Goal: Task Accomplishment & Management: Complete application form

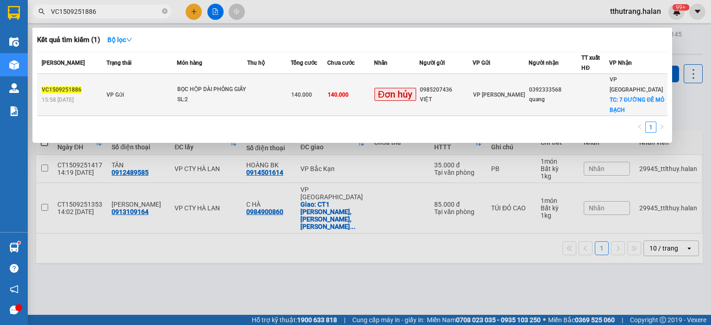
type input "VC1509251886"
click at [176, 82] on td "VP Gửi" at bounding box center [140, 95] width 73 height 42
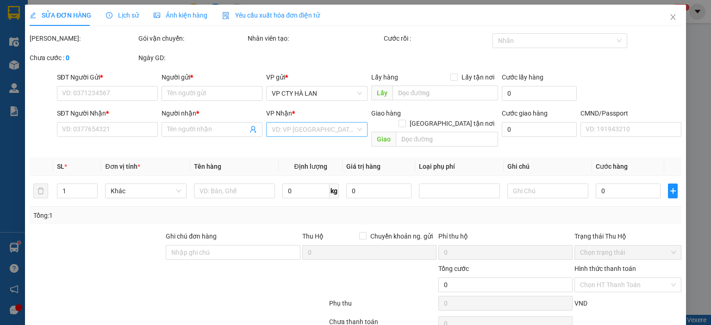
type input "0985207436"
type input "VIỆT"
type input "0392333568"
type input "quang"
checkbox input "true"
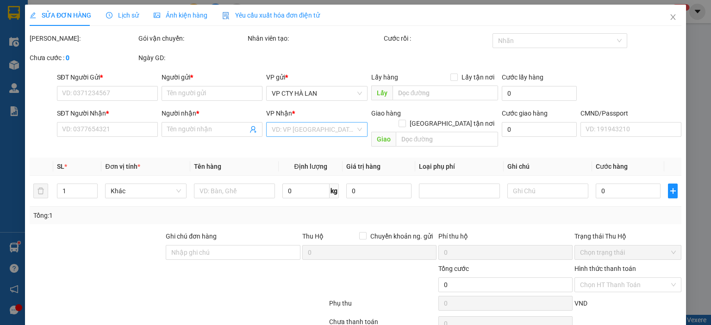
type input "7 ĐƯỜNG ĐÊ MỎ BẠCH"
type input "140.000"
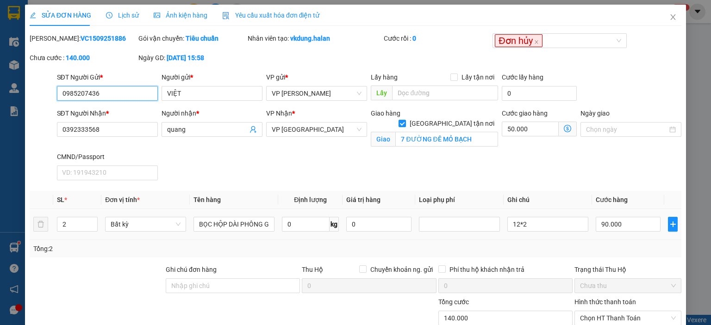
scroll to position [80, 0]
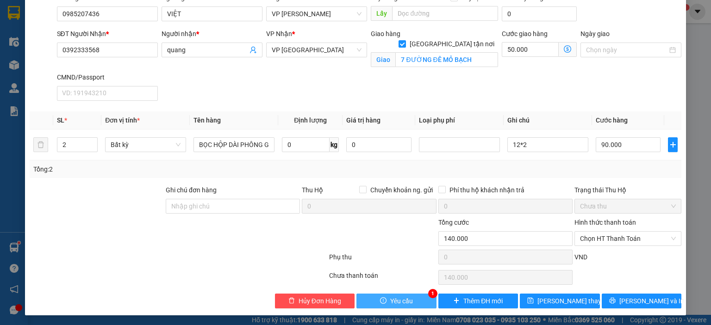
click at [398, 294] on button "Yêu cầu" at bounding box center [396, 301] width 80 height 15
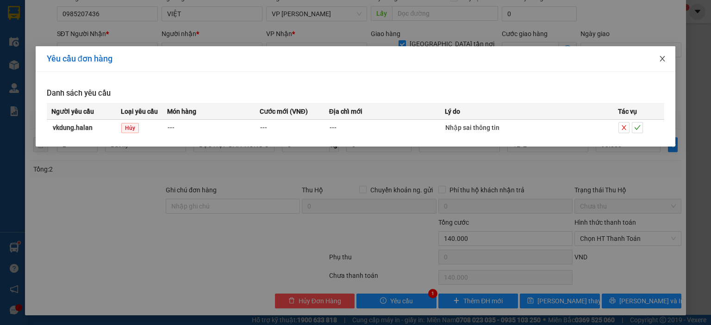
click at [669, 58] on span "Close" at bounding box center [663, 59] width 26 height 26
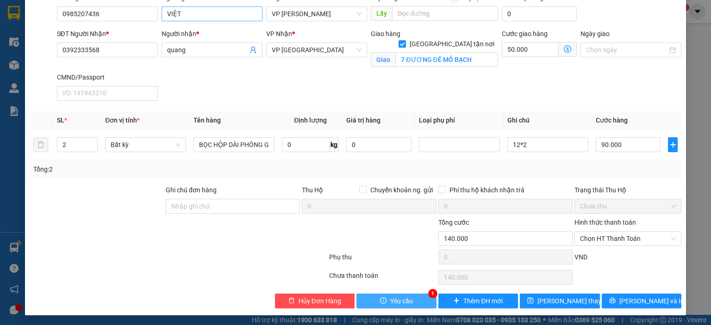
scroll to position [0, 0]
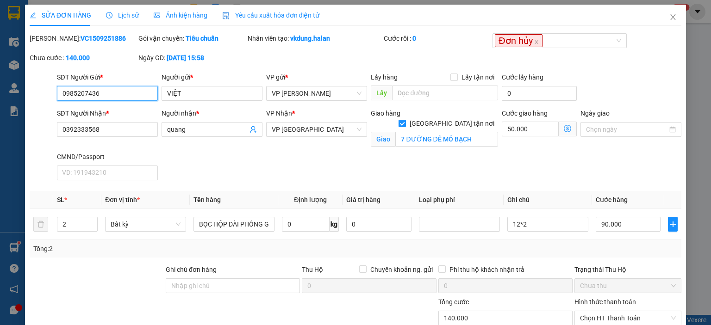
drag, startPoint x: 90, startPoint y: 94, endPoint x: 121, endPoint y: 91, distance: 31.1
click at [93, 94] on input "0985207436" at bounding box center [107, 93] width 101 height 15
click at [124, 91] on input "0985207436" at bounding box center [107, 93] width 101 height 15
drag, startPoint x: 140, startPoint y: 93, endPoint x: 53, endPoint y: 99, distance: 86.8
click at [53, 99] on div "SĐT Người Gửi * 0985207436 0985207436 Người gửi * VIỆT VP gửi * VP Võ Chí Công …" at bounding box center [356, 88] width 654 height 32
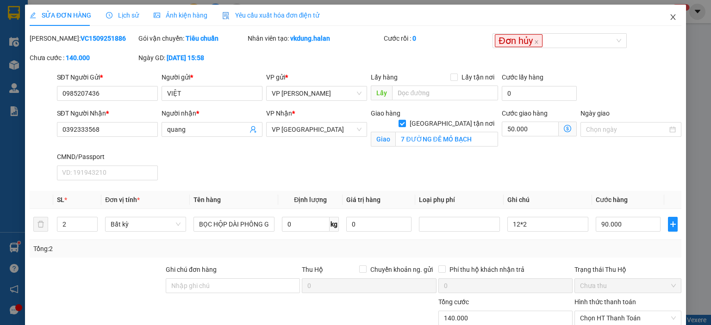
click at [669, 18] on icon "close" at bounding box center [672, 16] width 7 height 7
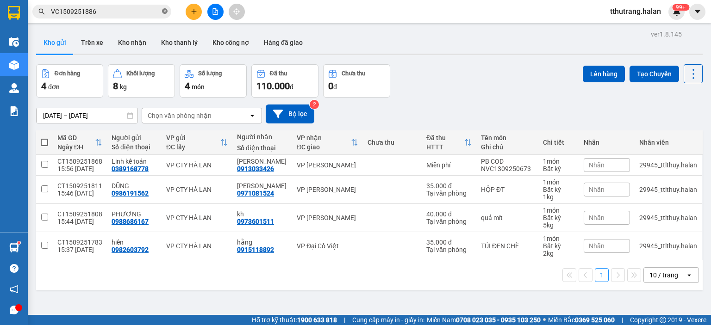
click at [163, 13] on icon "close-circle" at bounding box center [165, 11] width 6 height 6
click at [124, 14] on input "text" at bounding box center [105, 11] width 109 height 10
paste input "0985207436"
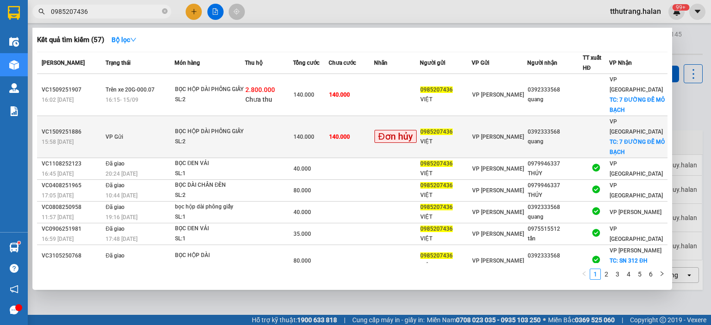
type input "0985207436"
click at [240, 127] on div "BỌC HỘP DÀI PHÔNG GIẤY" at bounding box center [209, 132] width 69 height 10
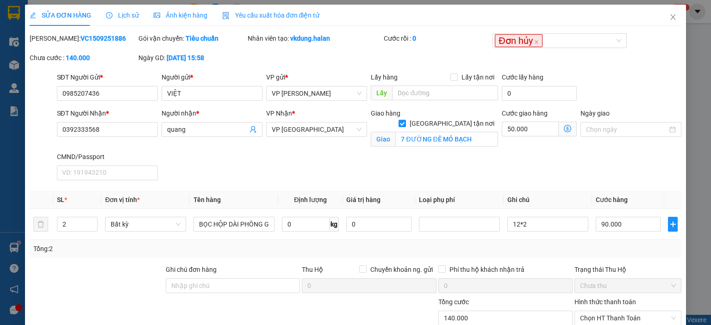
drag, startPoint x: 104, startPoint y: 39, endPoint x: 110, endPoint y: 38, distance: 6.1
click at [105, 39] on div "Mã ĐH: VC1509251886" at bounding box center [83, 38] width 107 height 10
drag, startPoint x: 78, startPoint y: 42, endPoint x: 54, endPoint y: 43, distance: 24.1
click at [54, 43] on div "Mã ĐH: VC1509251886" at bounding box center [83, 38] width 107 height 10
copy b "VC1509251886"
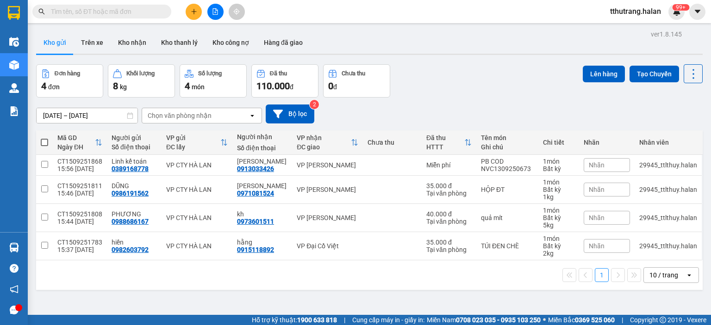
click at [124, 11] on input "text" at bounding box center [105, 11] width 109 height 10
paste input "VC1509251886"
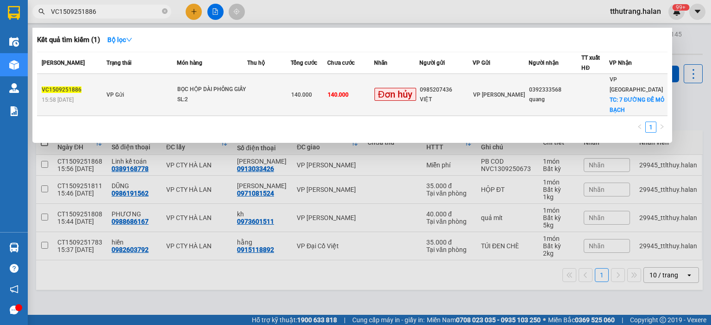
type input "VC1509251886"
click at [167, 78] on td "VP Gửi" at bounding box center [140, 95] width 73 height 42
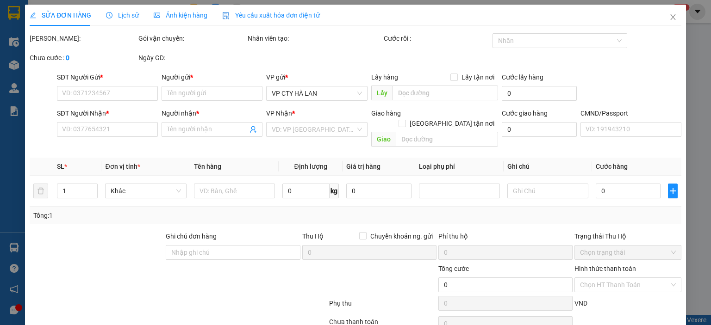
type input "0985207436"
type input "VIỆT"
type input "0392333568"
type input "quang"
checkbox input "true"
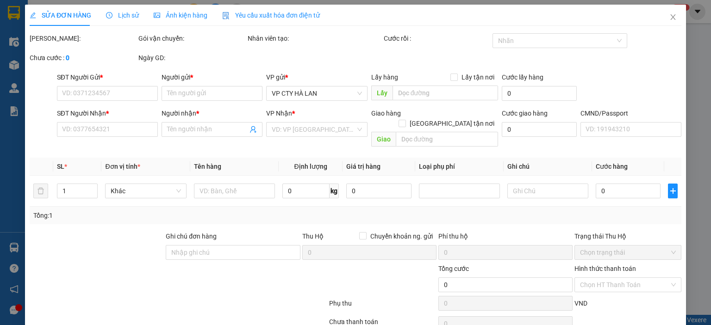
type input "7 ĐƯỜNG ĐÊ MỎ BẠCH"
type input "140.000"
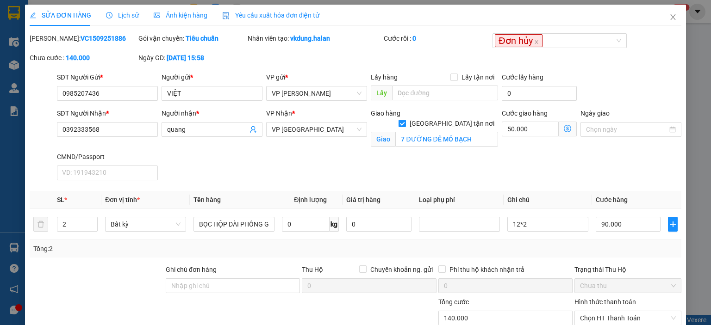
drag, startPoint x: 123, startPoint y: 38, endPoint x: 111, endPoint y: 38, distance: 12.0
click at [120, 38] on div "Mã ĐH: VC1509251886" at bounding box center [83, 38] width 107 height 10
drag, startPoint x: 109, startPoint y: 38, endPoint x: 54, endPoint y: 42, distance: 55.3
click at [54, 42] on div "Mã ĐH: VC1509251886" at bounding box center [83, 38] width 107 height 10
copy b "VC1509251886"
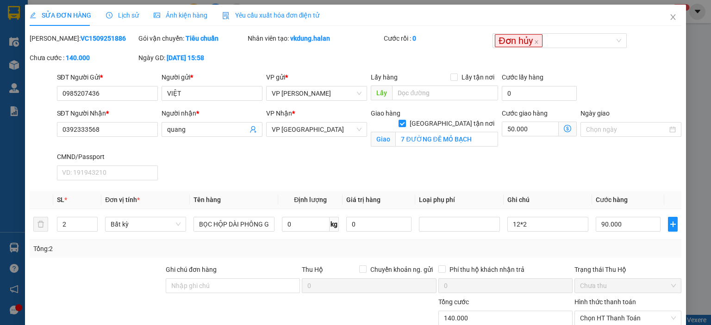
copy b "VC1509251886"
click at [275, 57] on div "Mã ĐH: VC1509251886 Gói vận chuyển: Tiêu chuẩn Nhân viên tạo: vkdung.halan Cước…" at bounding box center [356, 52] width 654 height 39
click at [307, 47] on div "Nhân viên tạo: vkdung.halan" at bounding box center [315, 42] width 136 height 19
click at [335, 38] on div "Nhân viên tạo: vkdung.halan" at bounding box center [315, 38] width 134 height 10
drag, startPoint x: 335, startPoint y: 38, endPoint x: 292, endPoint y: 38, distance: 43.5
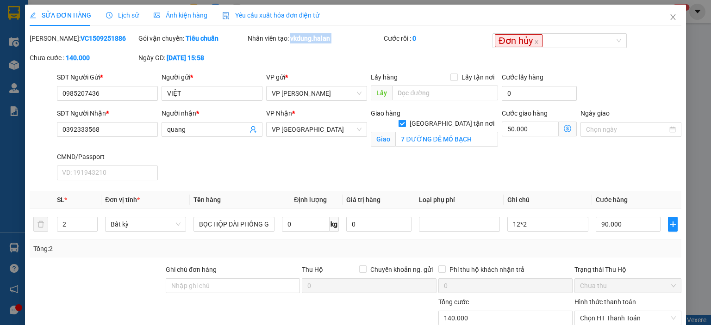
click at [292, 38] on div "Nhân viên tạo: vkdung.halan" at bounding box center [315, 38] width 134 height 10
copy b "vkdung.halan"
drag, startPoint x: 119, startPoint y: 94, endPoint x: 126, endPoint y: 92, distance: 7.3
click at [121, 94] on input "0985207436" at bounding box center [107, 93] width 101 height 15
drag, startPoint x: 126, startPoint y: 92, endPoint x: 30, endPoint y: 93, distance: 96.8
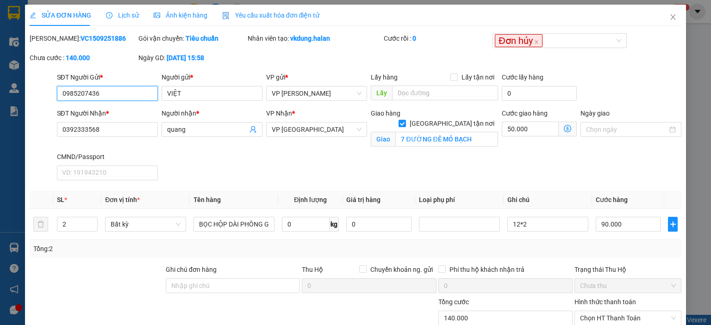
click at [30, 93] on div "SĐT Người Gửi * 0985207436 0985207436 Người gửi * VIỆT VP gửi * VP Võ Chí Công …" at bounding box center [356, 88] width 654 height 32
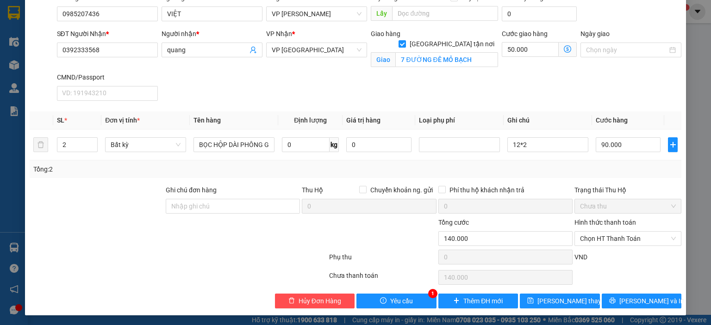
click at [407, 292] on div "Total Paid Fee 0 Total UnPaid Fee 140.000 Cash Collection Total Fee Mã ĐH: VC15…" at bounding box center [356, 131] width 652 height 355
click at [399, 300] on span "Yêu cầu" at bounding box center [401, 301] width 23 height 10
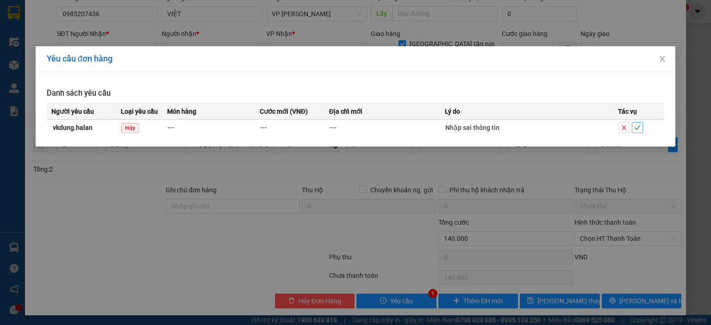
click at [642, 124] on button "button" at bounding box center [637, 127] width 11 height 11
click at [638, 127] on icon "check" at bounding box center [637, 128] width 6 height 6
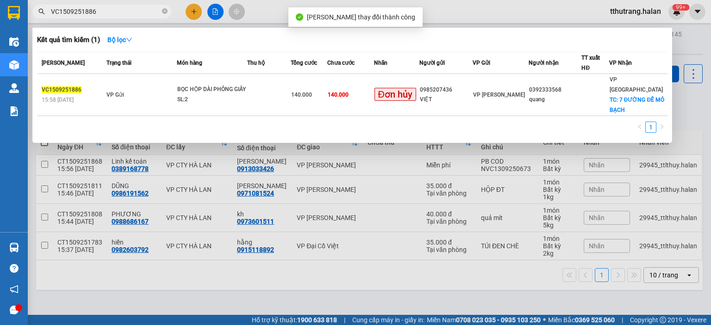
click at [166, 10] on icon "close-circle" at bounding box center [165, 11] width 6 height 6
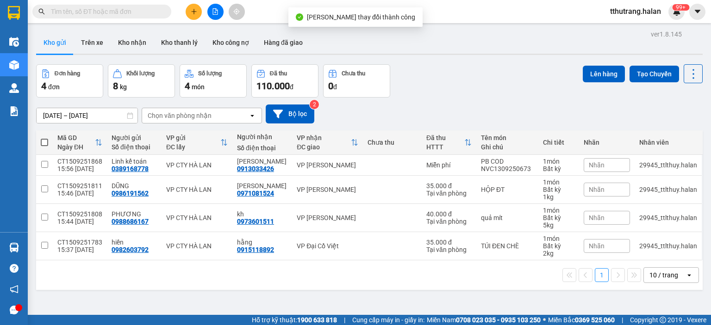
click at [152, 13] on input "text" at bounding box center [105, 11] width 109 height 10
click at [677, 7] on sup "99+" at bounding box center [680, 7] width 17 height 6
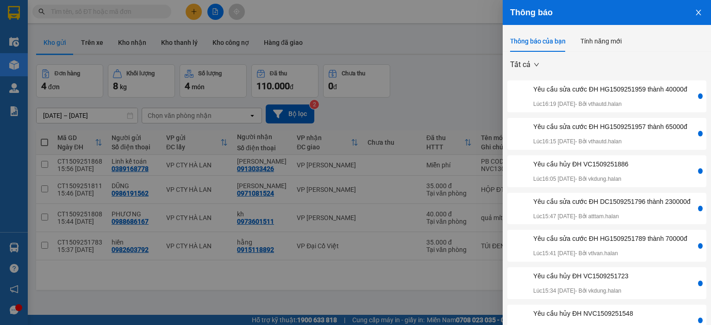
click at [578, 132] on div "Yêu cầu sửa cước ĐH HG1509251957 thành 65000đ" at bounding box center [610, 127] width 154 height 10
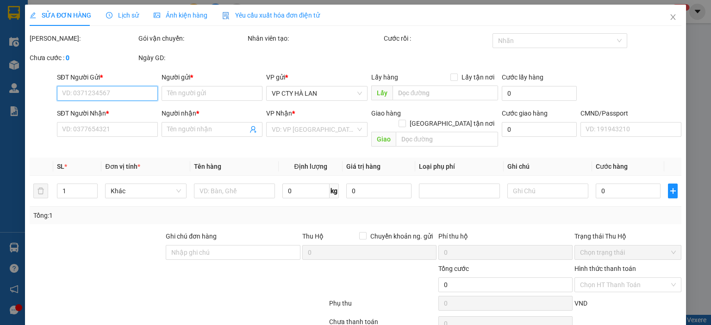
type input "0973640528"
type input "mai"
type input "0984406623"
type input "hường"
type input "50.000"
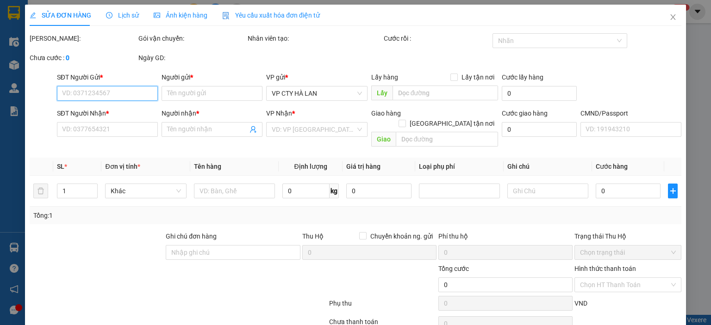
type input "50.000"
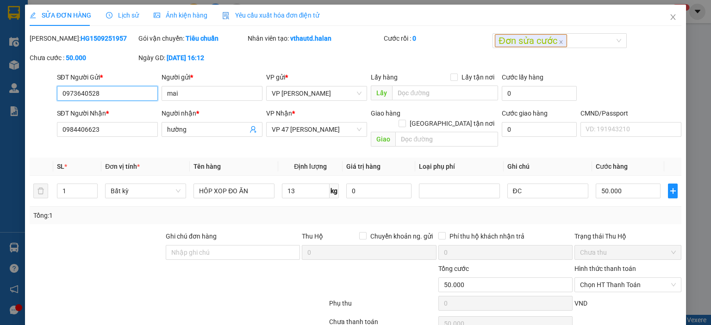
scroll to position [37, 0]
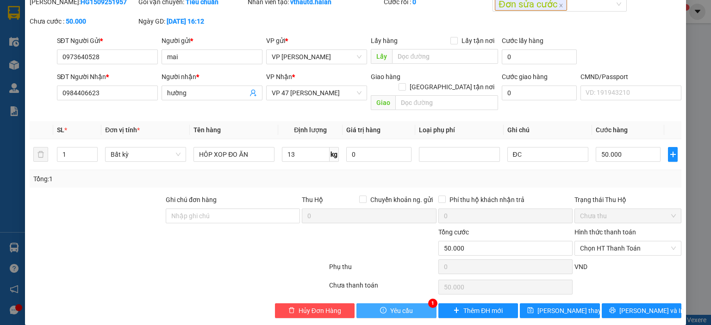
click at [398, 306] on span "Yêu cầu" at bounding box center [401, 311] width 23 height 10
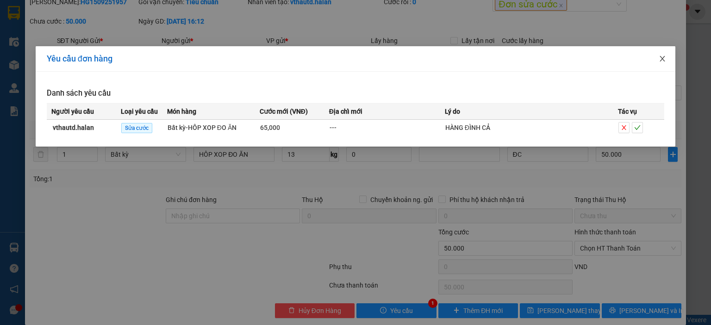
click at [662, 59] on icon "close" at bounding box center [662, 59] width 5 height 6
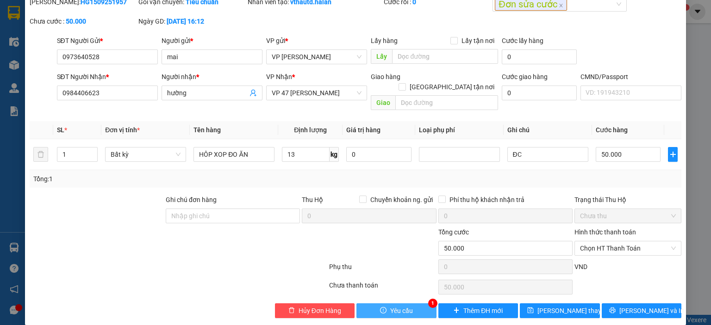
scroll to position [0, 0]
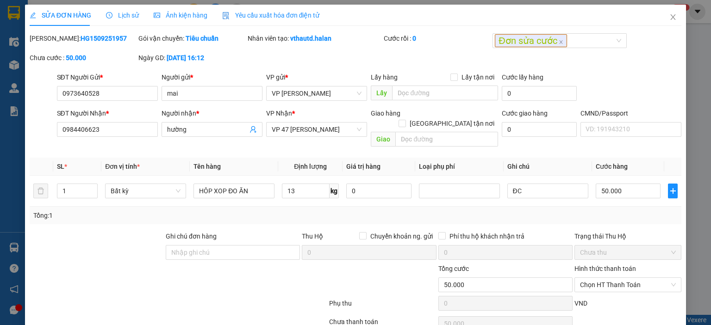
click at [86, 55] on div "Chưa cước : 50.000" at bounding box center [83, 58] width 107 height 10
drag, startPoint x: 111, startPoint y: 38, endPoint x: 54, endPoint y: 45, distance: 56.9
click at [54, 45] on div "Mã ĐH: HG1509251957" at bounding box center [83, 42] width 109 height 19
copy b "HG1509251957"
click at [204, 68] on div "Ngày GD: 15-09-2025 lúc 16:12" at bounding box center [192, 62] width 109 height 19
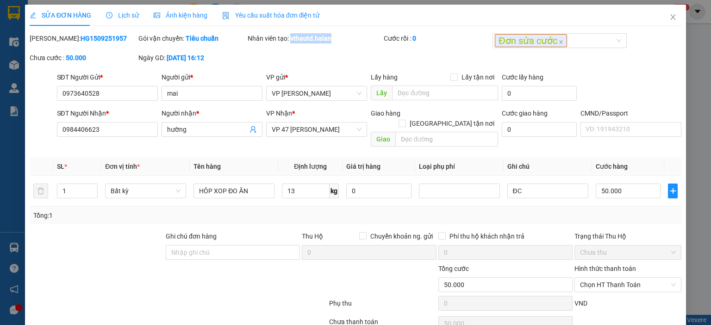
drag, startPoint x: 336, startPoint y: 38, endPoint x: 289, endPoint y: 41, distance: 46.9
click at [289, 41] on div "Nhân viên tạo: vthautd.halan" at bounding box center [315, 38] width 134 height 10
copy b "vthautd.halan"
drag, startPoint x: 107, startPoint y: 94, endPoint x: 117, endPoint y: 91, distance: 9.7
click at [108, 94] on input "0973640528" at bounding box center [107, 93] width 101 height 15
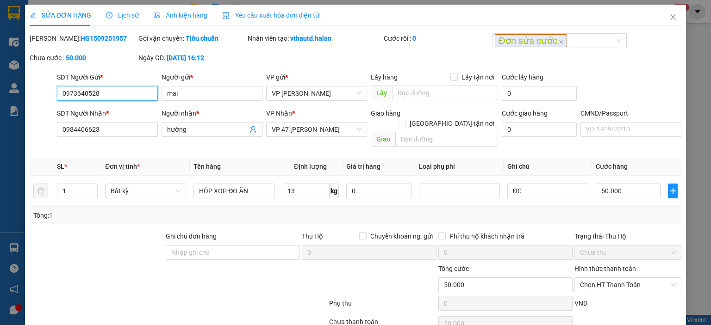
drag, startPoint x: 89, startPoint y: 90, endPoint x: 46, endPoint y: 97, distance: 44.1
click at [37, 95] on div "SĐT Người Gửi * 0973640528 0973640528 Người gửi * mai VP gửi * VP Hoàng Gia Lấy…" at bounding box center [356, 88] width 654 height 32
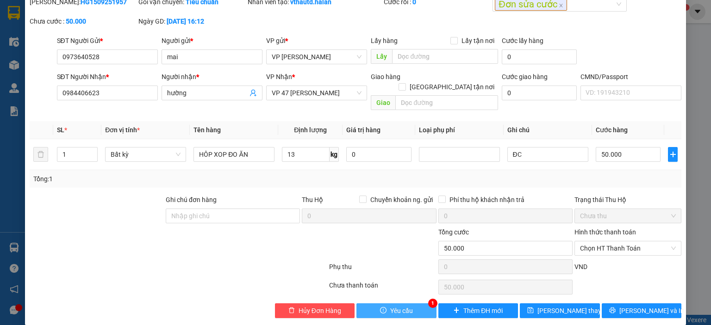
click at [396, 306] on span "Yêu cầu" at bounding box center [401, 311] width 23 height 10
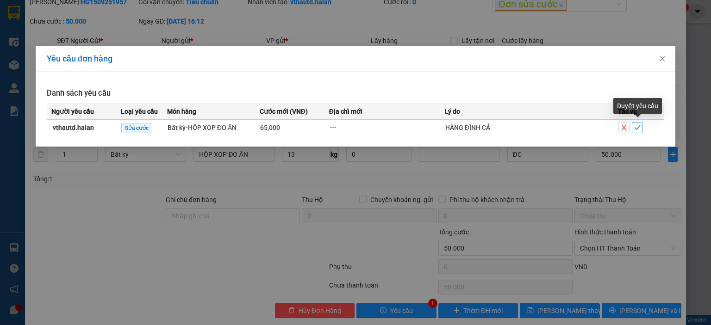
click at [639, 126] on icon "check" at bounding box center [638, 127] width 6 height 5
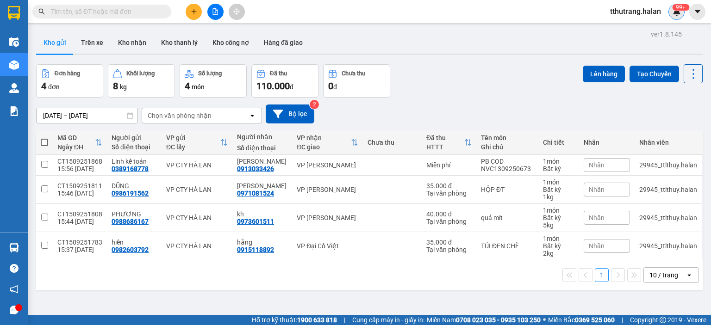
click at [674, 13] on img at bounding box center [677, 11] width 8 height 8
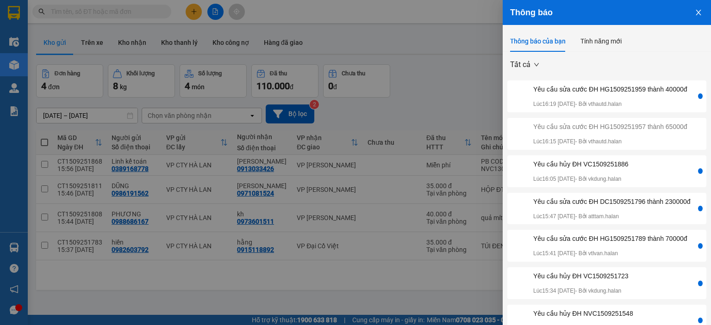
click at [609, 105] on div "Yêu cầu sửa cước ĐH HG1509251959 thành 40000đ Lúc 16:19 15/09/2025 - Bởi vthaut…" at bounding box center [610, 96] width 154 height 25
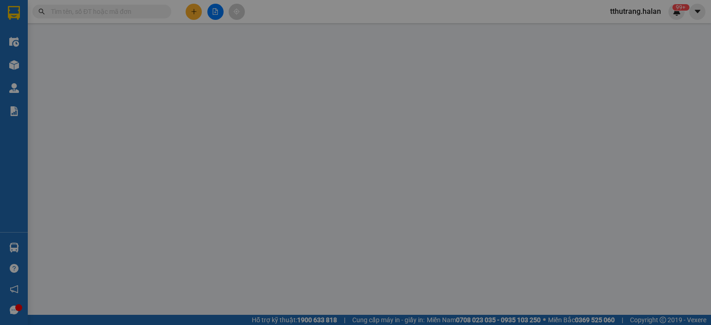
type input "0979051594"
type input "dự"
type input "0972712068"
type input "LỰC 265"
type input "35.000"
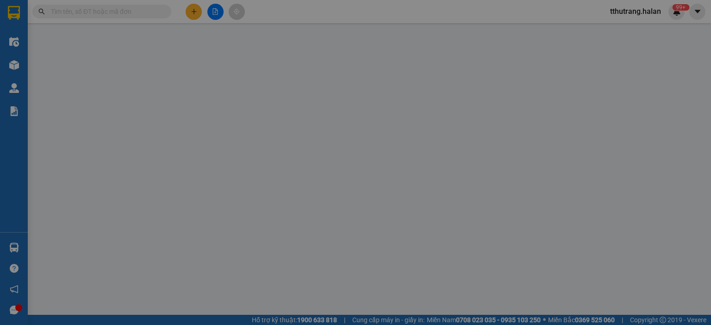
type input "35.000"
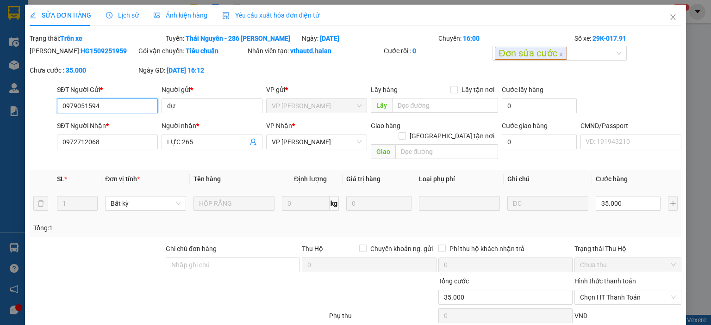
scroll to position [49, 0]
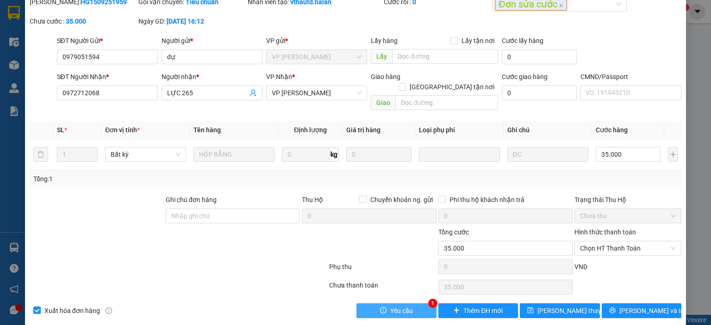
click at [394, 306] on span "Yêu cầu" at bounding box center [401, 311] width 23 height 10
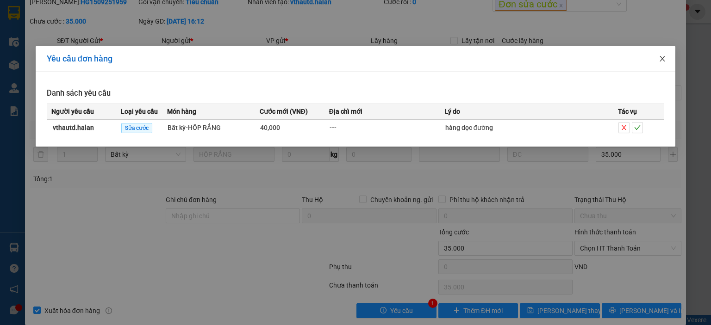
click at [660, 60] on icon "close" at bounding box center [662, 58] width 7 height 7
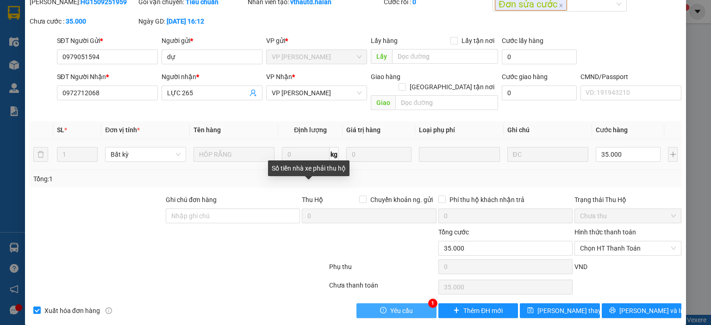
scroll to position [0, 0]
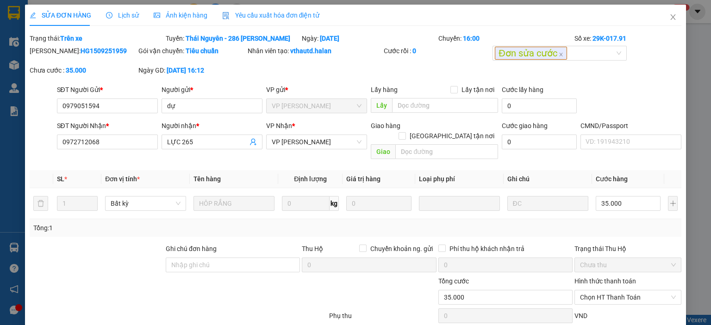
click at [84, 61] on div "Mã ĐH: HG1509251959" at bounding box center [83, 55] width 109 height 19
drag, startPoint x: 101, startPoint y: 51, endPoint x: 55, endPoint y: 53, distance: 46.4
click at [55, 53] on div "Mã ĐH: HG1509251959" at bounding box center [83, 51] width 107 height 10
copy b "HG1509251959"
drag, startPoint x: 303, startPoint y: 59, endPoint x: 350, endPoint y: 55, distance: 47.5
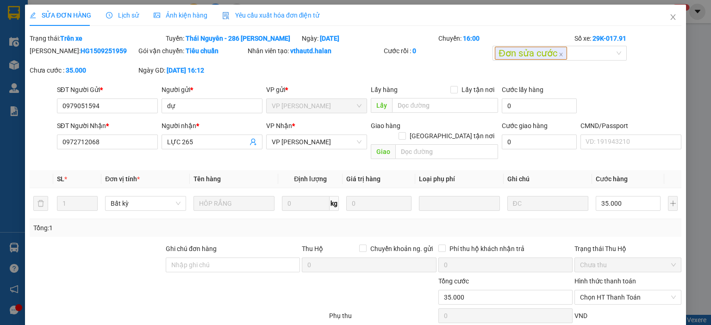
click at [303, 59] on div "Nhân viên tạo: vthautd.halan" at bounding box center [315, 55] width 136 height 19
drag, startPoint x: 305, startPoint y: 56, endPoint x: 289, endPoint y: 56, distance: 15.8
click at [289, 56] on div "Nhân viên tạo: vthautd.halan" at bounding box center [315, 51] width 134 height 10
copy b "vthautd.halan"
click at [114, 250] on div at bounding box center [97, 260] width 136 height 32
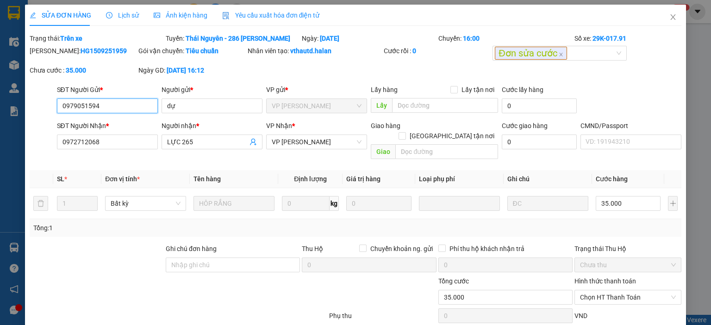
drag, startPoint x: 102, startPoint y: 107, endPoint x: 118, endPoint y: 105, distance: 16.3
click at [104, 107] on input "0979051594" at bounding box center [107, 106] width 101 height 15
drag, startPoint x: 120, startPoint y: 105, endPoint x: 29, endPoint y: 114, distance: 91.7
click at [29, 114] on div "SĐT Người Gửi * 0979051594 0979051594 Người gửi * dự VP gửi * VP Hoàng Gia Lấy …" at bounding box center [356, 101] width 654 height 32
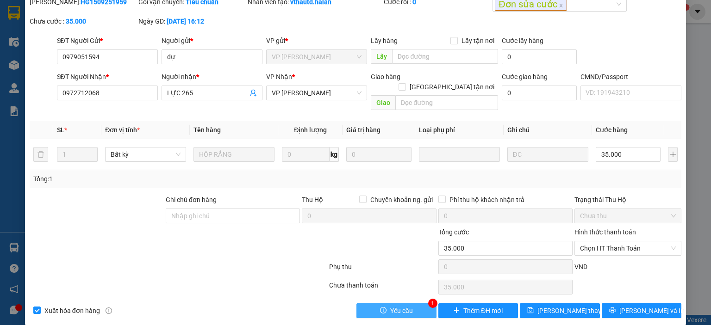
click at [384, 304] on button "Yêu cầu" at bounding box center [396, 311] width 80 height 15
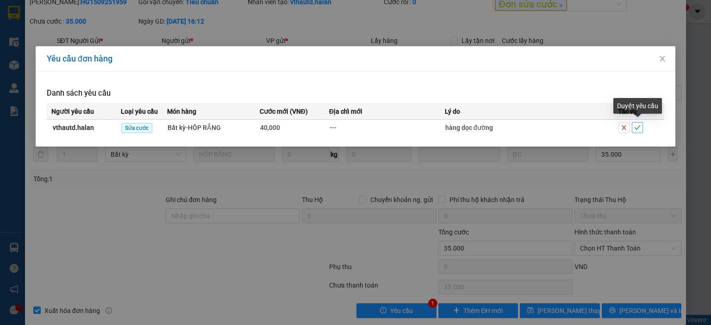
click at [639, 126] on icon "check" at bounding box center [637, 128] width 6 height 6
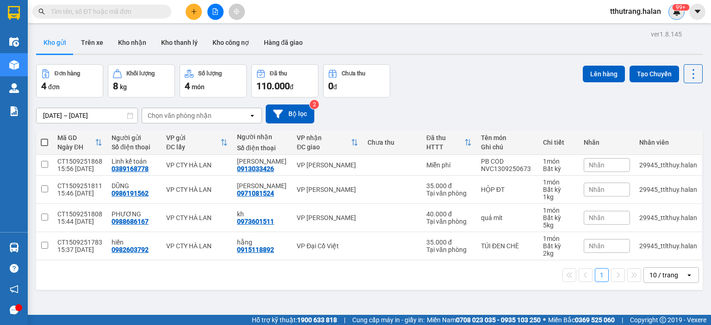
click at [681, 6] on sup "99+" at bounding box center [680, 7] width 17 height 6
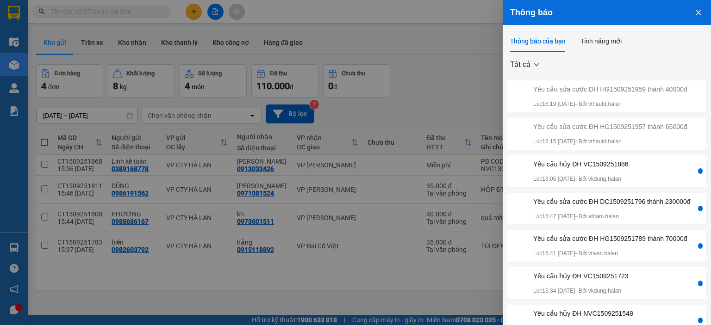
click at [458, 94] on div at bounding box center [355, 162] width 711 height 325
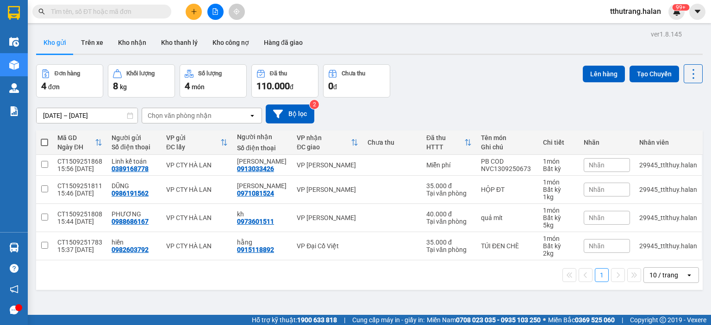
click at [115, 21] on div "Kết quả tìm kiếm ( 0 ) Bộ lọc No Data tthutrang.halan 99+" at bounding box center [355, 11] width 711 height 23
click at [118, 12] on input "text" at bounding box center [105, 11] width 109 height 10
paste input "HD1309252370"
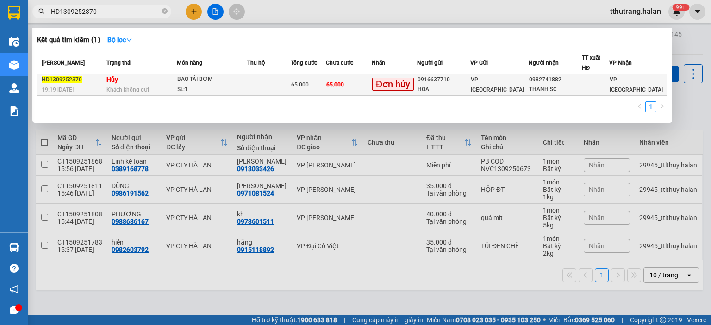
type input "HD1309252370"
click at [201, 83] on div "BAO TẢI BƠM" at bounding box center [211, 80] width 69 height 10
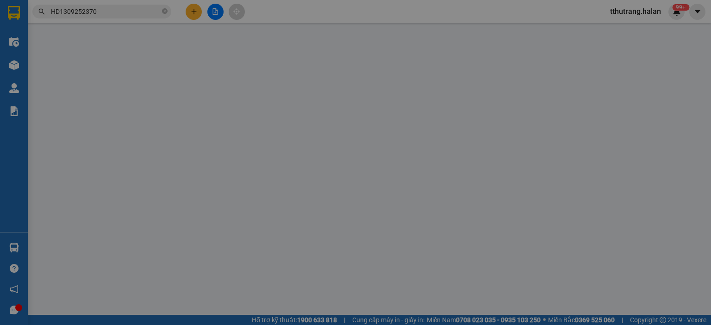
type input "0916637710"
type input "HOÀ"
type input "0982741882"
type input "THANH SC"
type input "65.000"
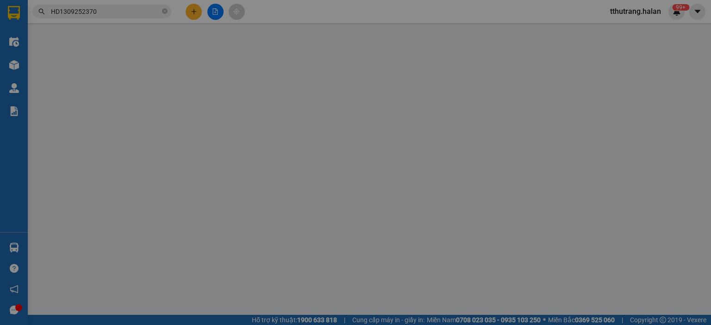
type input "65.000"
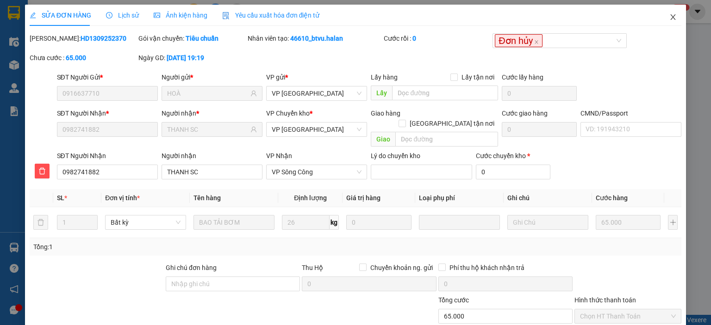
click at [669, 22] on span "Close" at bounding box center [673, 18] width 26 height 26
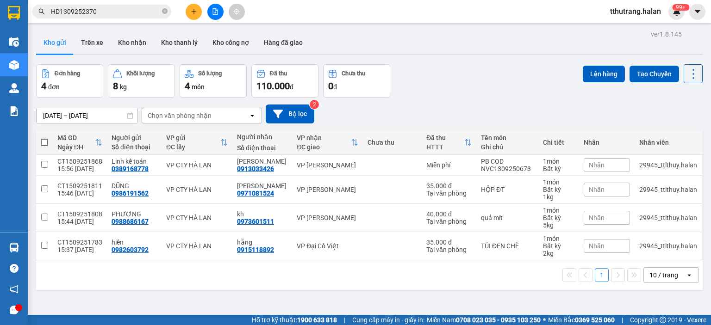
click at [162, 11] on icon "close-circle" at bounding box center [165, 11] width 6 height 6
click at [115, 11] on input "text" at bounding box center [105, 11] width 109 height 10
paste input "TKC1309251156"
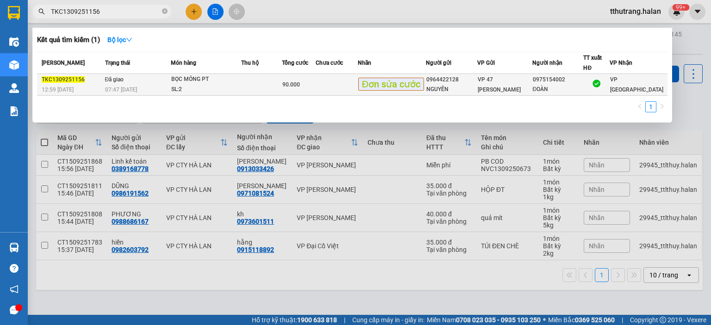
type input "TKC1309251156"
click at [199, 81] on div "BỌC MỎNG PT" at bounding box center [205, 80] width 69 height 10
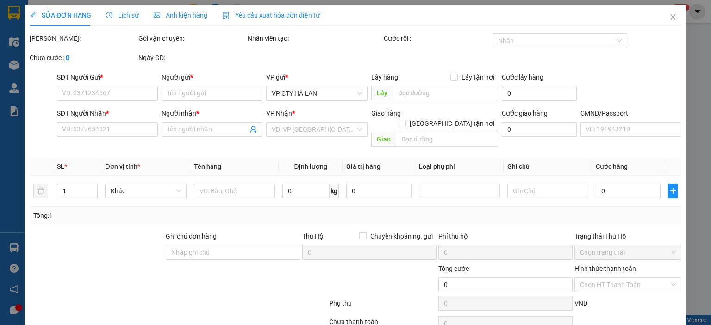
type input "0964422128"
type input "NGUYÊN"
type input "0975154002"
type input "ĐOÀN"
type input "90.000"
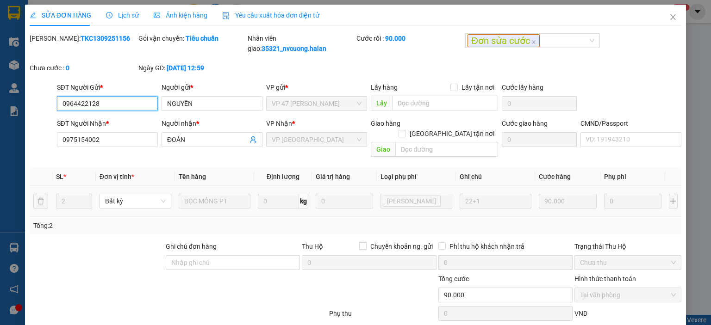
scroll to position [47, 0]
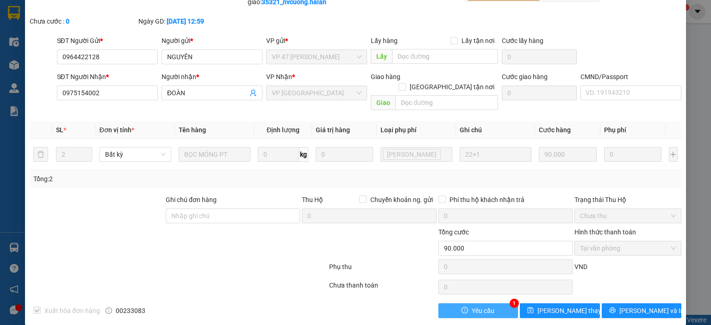
click at [474, 306] on span "Yêu cầu" at bounding box center [483, 311] width 23 height 10
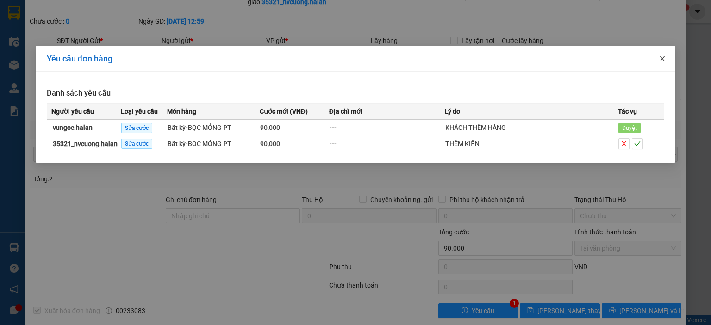
click at [661, 57] on icon "close" at bounding box center [662, 58] width 7 height 7
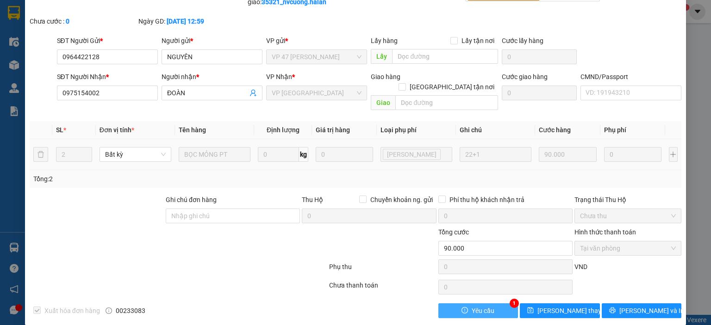
scroll to position [0, 0]
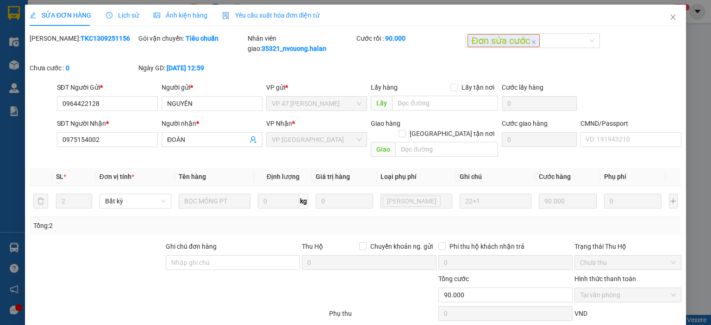
click at [669, 18] on icon "close" at bounding box center [672, 16] width 7 height 7
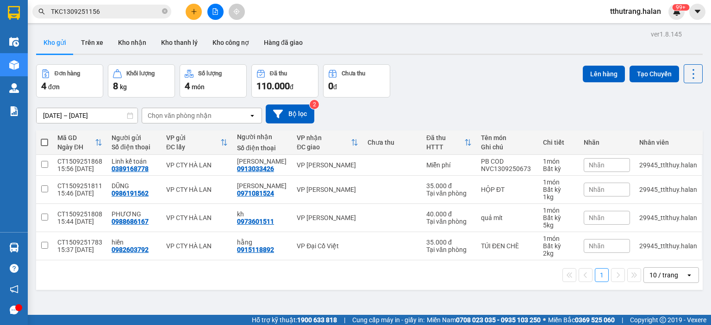
drag, startPoint x: 169, startPoint y: 11, endPoint x: 163, endPoint y: 11, distance: 5.6
click at [168, 11] on span "TKC1309251156" at bounding box center [101, 12] width 139 height 14
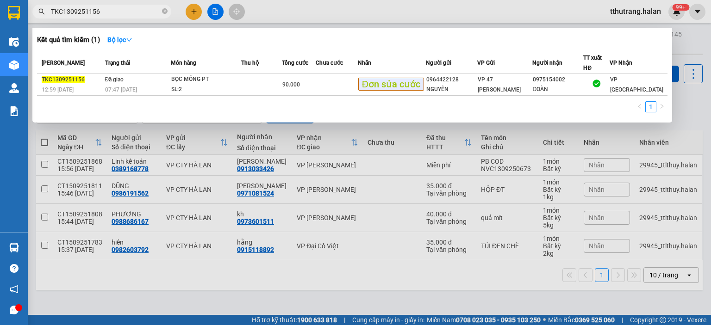
click at [163, 11] on icon "close-circle" at bounding box center [165, 11] width 6 height 6
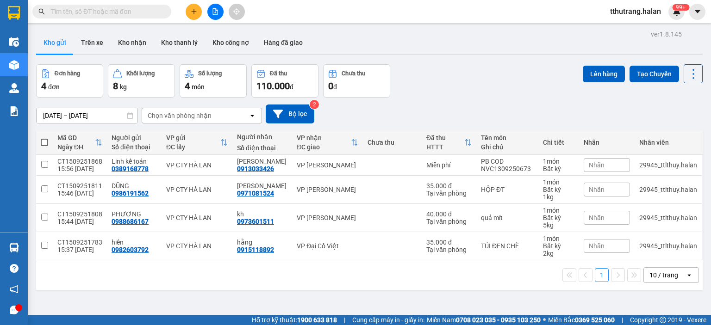
click at [125, 13] on input "text" at bounding box center [105, 11] width 109 height 10
paste input "TKC1309250436"
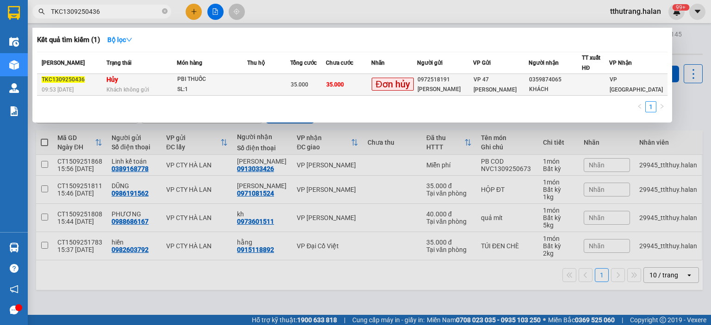
type input "TKC1309250436"
click at [217, 92] on div "SL: 1" at bounding box center [211, 90] width 69 height 10
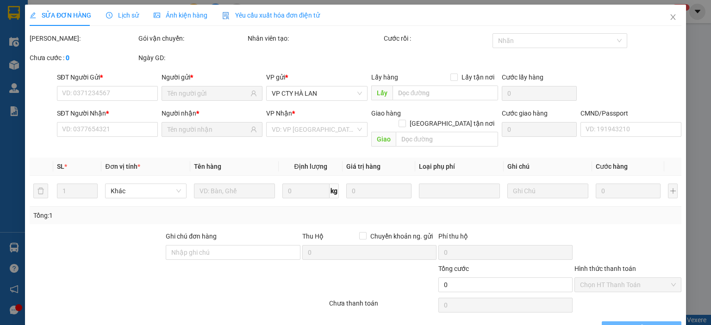
type input "0972518191"
type input "HOÀI TRANG"
type input "0359874065"
type input "KHÁCH"
type input "35.000"
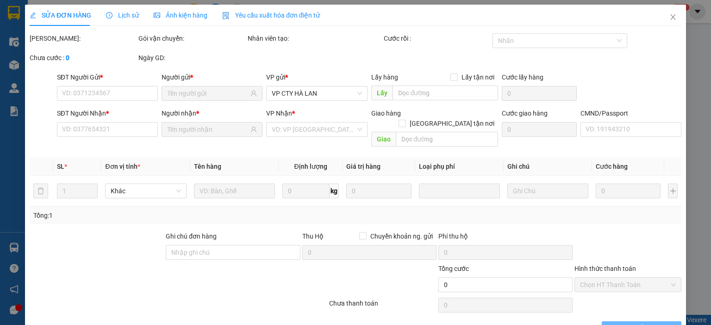
type input "35.000"
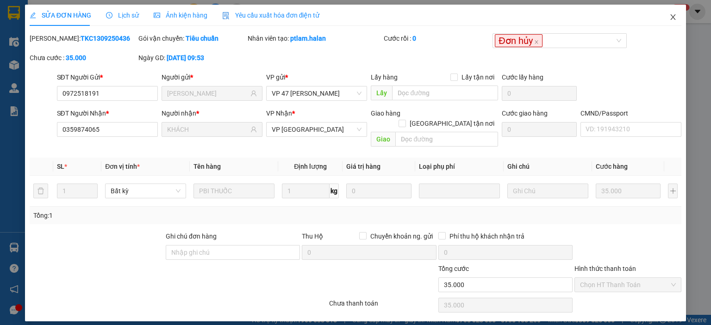
click at [674, 17] on icon "close" at bounding box center [673, 17] width 5 height 6
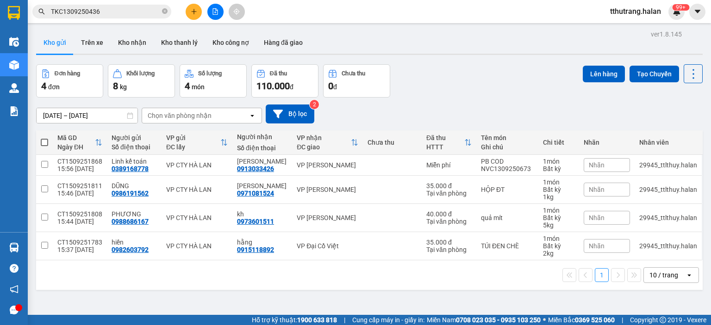
drag, startPoint x: 462, startPoint y: 103, endPoint x: 454, endPoint y: 125, distance: 23.7
click at [463, 105] on div "02/08/2025 – 15/09/2025 Press the down arrow key to interact with the calendar …" at bounding box center [369, 114] width 667 height 33
click at [678, 1] on div "Kết quả tìm kiếm ( 1 ) Bộ lọc Mã ĐH Trạng thái Món hàng Thu hộ Tổng cước Chưa c…" at bounding box center [355, 11] width 711 height 23
click at [677, 11] on img at bounding box center [677, 11] width 8 height 8
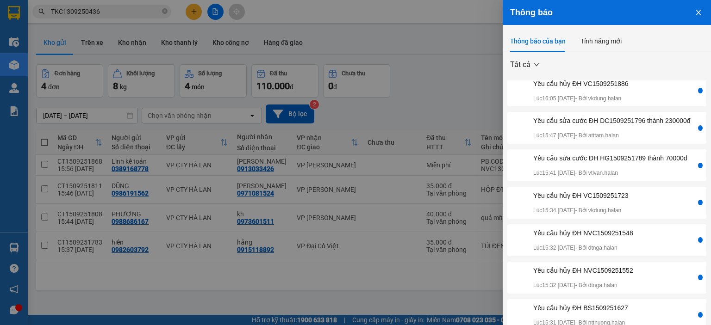
scroll to position [27, 0]
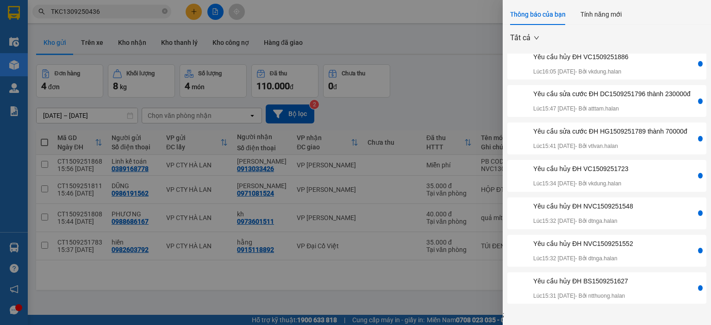
click at [588, 293] on p "Lúc 15:31 15/09/2025 - Bởi ntthuong.halan" at bounding box center [580, 296] width 95 height 9
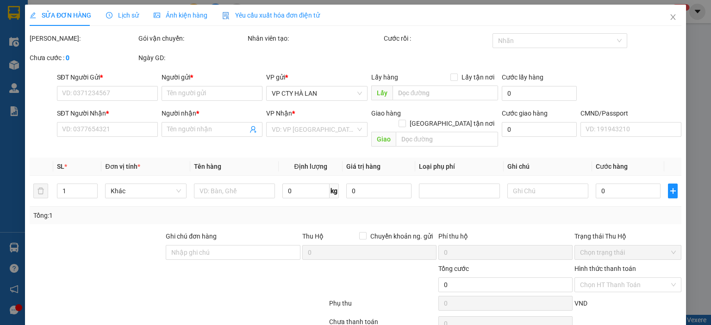
type input "0982115134"
type input "HƯỜNG"
type input "0815275222"
type input "LINH"
checkbox input "true"
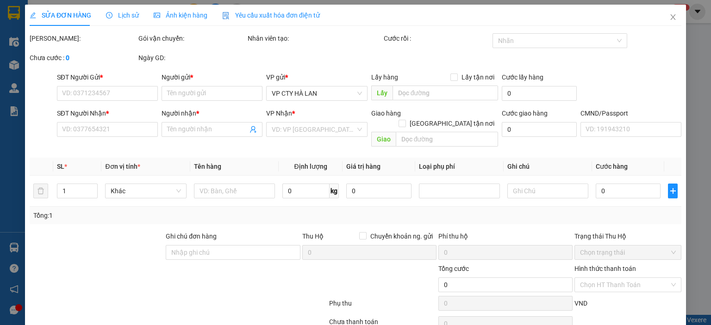
type input "Ng. 105 P. Doãn Kế Thiện, Mai Dịch, Cầu Giấy, Hà Nội, Việt Nam"
type input "35.000"
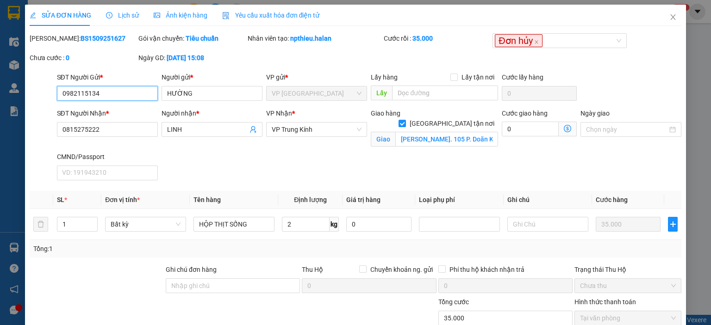
scroll to position [80, 0]
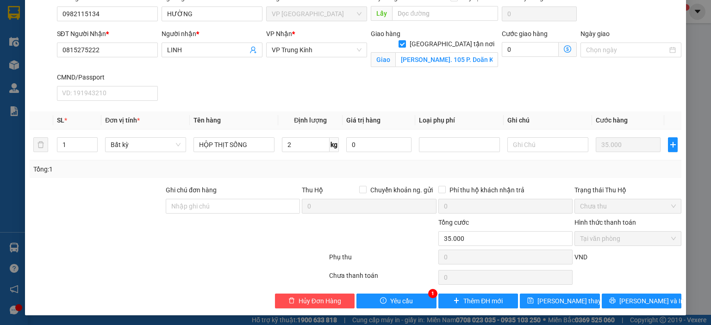
click at [393, 288] on div "Total Paid Fee 35.000 Total UnPaid Fee 0 Cash Collection Total Fee Mã ĐH: BS150…" at bounding box center [356, 131] width 652 height 355
click at [394, 297] on span "Yêu cầu" at bounding box center [401, 301] width 23 height 10
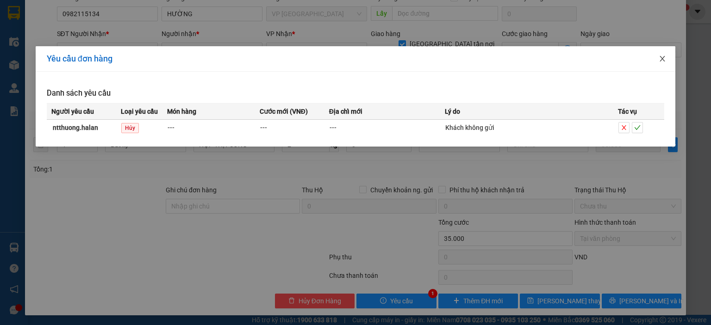
click at [661, 57] on icon "close" at bounding box center [662, 59] width 5 height 6
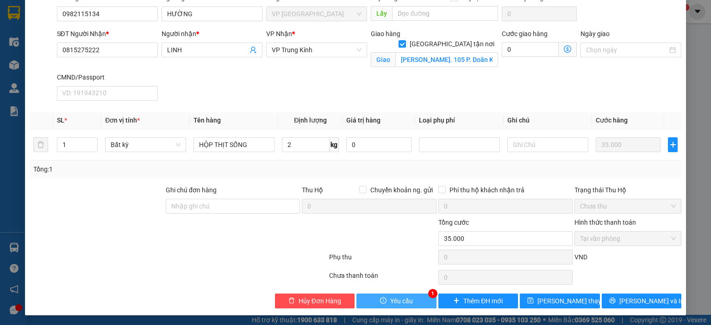
scroll to position [0, 0]
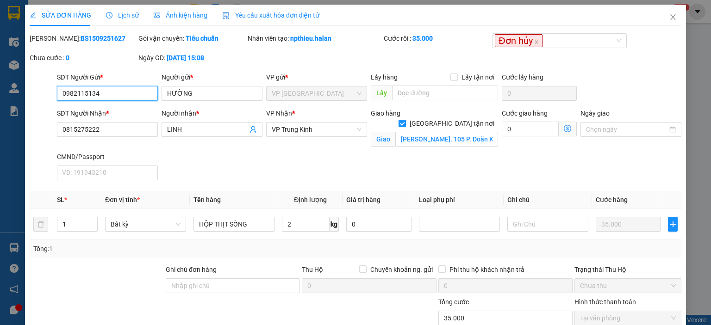
drag, startPoint x: 112, startPoint y: 94, endPoint x: 124, endPoint y: 92, distance: 11.8
click at [114, 94] on input "0982115134" at bounding box center [107, 93] width 101 height 15
drag, startPoint x: 104, startPoint y: 94, endPoint x: 23, endPoint y: 96, distance: 81.0
click at [15, 100] on div "SỬA ĐƠN HÀNG Lịch sử Ảnh kiện hàng Yêu cầu xuất hóa đơn điện tử Total Paid Fee …" at bounding box center [355, 162] width 711 height 325
click at [671, 19] on icon "close" at bounding box center [673, 17] width 5 height 6
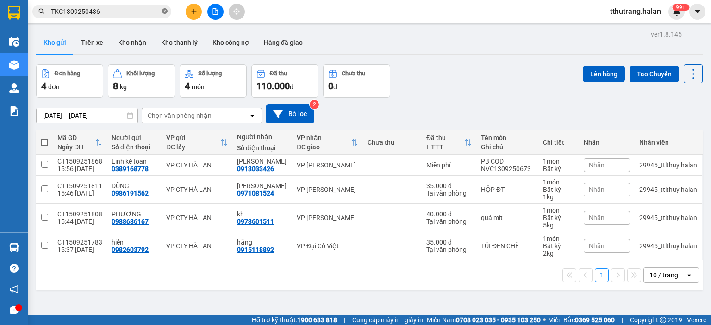
click at [163, 10] on icon "close-circle" at bounding box center [165, 11] width 6 height 6
click at [131, 11] on input "text" at bounding box center [105, 11] width 109 height 10
paste input "0982115134"
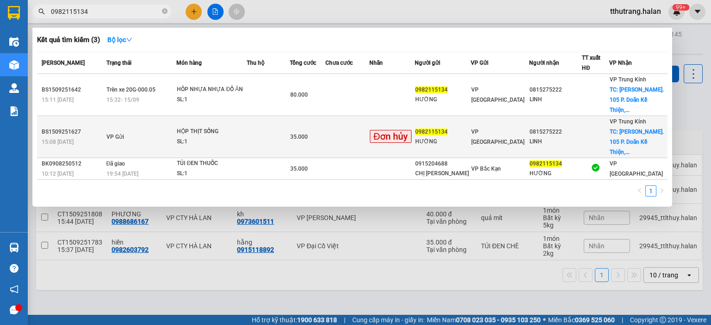
type input "0982115134"
click at [325, 132] on div "35.000" at bounding box center [307, 137] width 34 height 10
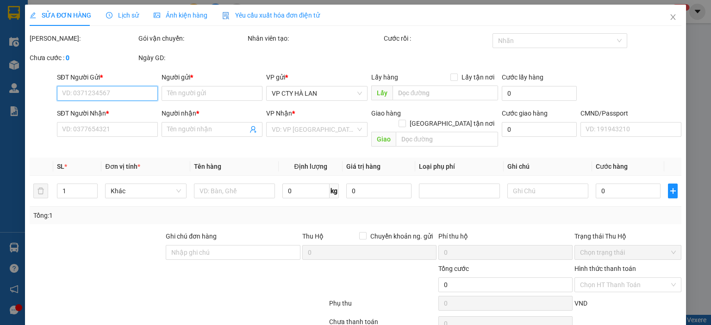
type input "0982115134"
type input "HƯỜNG"
type input "0815275222"
type input "LINH"
checkbox input "true"
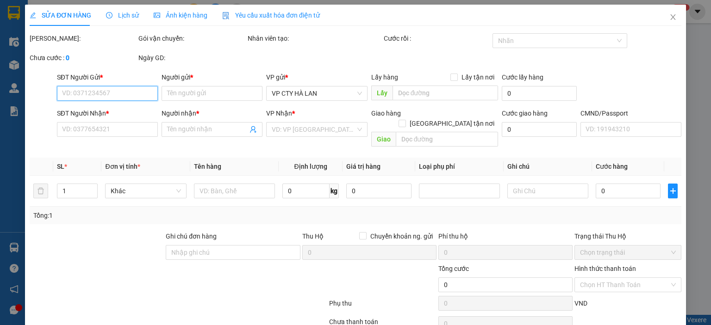
type input "Ng. 105 P. Doãn Kế Thiện, Mai Dịch, Cầu Giấy, Hà Nội, Việt Nam"
type input "35.000"
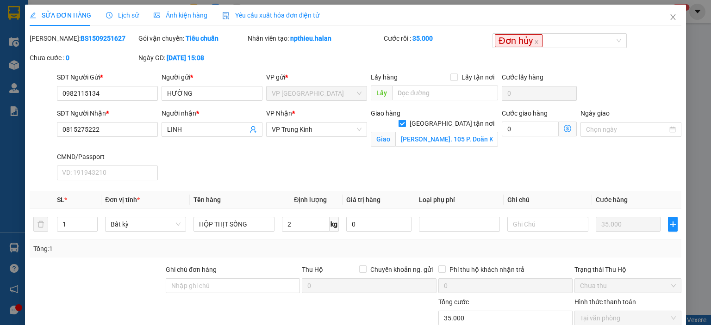
click at [94, 50] on div "Mã ĐH: BS1509251627" at bounding box center [83, 42] width 109 height 19
click at [111, 42] on div "Mã ĐH: BS1509251627" at bounding box center [83, 38] width 107 height 10
drag, startPoint x: 111, startPoint y: 38, endPoint x: 54, endPoint y: 45, distance: 57.4
click at [54, 45] on div "Mã ĐH: BS1509251627" at bounding box center [83, 42] width 109 height 19
copy b "BS1509251627"
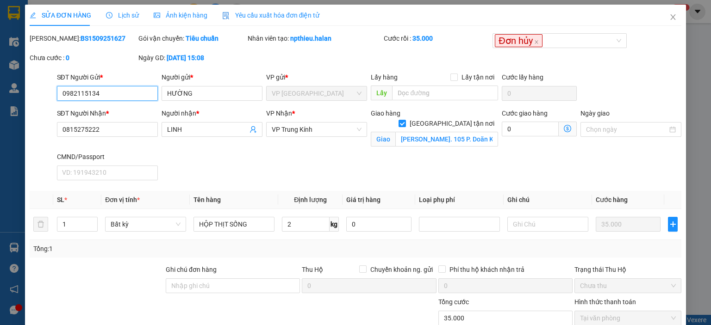
click at [125, 95] on input "0982115134" at bounding box center [107, 93] width 101 height 15
drag, startPoint x: 136, startPoint y: 90, endPoint x: 37, endPoint y: 97, distance: 98.9
click at [38, 98] on div "SĐT Người Gửi * 0982115134 0982115134 Người gửi * HƯỜNG VP gửi * VP Bắc Sơn Lấy…" at bounding box center [356, 88] width 654 height 32
click at [336, 44] on div "Nhân viên tạo: npthieu.halan" at bounding box center [315, 42] width 136 height 19
drag, startPoint x: 337, startPoint y: 40, endPoint x: 290, endPoint y: 42, distance: 47.3
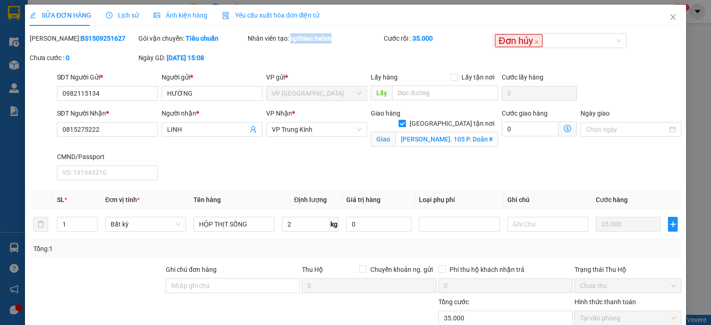
click at [290, 42] on div "Nhân viên tạo: npthieu.halan" at bounding box center [315, 38] width 134 height 10
copy b "npthieu.halan"
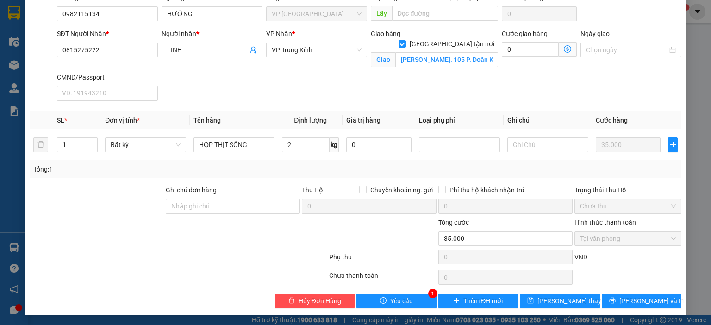
click at [404, 311] on div "SỬA ĐƠN HÀNG Lịch sử Ảnh kiện hàng Yêu cầu xuất hóa đơn điện tử Total Paid Fee …" at bounding box center [355, 120] width 661 height 391
click at [407, 300] on span "Yêu cầu" at bounding box center [401, 301] width 23 height 10
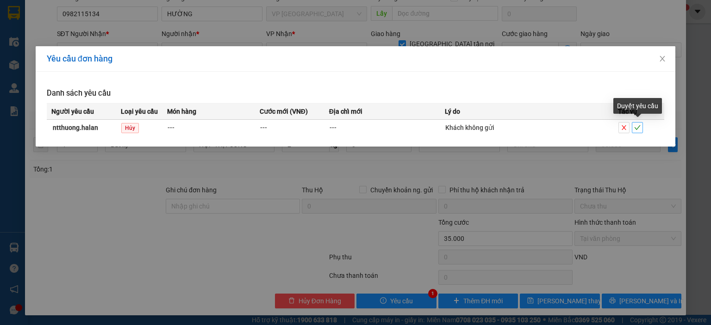
click at [639, 126] on icon "check" at bounding box center [637, 128] width 6 height 6
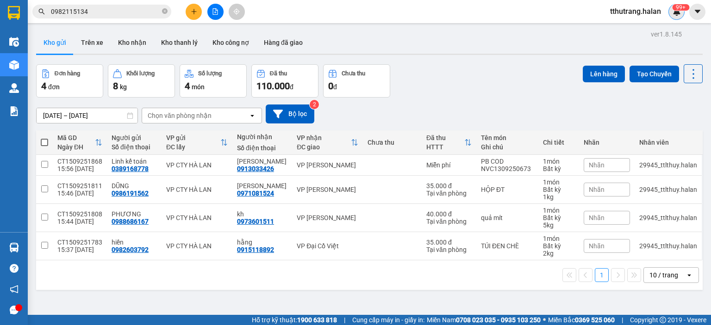
click at [682, 16] on div "99+" at bounding box center [677, 12] width 16 height 16
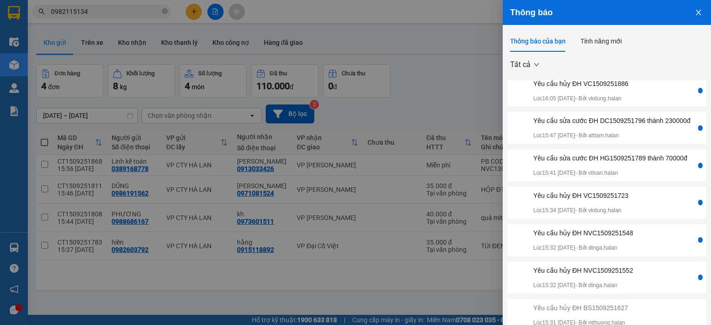
scroll to position [27, 0]
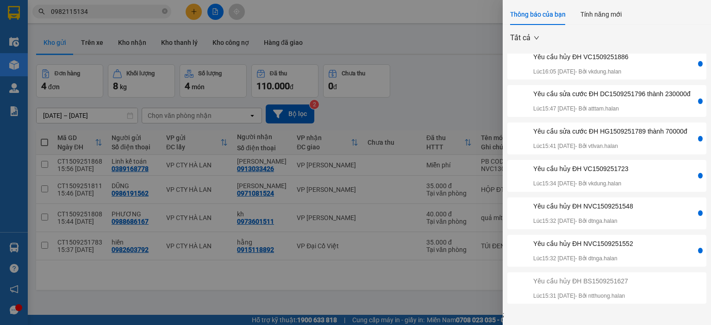
click at [625, 255] on p "Lúc 15:32 15/09/2025 - Bởi dtnga.halan" at bounding box center [583, 259] width 100 height 9
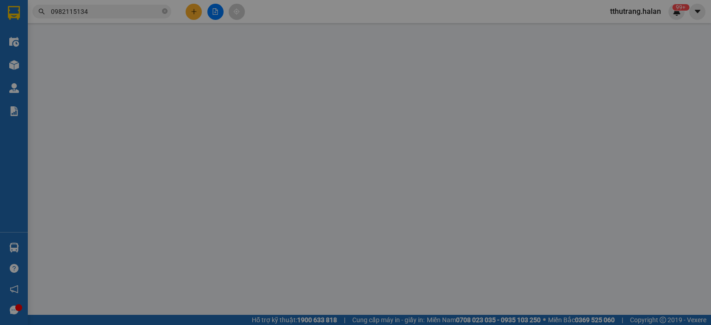
type input "0947088787"
type input "SƠN"
type input "0972494685"
type input "TRÀ THU"
type input "140.000"
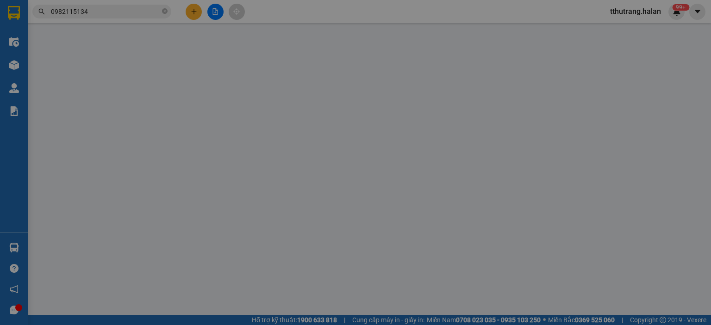
type input "140.000"
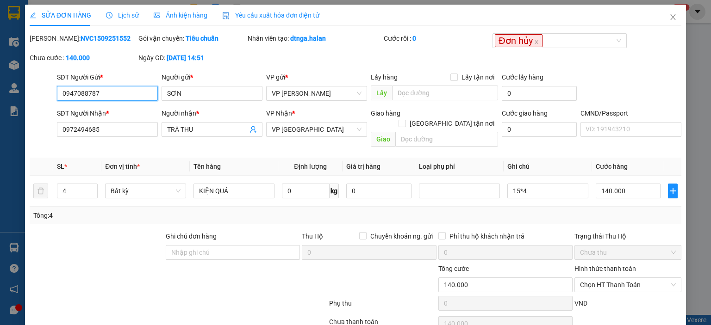
scroll to position [37, 0]
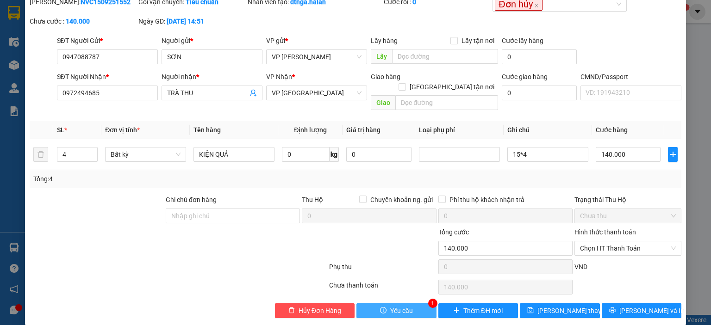
click at [376, 304] on button "Yêu cầu" at bounding box center [396, 311] width 80 height 15
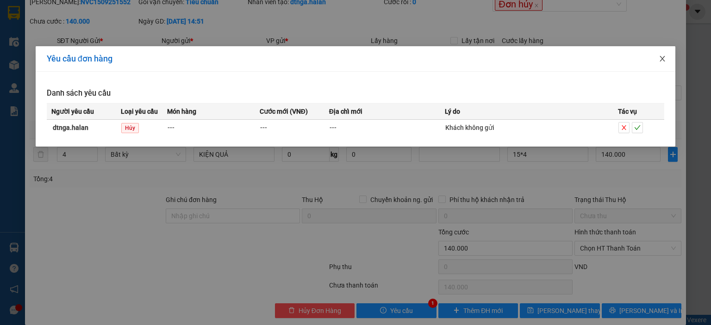
click at [662, 60] on icon "close" at bounding box center [662, 59] width 5 height 6
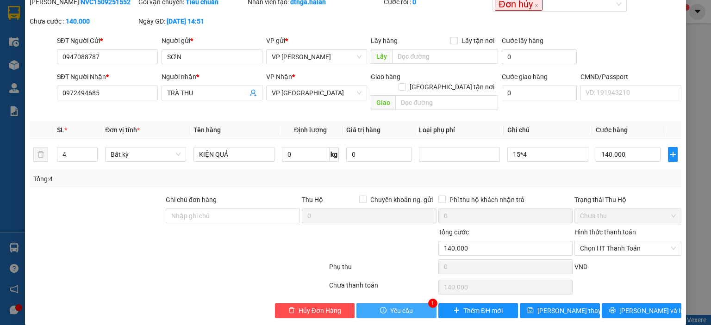
scroll to position [0, 0]
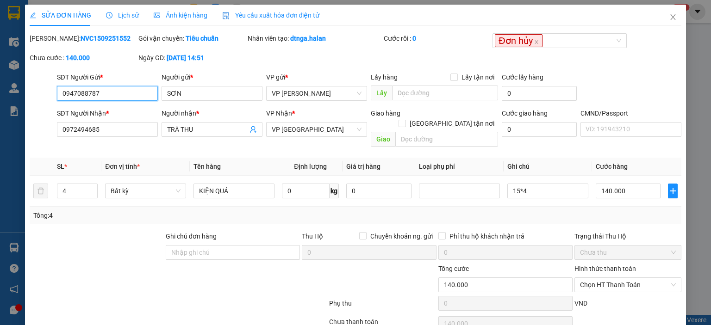
click at [131, 92] on input "0947088787" at bounding box center [107, 93] width 101 height 15
drag, startPoint x: 147, startPoint y: 92, endPoint x: 0, endPoint y: 106, distance: 147.9
click at [0, 106] on div "SỬA ĐƠN HÀNG Lịch sử Ảnh kiện hàng Yêu cầu xuất hóa đơn điện tử Total Paid Fee …" at bounding box center [355, 162] width 711 height 325
click at [669, 17] on icon "close" at bounding box center [672, 16] width 7 height 7
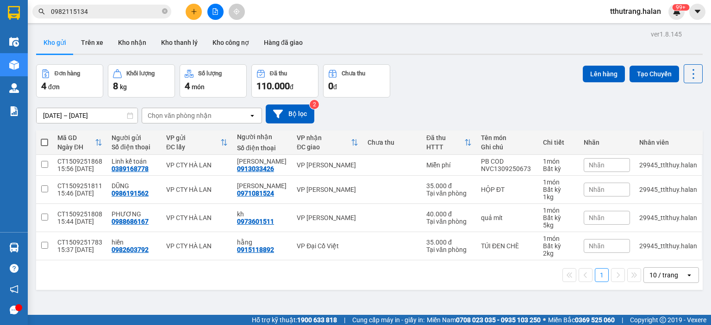
click at [164, 13] on icon "close-circle" at bounding box center [165, 11] width 6 height 6
click at [119, 13] on input "text" at bounding box center [105, 11] width 109 height 10
paste input "0947088787"
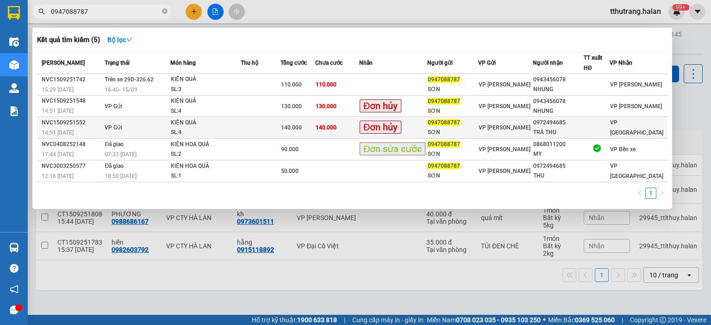
type input "0947088787"
click at [236, 125] on div "KIỆN QUẢ" at bounding box center [205, 123] width 69 height 10
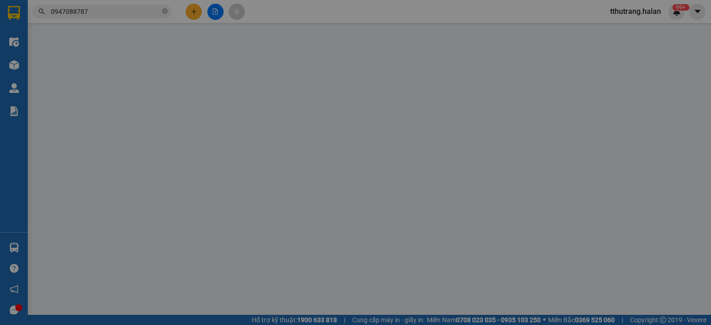
type input "0947088787"
type input "SƠN"
type input "0972494685"
type input "TRÀ THU"
type input "140.000"
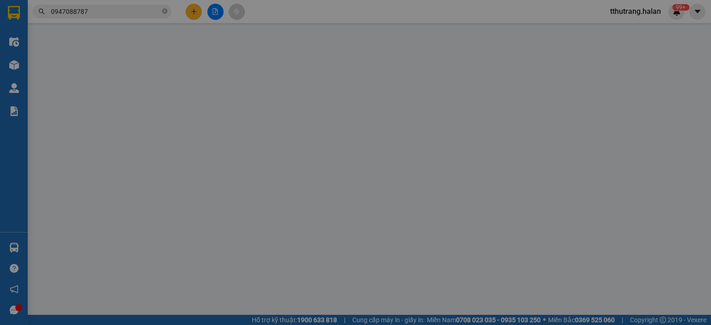
type input "140.000"
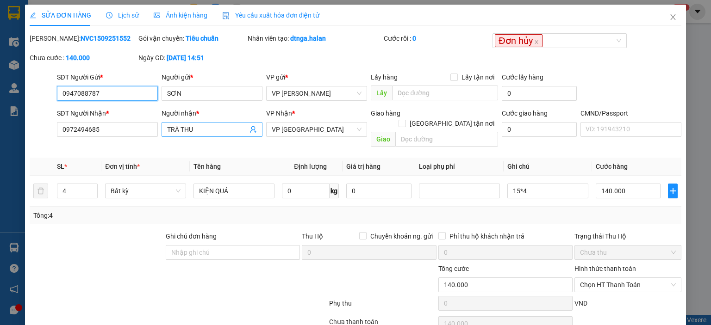
scroll to position [37, 0]
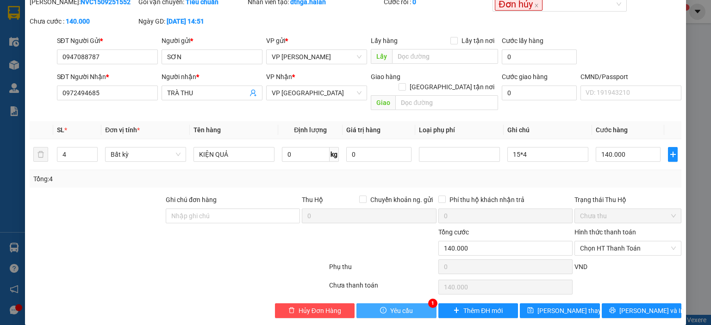
click at [386, 304] on button "Yêu cầu" at bounding box center [396, 311] width 80 height 15
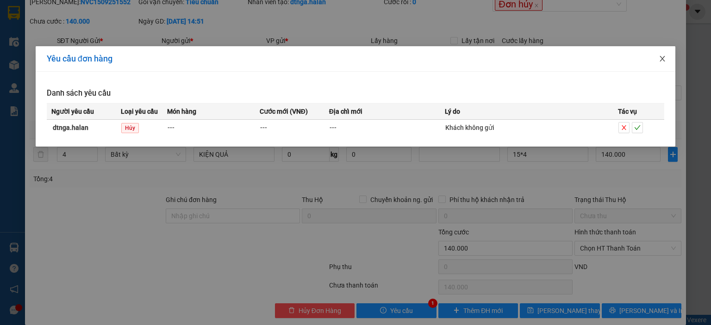
click at [657, 58] on span "Close" at bounding box center [663, 59] width 26 height 26
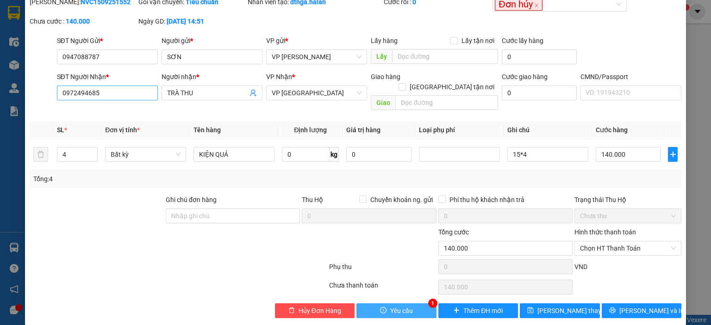
scroll to position [0, 0]
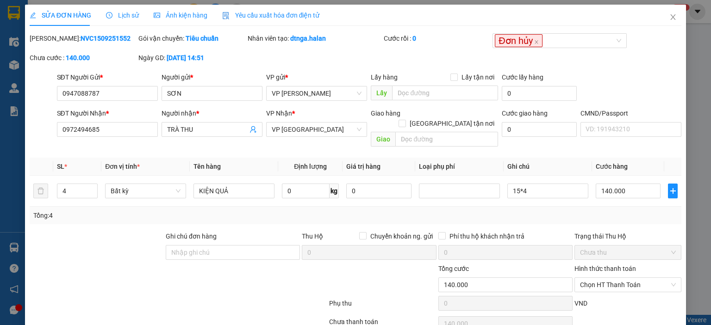
drag, startPoint x: 100, startPoint y: 44, endPoint x: 121, endPoint y: 38, distance: 21.7
click at [101, 44] on div "Mã ĐH: NVC1509251552" at bounding box center [83, 42] width 109 height 19
click at [110, 66] on div "Chưa cước : 140.000" at bounding box center [83, 62] width 109 height 19
drag, startPoint x: 115, startPoint y: 41, endPoint x: 54, endPoint y: 39, distance: 60.7
click at [54, 39] on div "Mã ĐH: NVC1509251552" at bounding box center [83, 38] width 107 height 10
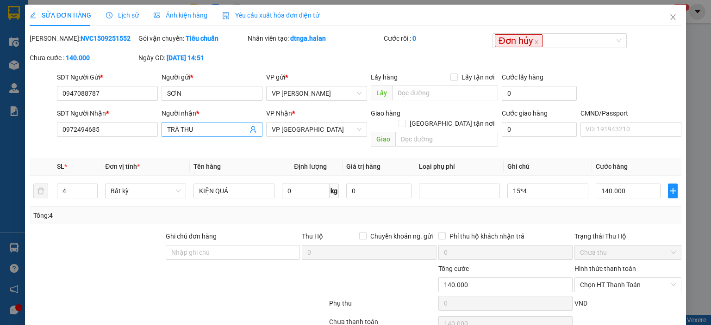
copy b "NVC1509251552"
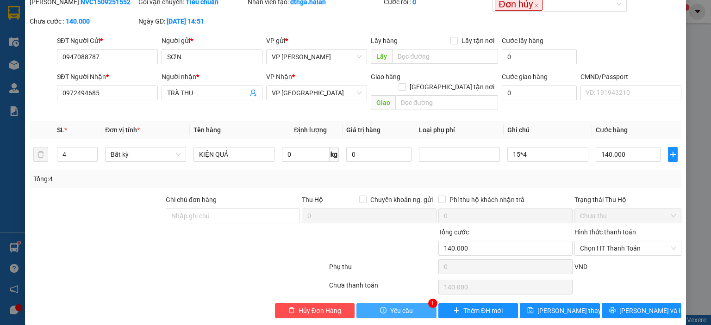
click at [390, 306] on span "Yêu cầu" at bounding box center [401, 311] width 23 height 10
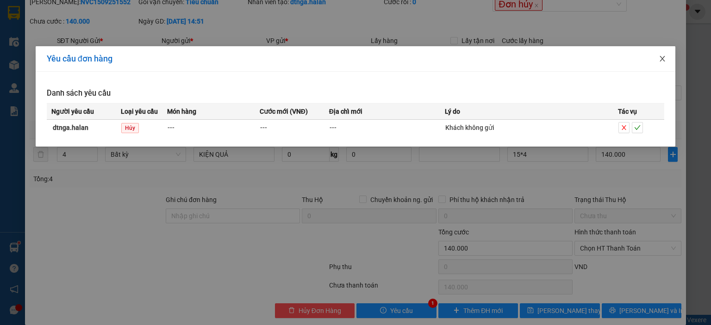
click at [659, 58] on icon "close" at bounding box center [662, 58] width 7 height 7
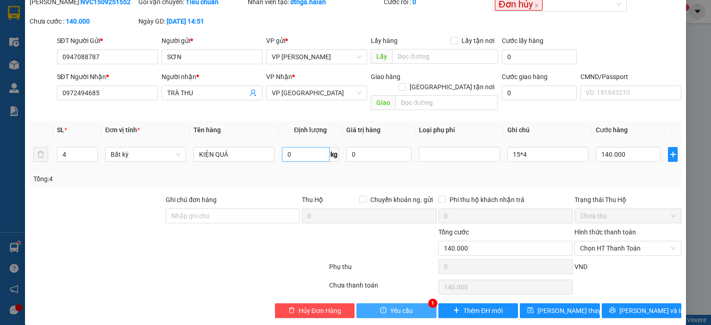
scroll to position [0, 0]
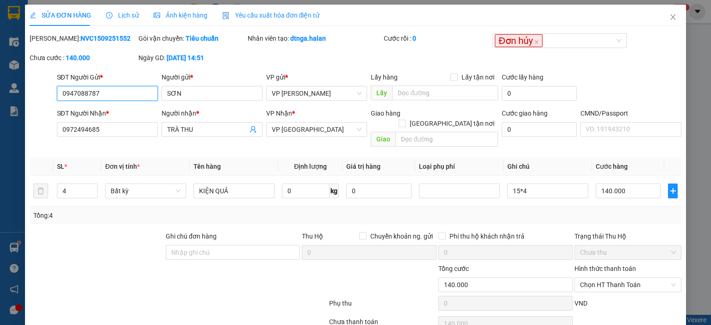
drag, startPoint x: 111, startPoint y: 95, endPoint x: 124, endPoint y: 94, distance: 12.5
click at [112, 95] on input "0947088787" at bounding box center [107, 93] width 101 height 15
drag, startPoint x: 127, startPoint y: 93, endPoint x: 78, endPoint y: 94, distance: 48.6
click at [44, 94] on div "SĐT Người Gửi * 0947088787 0947088787 Người gửi * SƠN VP gửi * VP Nguyễn Văn Cừ…" at bounding box center [356, 88] width 654 height 32
click at [669, 19] on icon "close" at bounding box center [672, 16] width 7 height 7
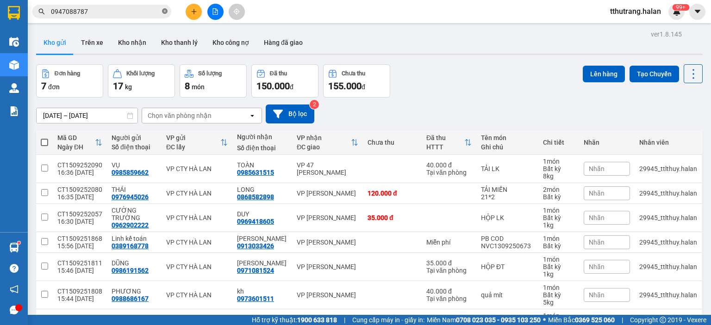
drag, startPoint x: 165, startPoint y: 12, endPoint x: 160, endPoint y: 11, distance: 4.7
click at [165, 11] on icon "close-circle" at bounding box center [165, 11] width 6 height 6
click at [123, 11] on input "text" at bounding box center [105, 11] width 109 height 10
paste input "0947088787"
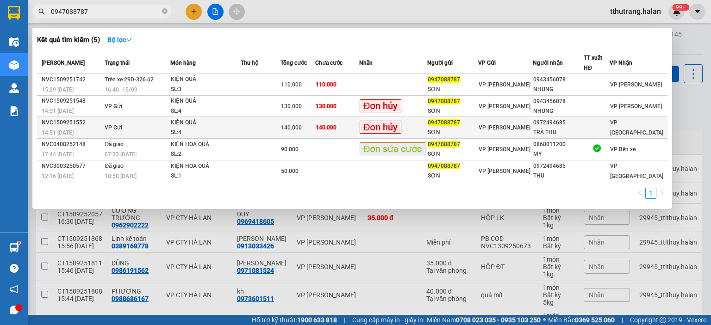
type input "0947088787"
click at [220, 122] on div "KIỆN QUẢ" at bounding box center [205, 123] width 69 height 10
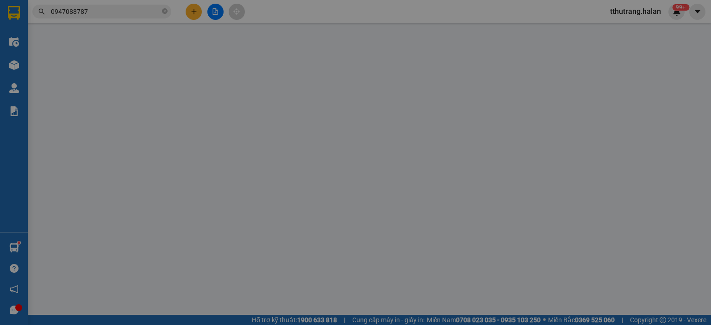
type input "0947088787"
type input "SƠN"
type input "0972494685"
type input "TRÀ THU"
type input "140.000"
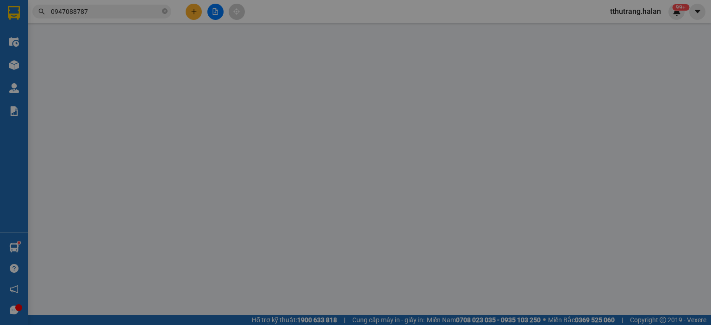
type input "140.000"
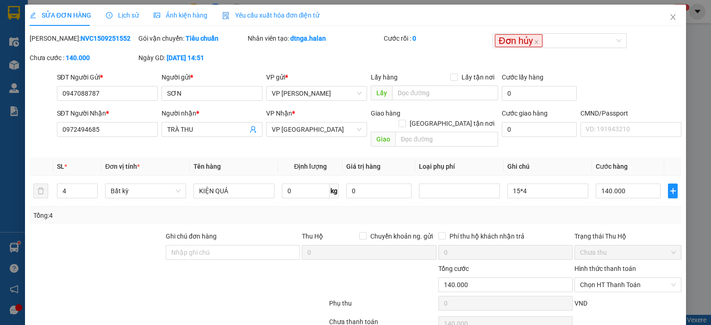
drag, startPoint x: 85, startPoint y: 40, endPoint x: 53, endPoint y: 40, distance: 31.9
click at [53, 40] on div "Mã ĐH: NVC1509251552" at bounding box center [83, 38] width 107 height 10
copy b "NVC1509251552"
drag, startPoint x: 327, startPoint y: 42, endPoint x: 290, endPoint y: 39, distance: 37.2
click at [290, 39] on div "Nhân viên tạo: dtnga.halan" at bounding box center [315, 38] width 134 height 10
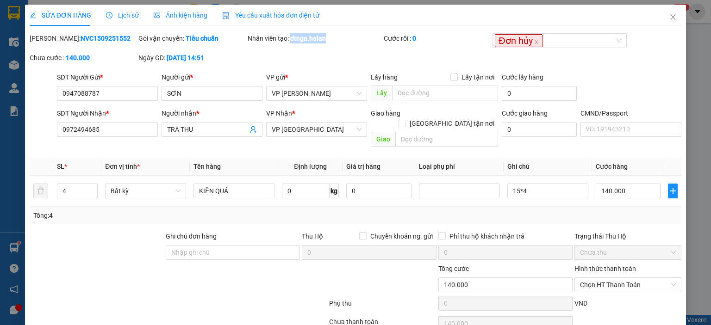
copy b "dtnga.halan"
drag, startPoint x: 111, startPoint y: 92, endPoint x: 118, endPoint y: 90, distance: 7.6
click at [111, 92] on input "0947088787" at bounding box center [107, 93] width 101 height 15
drag, startPoint x: 118, startPoint y: 90, endPoint x: 50, endPoint y: 91, distance: 68.1
click at [50, 91] on div "SĐT Người Gửi * 0947088787 0947088787 Người gửi * SƠN VP gửi * VP Nguyễn Văn Cừ…" at bounding box center [356, 88] width 654 height 32
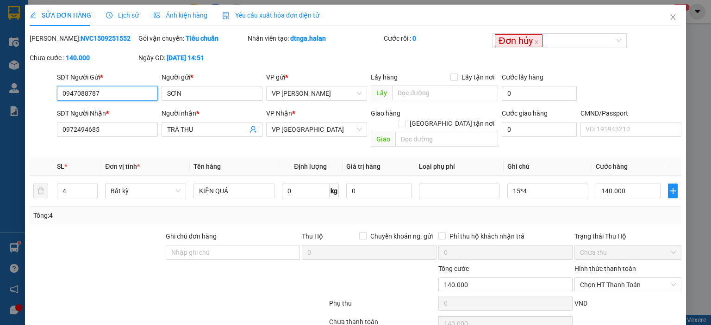
scroll to position [37, 0]
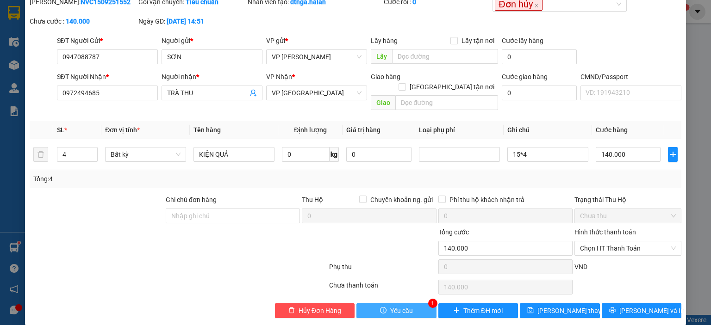
click at [398, 306] on span "Yêu cầu" at bounding box center [401, 311] width 23 height 10
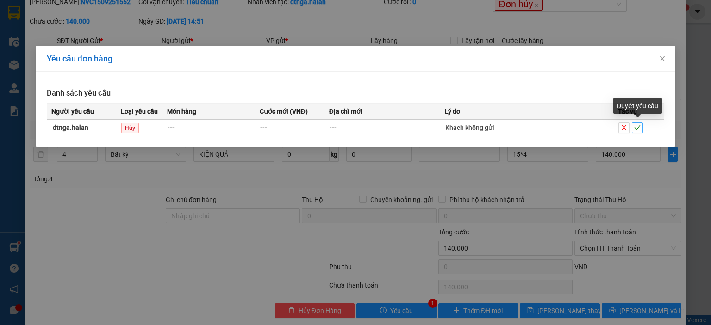
click at [638, 125] on icon "check" at bounding box center [637, 128] width 6 height 6
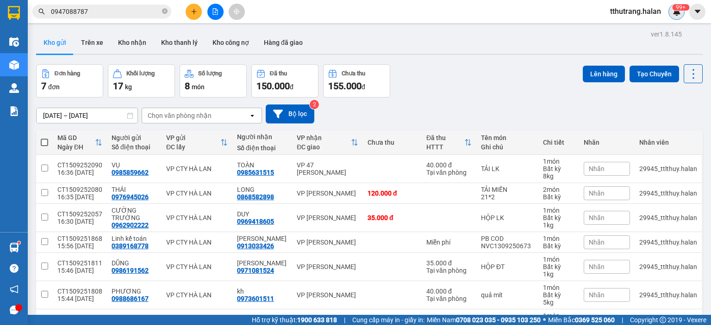
click at [678, 8] on sup "99+" at bounding box center [680, 7] width 17 height 6
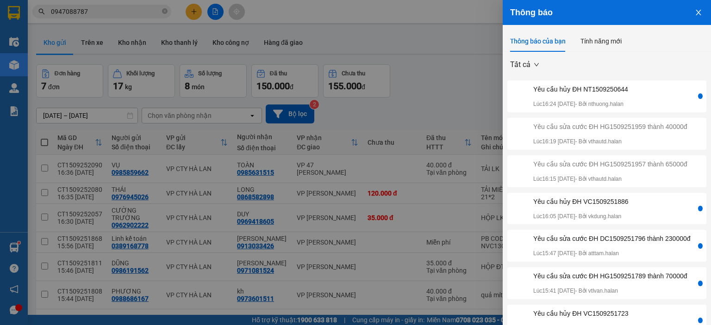
click at [463, 63] on div at bounding box center [355, 162] width 711 height 325
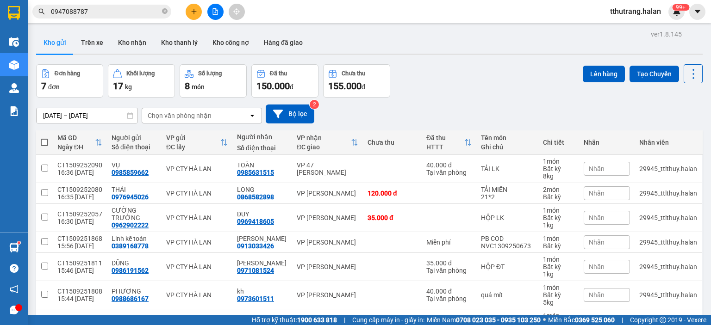
click at [99, 12] on input "0947088787" at bounding box center [105, 11] width 109 height 10
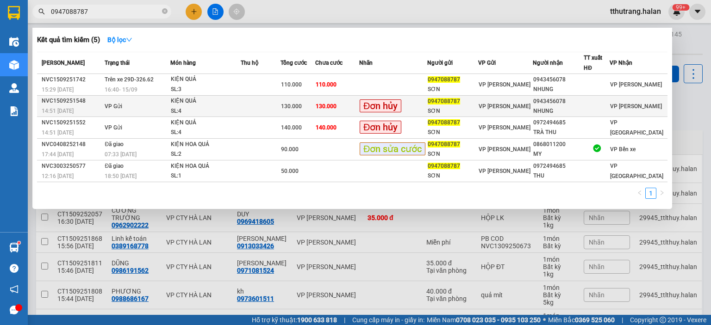
click at [315, 101] on div "130.000" at bounding box center [298, 106] width 34 height 10
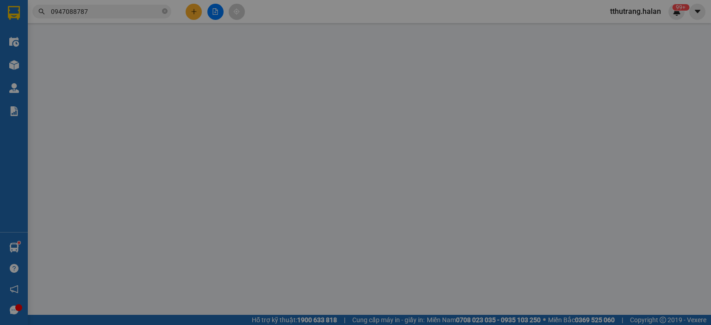
type input "0947088787"
type input "SƠN"
type input "0943456078"
type input "NHUNG"
type input "019089009946"
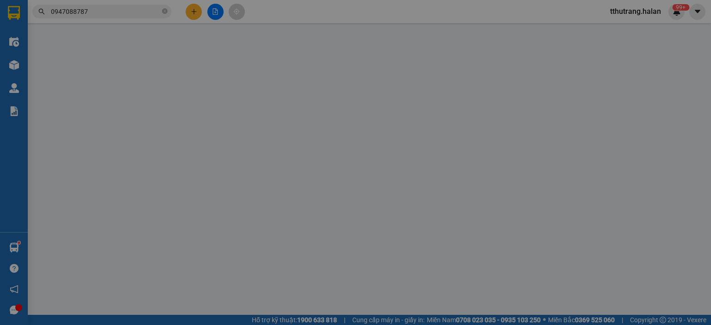
type input "130.000"
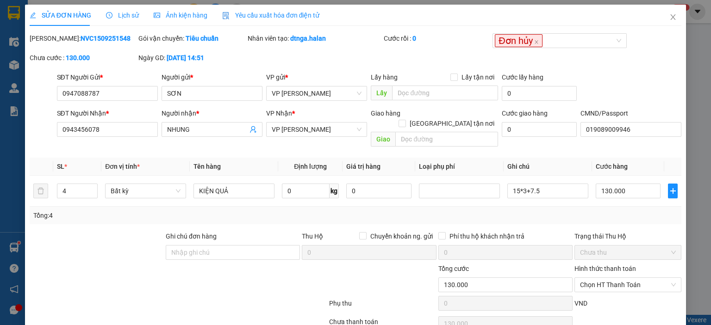
drag, startPoint x: 113, startPoint y: 42, endPoint x: 54, endPoint y: 40, distance: 58.8
click at [54, 40] on div "Mã ĐH: NVC1509251548" at bounding box center [83, 38] width 107 height 10
copy b "NVC1509251548"
drag, startPoint x: 123, startPoint y: 92, endPoint x: 133, endPoint y: 89, distance: 10.6
click at [123, 92] on input "0947088787" at bounding box center [107, 93] width 101 height 15
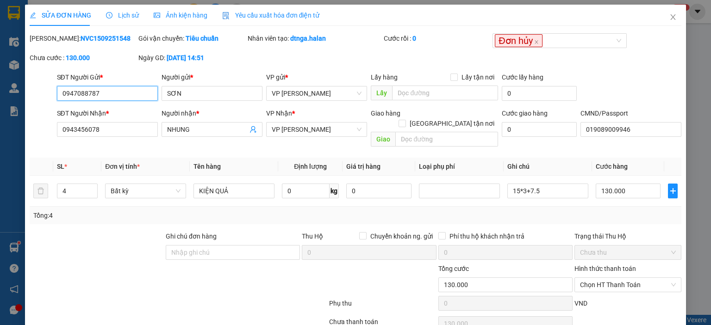
drag, startPoint x: 133, startPoint y: 89, endPoint x: 43, endPoint y: 92, distance: 90.8
click at [43, 92] on div "SĐT Người Gửi * 0947088787 0947088787 Người gửi * SƠN VP gửi * VP Nguyễn Văn Cừ…" at bounding box center [356, 88] width 654 height 32
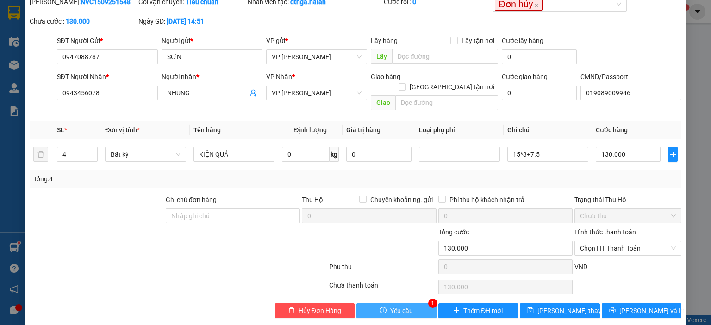
click at [420, 304] on button "Yêu cầu" at bounding box center [396, 311] width 80 height 15
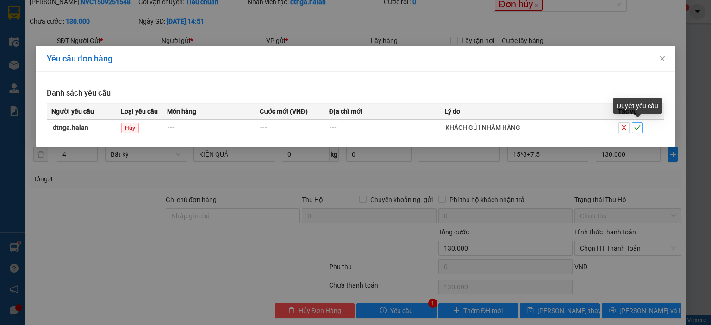
click at [638, 125] on icon "check" at bounding box center [637, 128] width 6 height 6
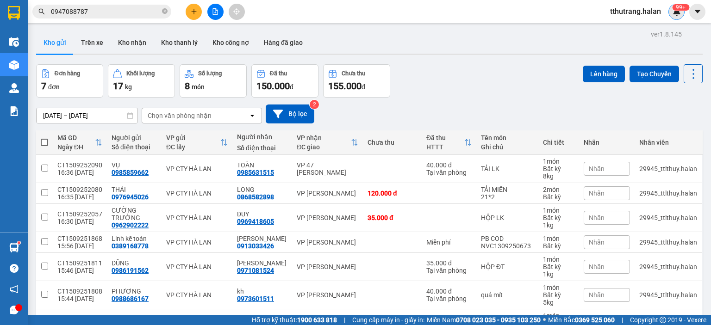
click at [680, 15] on img at bounding box center [677, 11] width 8 height 8
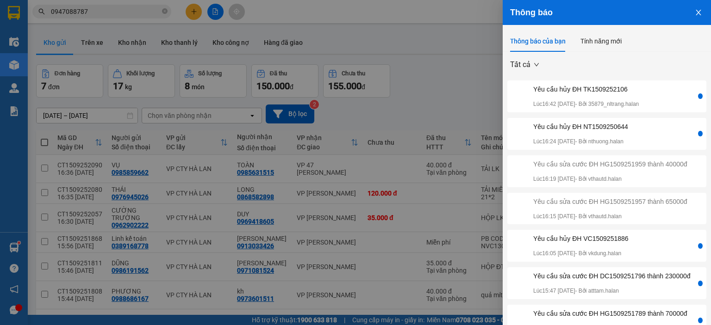
click at [405, 68] on div at bounding box center [355, 162] width 711 height 325
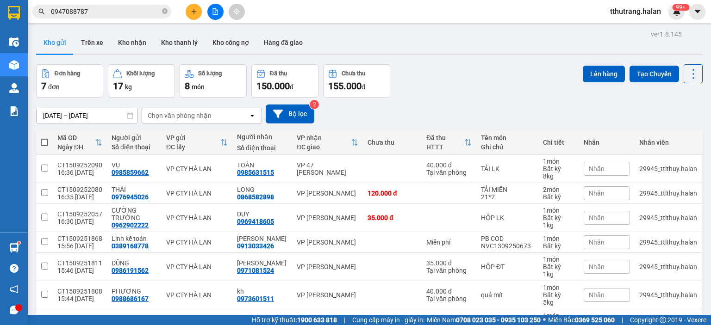
click at [115, 14] on input "0947088787" at bounding box center [105, 11] width 109 height 10
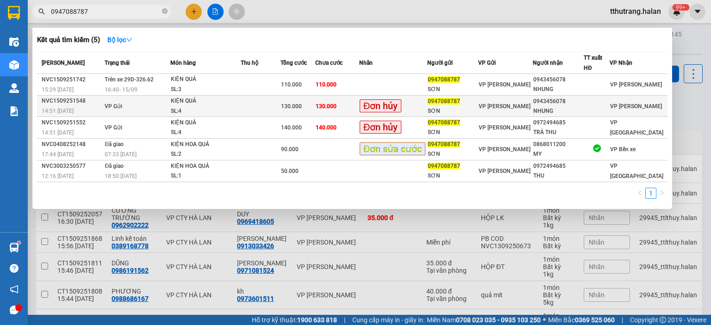
click at [177, 98] on div "KIỆN QUẢ" at bounding box center [205, 101] width 69 height 10
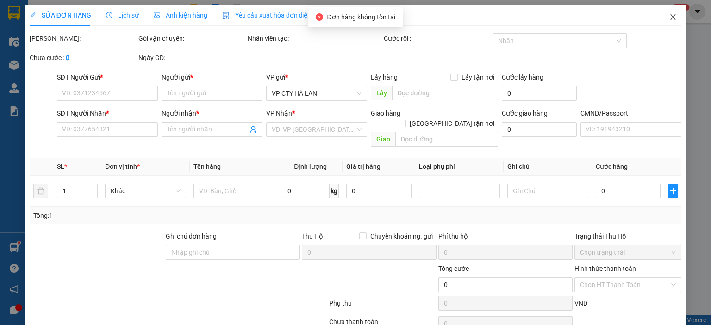
click at [669, 16] on icon "close" at bounding box center [672, 16] width 7 height 7
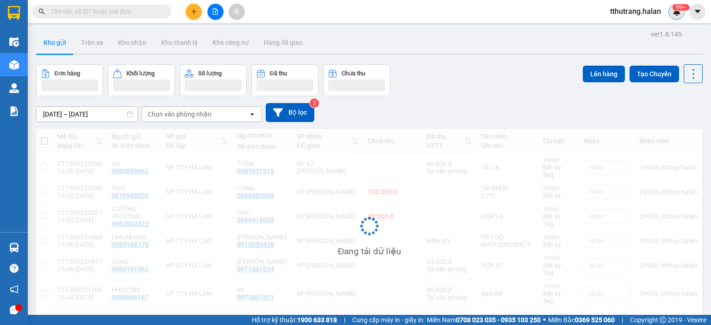
click at [676, 7] on sup "99+" at bounding box center [680, 7] width 17 height 6
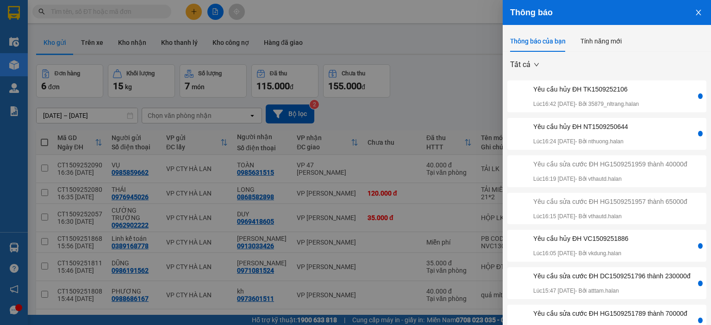
click at [463, 100] on div at bounding box center [355, 162] width 711 height 325
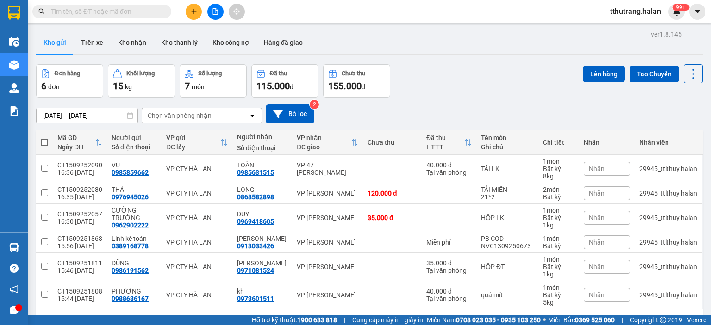
click at [140, 14] on input "text" at bounding box center [105, 11] width 109 height 10
paste input "VC1509251723"
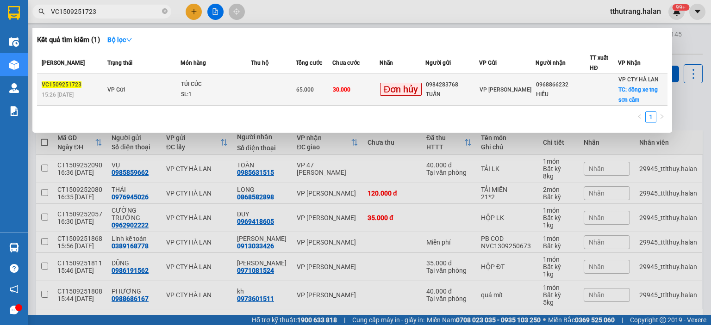
type input "VC1509251723"
click at [205, 86] on div "TÚI CÚC" at bounding box center [215, 85] width 69 height 10
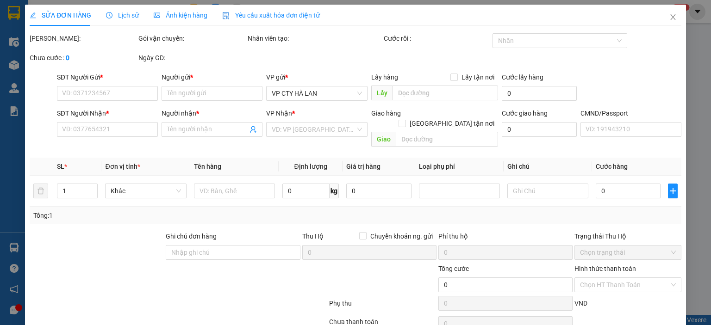
type input "0984283768"
type input "TUẤN"
type input "0968866232"
type input "HIẾU"
checkbox input "true"
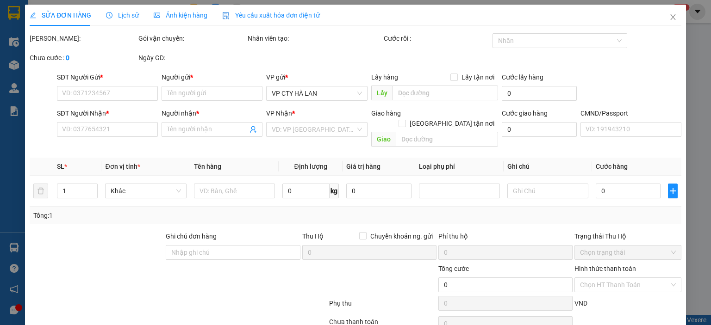
type input "đồng xe tng sơn cẩm"
type input "65.000"
type input "35.000"
type input "30.000"
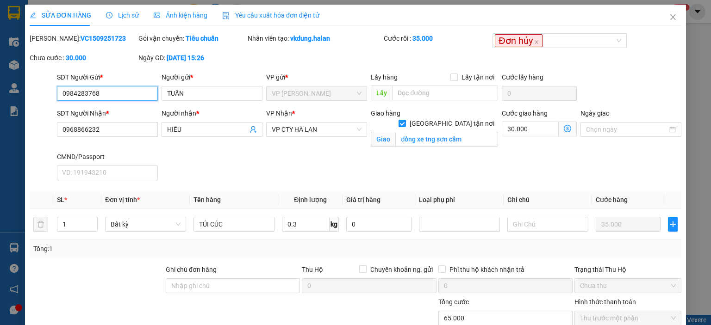
scroll to position [100, 0]
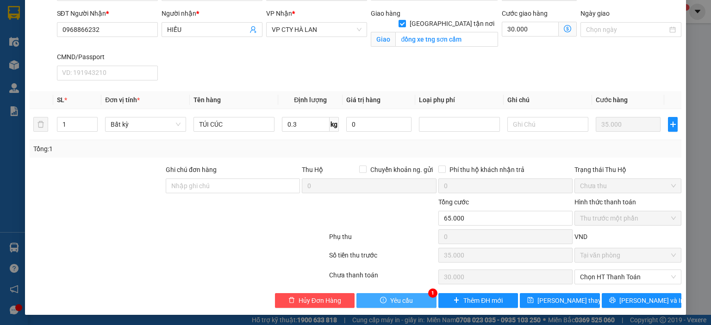
click at [410, 300] on button "Yêu cầu" at bounding box center [396, 301] width 80 height 15
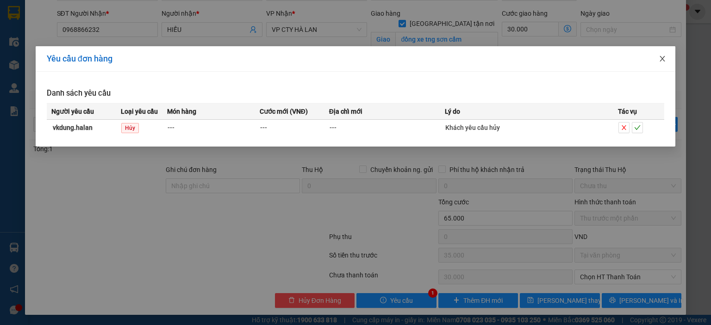
click at [661, 60] on icon "close" at bounding box center [662, 58] width 7 height 7
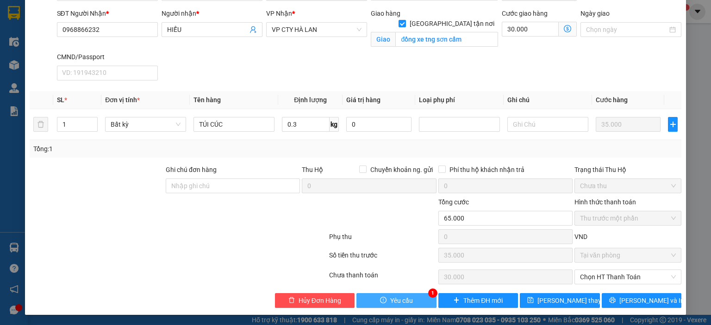
scroll to position [0, 0]
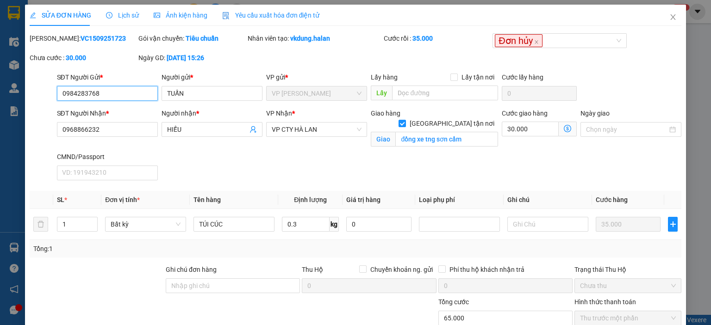
drag, startPoint x: 99, startPoint y: 96, endPoint x: 119, endPoint y: 94, distance: 20.1
click at [105, 96] on input "0984283768" at bounding box center [107, 93] width 101 height 15
drag, startPoint x: 119, startPoint y: 94, endPoint x: 142, endPoint y: 88, distance: 23.3
click at [119, 94] on input "0984283768" at bounding box center [107, 93] width 101 height 15
drag, startPoint x: 142, startPoint y: 88, endPoint x: 23, endPoint y: 94, distance: 119.1
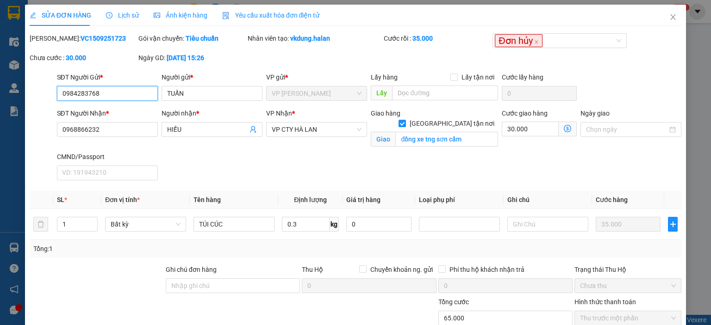
click at [23, 94] on div "SỬA ĐƠN HÀNG Lịch sử Ảnh kiện hàng Yêu cầu xuất hóa đơn điện tử Total Paid Fee …" at bounding box center [355, 162] width 711 height 325
click at [660, 16] on span "Close" at bounding box center [673, 18] width 26 height 26
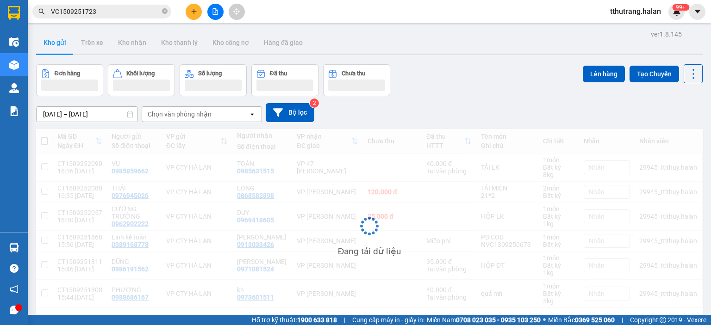
click at [668, 15] on span "tthutrang.halan" at bounding box center [636, 12] width 66 height 12
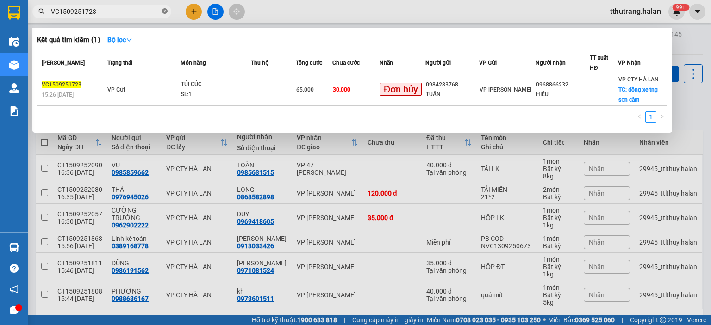
click at [165, 13] on icon "close-circle" at bounding box center [165, 11] width 6 height 6
click at [131, 13] on input "text" at bounding box center [105, 11] width 109 height 10
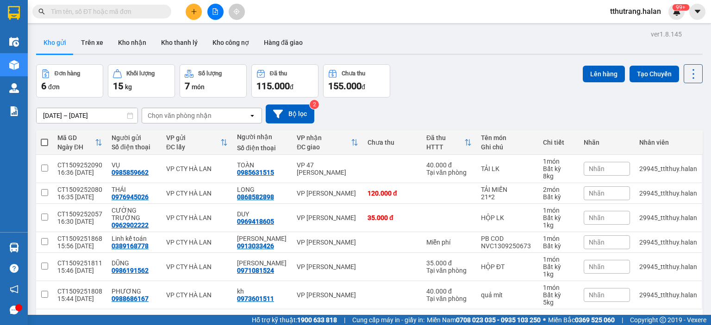
paste input "0984283768"
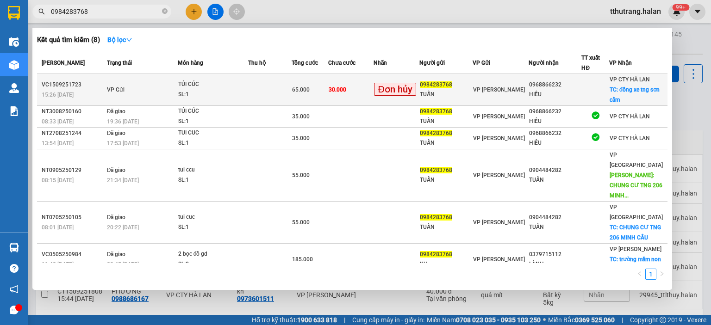
type input "0984283768"
click at [278, 92] on td at bounding box center [270, 90] width 44 height 32
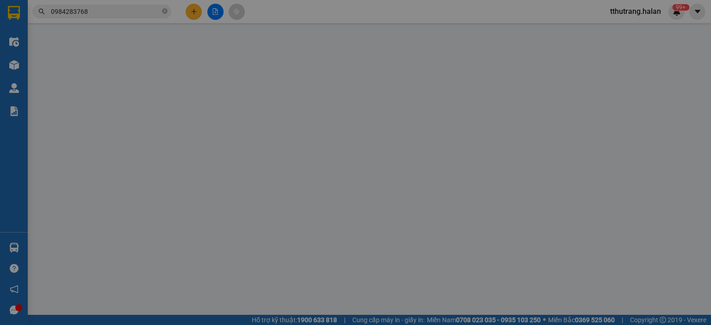
type input "0984283768"
type input "TUẤN"
type input "0968866232"
type input "HIẾU"
checkbox input "true"
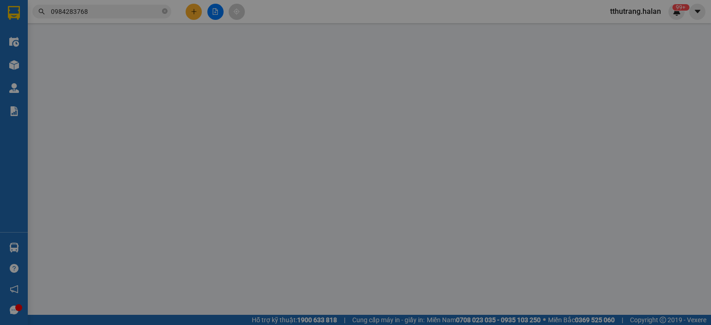
type input "đồng xe tng sơn cẩm"
type input "65.000"
type input "35.000"
type input "30.000"
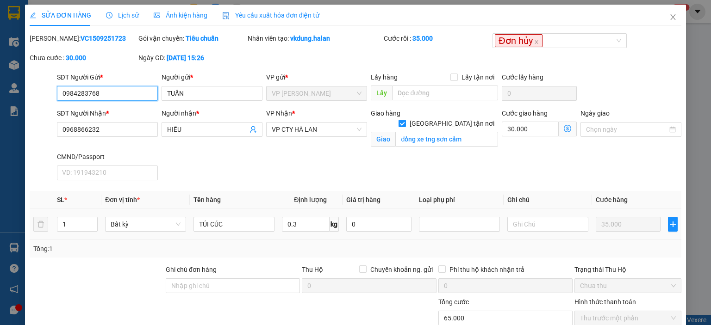
scroll to position [100, 0]
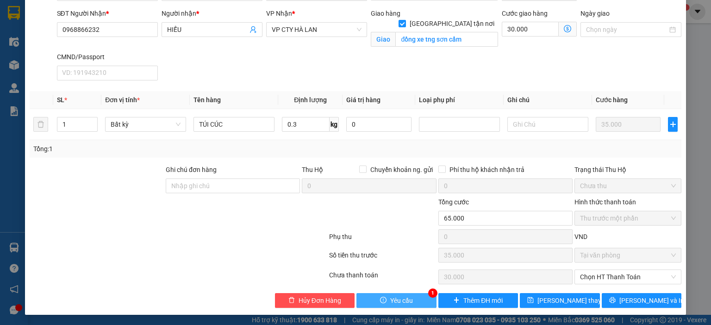
click at [425, 298] on button "Yêu cầu" at bounding box center [396, 301] width 80 height 15
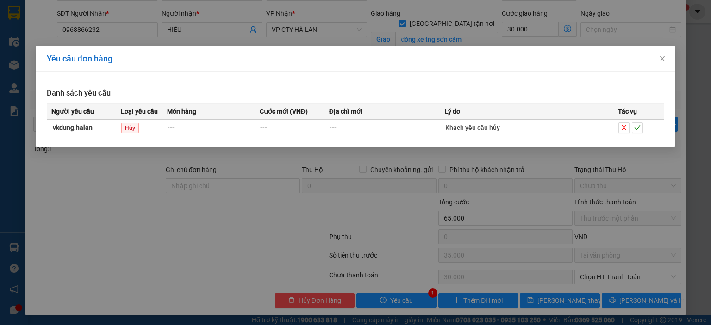
click at [544, 189] on div "Yêu cầu đơn hàng Danh sách yêu cầu Người yêu cầu Loại yêu cầu Món hàng Cước mới…" at bounding box center [355, 162] width 711 height 325
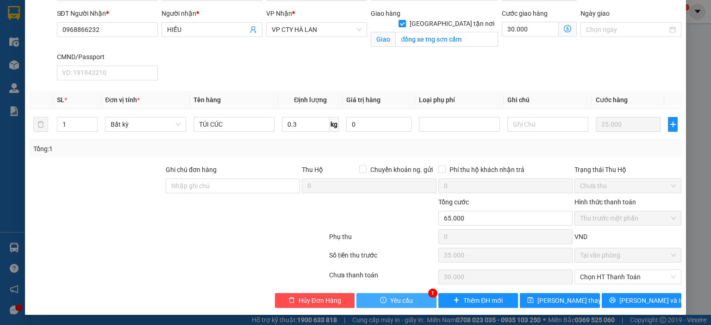
scroll to position [0, 0]
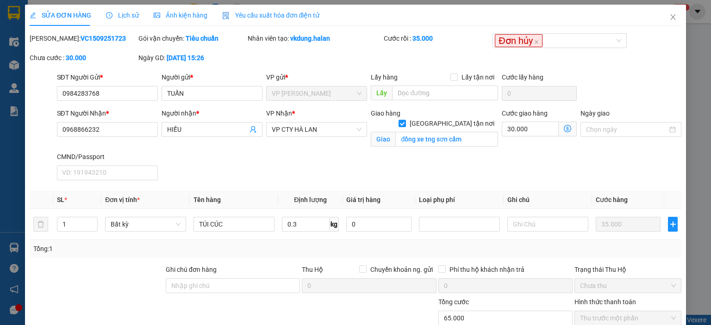
drag, startPoint x: 106, startPoint y: 40, endPoint x: 54, endPoint y: 42, distance: 51.9
click at [54, 42] on div "Mã ĐH: VC1509251723" at bounding box center [83, 38] width 107 height 10
copy b "VC1509251723"
drag, startPoint x: 284, startPoint y: 46, endPoint x: 333, endPoint y: 49, distance: 48.7
click at [286, 48] on div "Nhân viên tạo: vkdung.halan" at bounding box center [315, 42] width 136 height 19
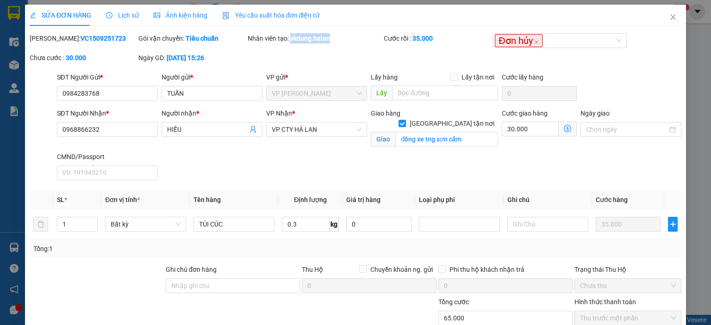
drag, startPoint x: 339, startPoint y: 42, endPoint x: 289, endPoint y: 43, distance: 49.5
click at [289, 43] on div "Nhân viên tạo: vkdung.halan" at bounding box center [315, 38] width 134 height 10
copy b "vkdung.halan"
click at [115, 93] on input "0984283768" at bounding box center [107, 93] width 101 height 15
drag, startPoint x: 104, startPoint y: 94, endPoint x: 63, endPoint y: 101, distance: 41.9
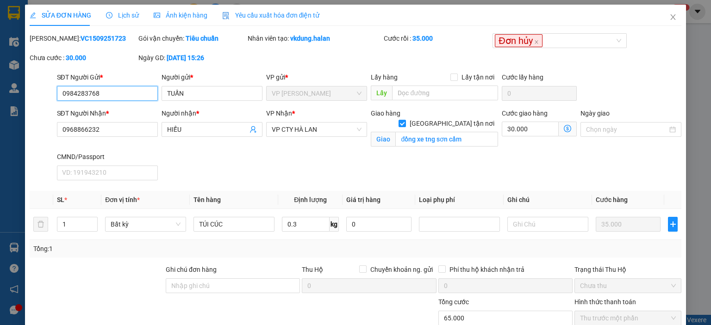
click at [43, 94] on div "SĐT Người Gửi * 0984283768 0984283768 Người gửi * TUẤN VP gửi * VP Võ Chí Công …" at bounding box center [356, 88] width 654 height 32
click at [666, 23] on span "Close" at bounding box center [673, 18] width 26 height 26
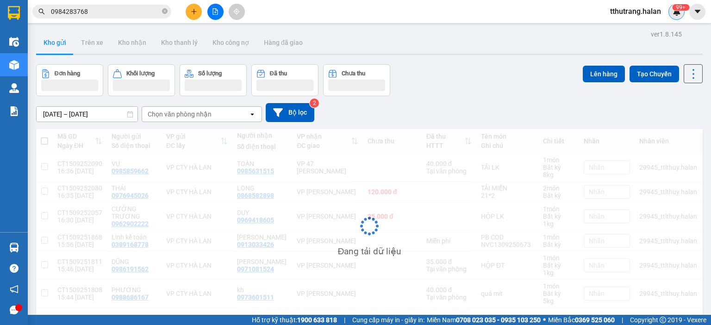
click at [676, 13] on img at bounding box center [677, 11] width 8 height 8
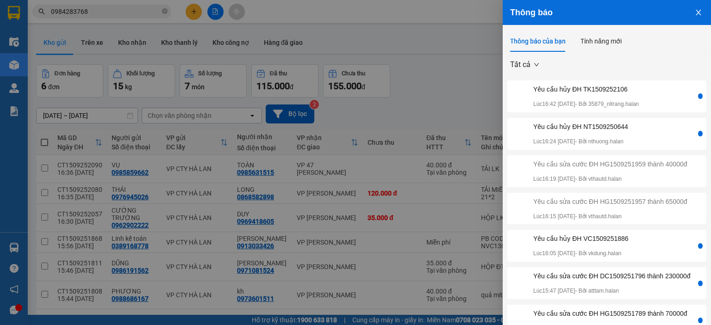
click at [618, 88] on div "Yêu cầu hủy ĐH TK1509252106" at bounding box center [586, 89] width 106 height 10
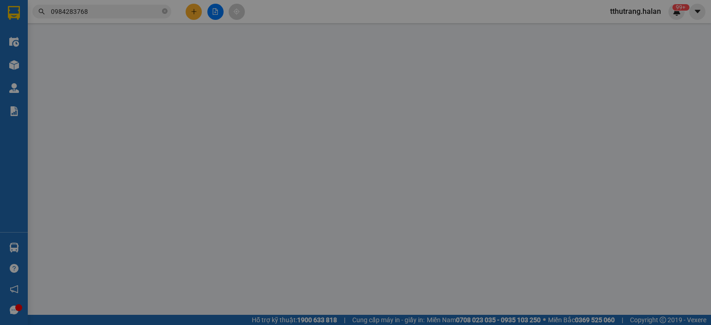
type input "0936410796"
type input "DOTACA"
type input "0936410796"
type input "thắng"
type input "50.000"
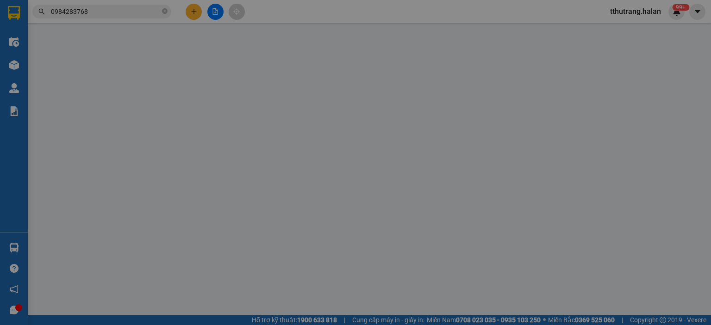
type input "50.000"
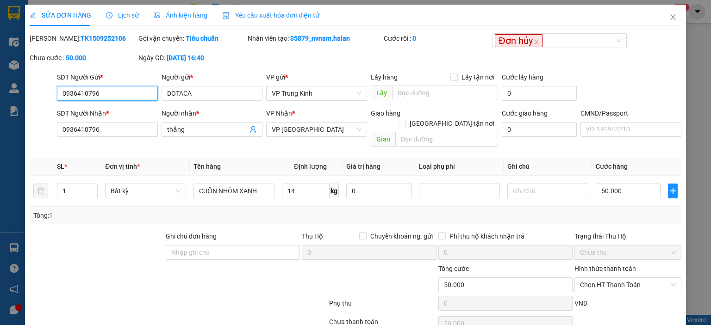
scroll to position [37, 0]
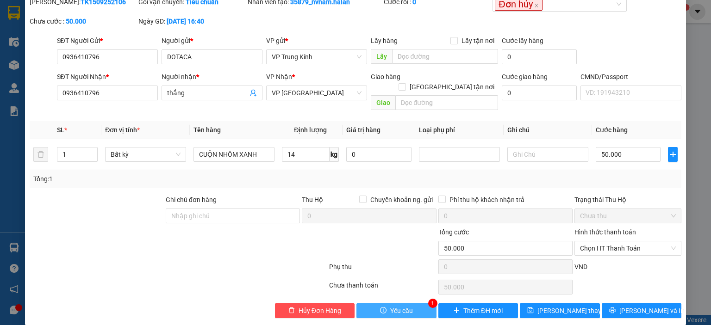
click at [390, 306] on span "Yêu cầu" at bounding box center [401, 311] width 23 height 10
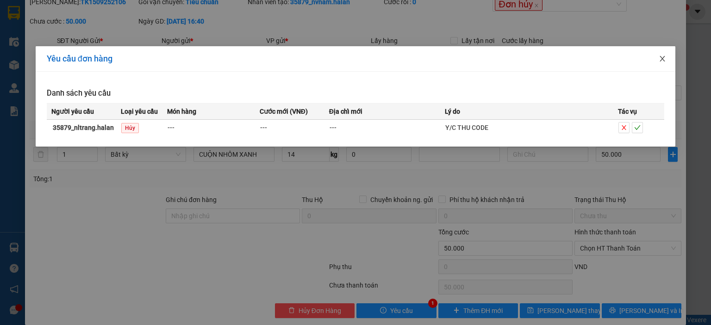
click at [659, 56] on icon "close" at bounding box center [662, 58] width 7 height 7
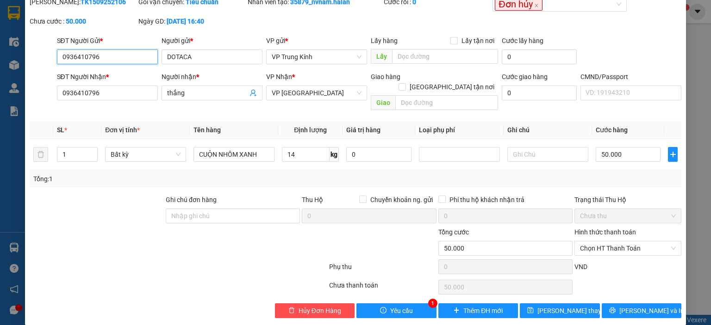
click at [120, 57] on input "0936410796" at bounding box center [107, 57] width 101 height 15
drag, startPoint x: 146, startPoint y: 59, endPoint x: 11, endPoint y: 55, distance: 134.8
click at [11, 55] on div "SỬA ĐƠN HÀNG Lịch sử Ảnh kiện hàng Yêu cầu xuất hóa đơn điện tử Total Paid Fee …" at bounding box center [355, 162] width 711 height 325
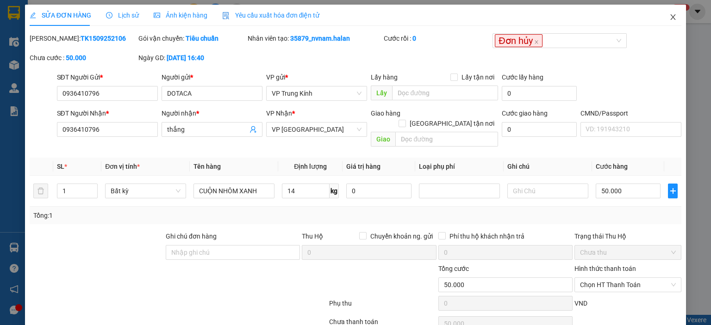
click at [669, 16] on icon "close" at bounding box center [672, 16] width 7 height 7
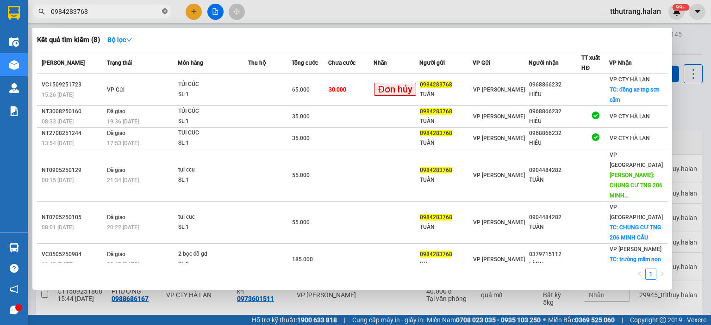
click at [162, 11] on icon "close-circle" at bounding box center [165, 11] width 6 height 6
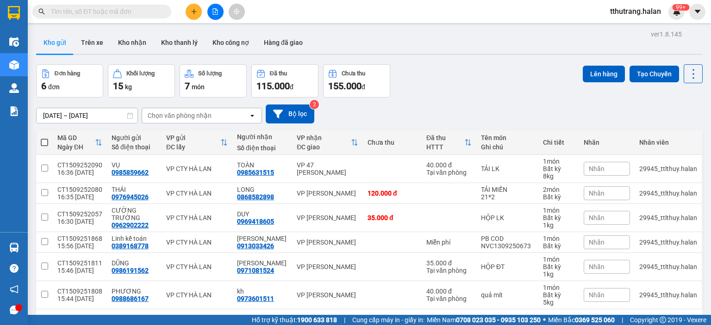
paste input "0936410796"
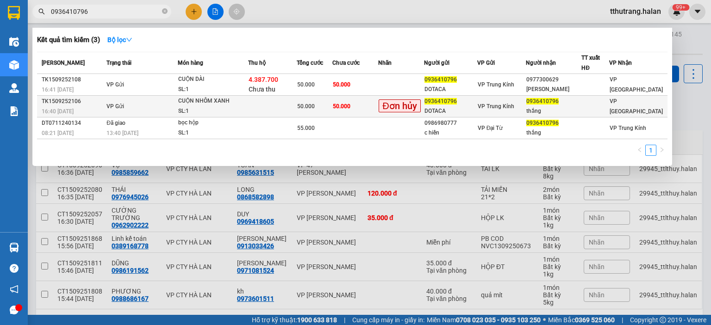
type input "0936410796"
click at [238, 105] on div "CUỘN NHÔM XANH" at bounding box center [212, 101] width 69 height 10
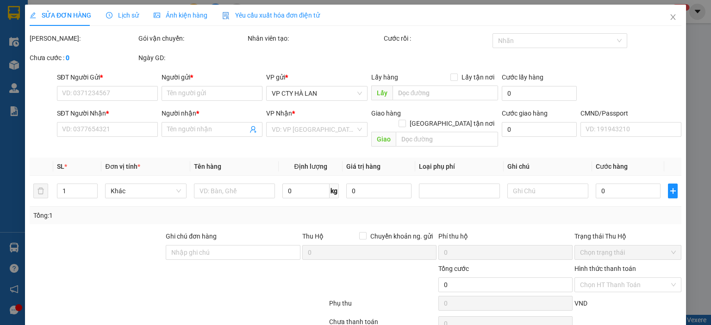
type input "0936410796"
type input "DOTACA"
type input "0936410796"
type input "thắng"
type input "50.000"
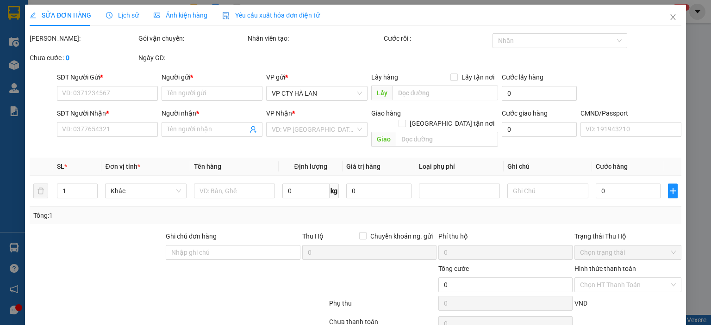
type input "50.000"
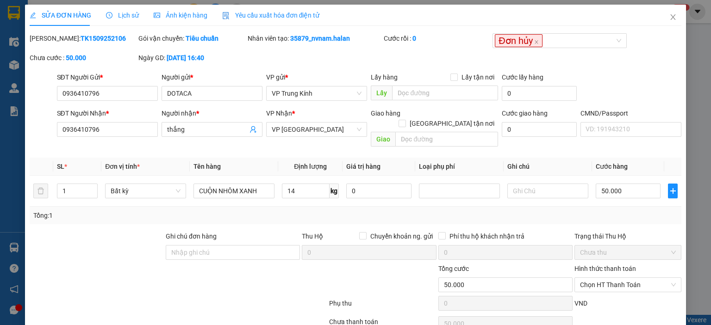
drag, startPoint x: 109, startPoint y: 38, endPoint x: 53, endPoint y: 37, distance: 56.0
click at [53, 37] on div "Mã ĐH: TK1509252106" at bounding box center [83, 38] width 107 height 10
copy b "TK1509252106"
click at [140, 96] on input "0936410796" at bounding box center [107, 93] width 101 height 15
drag, startPoint x: 87, startPoint y: 94, endPoint x: 61, endPoint y: 99, distance: 25.9
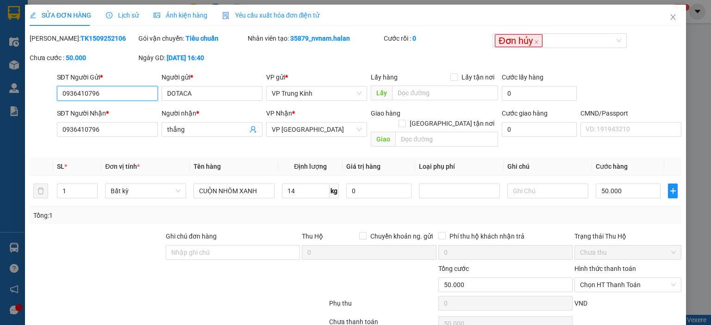
click at [61, 99] on input "0936410796" at bounding box center [107, 93] width 101 height 15
click at [313, 68] on div "Mã ĐH: TK1509252106 Gói vận chuyển: Tiêu chuẩn Nhân viên tạo: 35879_nvnam.halan…" at bounding box center [356, 52] width 654 height 39
drag, startPoint x: 353, startPoint y: 38, endPoint x: 289, endPoint y: 38, distance: 64.4
click at [289, 38] on div "Nhân viên tạo: 35879_nvnam.halan" at bounding box center [315, 38] width 134 height 10
copy b "35879_nvnam.halan"
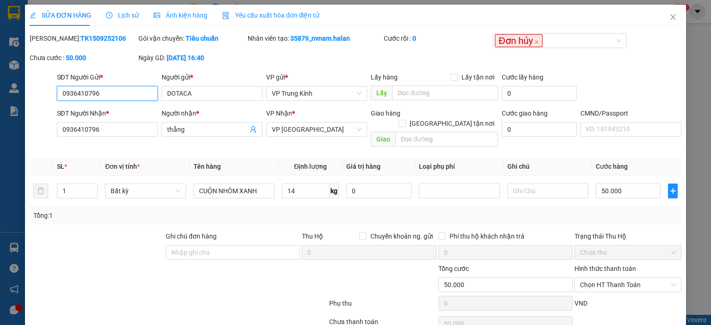
drag, startPoint x: 109, startPoint y: 94, endPoint x: 117, endPoint y: 91, distance: 8.9
click at [109, 94] on input "0936410796" at bounding box center [107, 93] width 101 height 15
drag, startPoint x: 117, startPoint y: 91, endPoint x: 40, endPoint y: 94, distance: 76.9
click at [40, 94] on div "SĐT Người Gửi * 0936410796 0936410796 Người gửi * DOTACA VP gửi * VP Trung Kính…" at bounding box center [356, 88] width 654 height 32
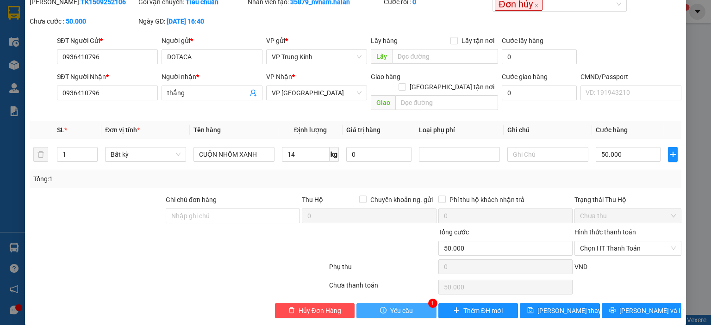
click at [410, 304] on button "Yêu cầu" at bounding box center [396, 311] width 80 height 15
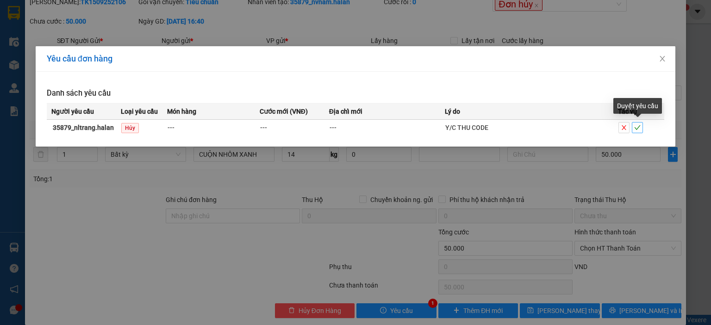
click at [635, 129] on icon "check" at bounding box center [637, 128] width 6 height 6
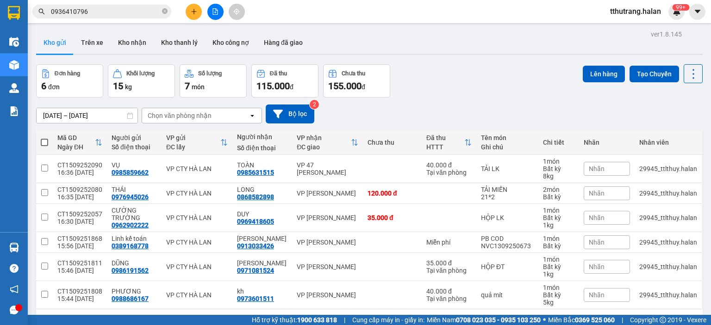
click at [667, 15] on span "tthutrang.halan" at bounding box center [636, 12] width 66 height 12
click at [676, 13] on img at bounding box center [677, 11] width 8 height 8
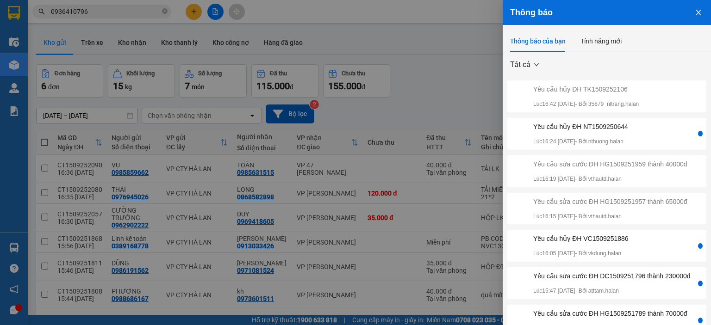
click at [557, 125] on div "Yêu cầu hủy ĐH NT1509250644" at bounding box center [580, 127] width 95 height 10
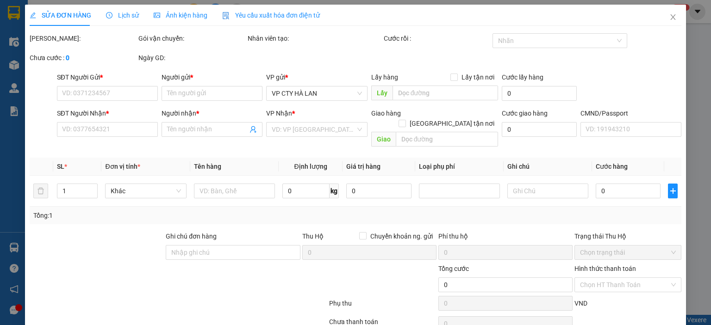
type input "0978975255"
type input "CHIẾN"
type input "0327297072"
type input "LUYẾN"
type input "60.000"
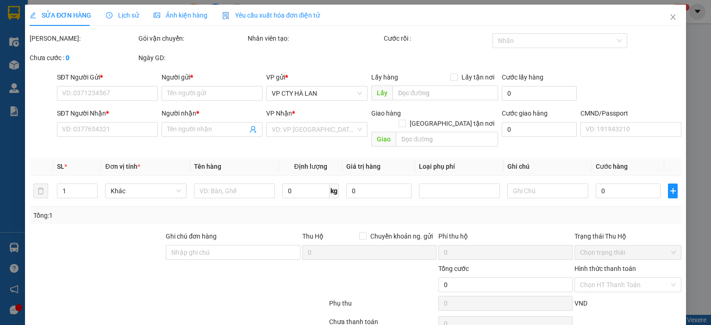
type input "60.000"
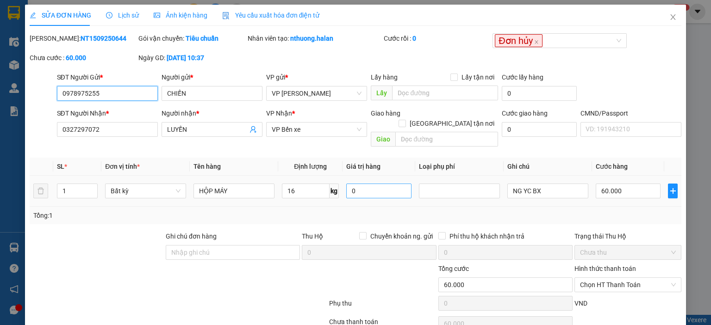
scroll to position [37, 0]
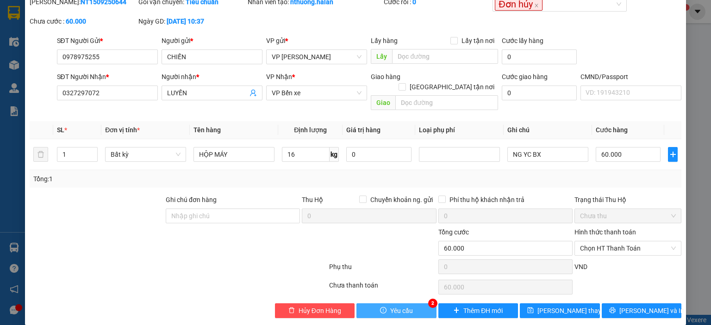
click at [375, 304] on button "Yêu cầu" at bounding box center [396, 311] width 80 height 15
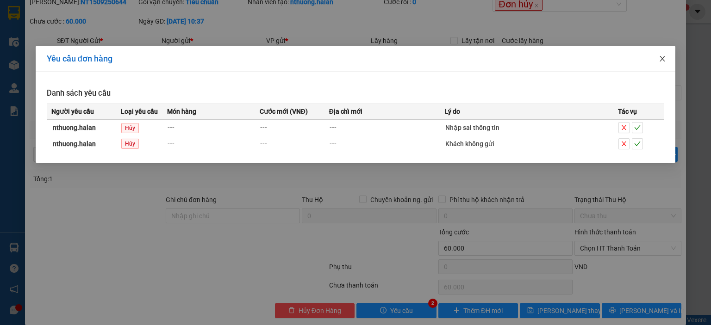
click at [662, 63] on span "Close" at bounding box center [663, 59] width 26 height 26
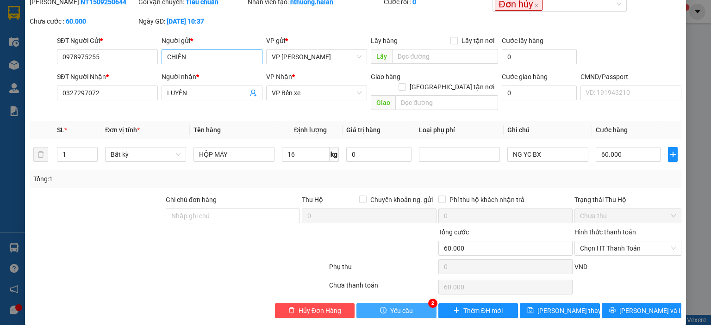
scroll to position [0, 0]
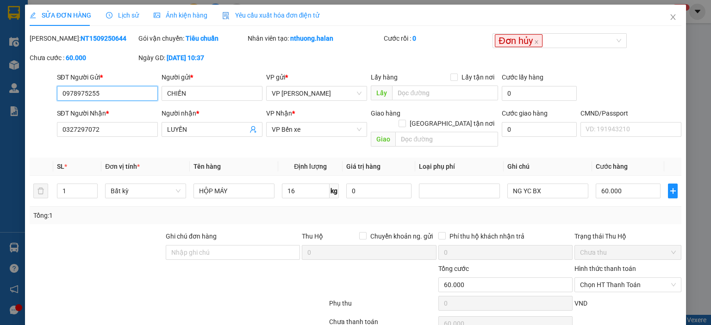
drag, startPoint x: 128, startPoint y: 98, endPoint x: 133, endPoint y: 94, distance: 6.3
click at [128, 97] on input "0978975255" at bounding box center [107, 93] width 101 height 15
drag, startPoint x: 58, startPoint y: 100, endPoint x: 25, endPoint y: 104, distance: 34.1
click at [28, 104] on div "SỬA ĐƠN HÀNG Lịch sử Ảnh kiện hàng Yêu cầu xuất hóa đơn điện tử Total Paid Fee …" at bounding box center [355, 183] width 661 height 357
click at [671, 15] on icon "close" at bounding box center [673, 17] width 5 height 6
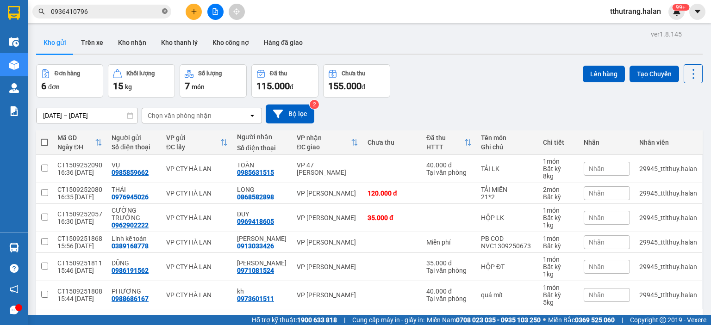
click at [163, 10] on icon "close-circle" at bounding box center [165, 11] width 6 height 6
click at [120, 10] on input "text" at bounding box center [105, 11] width 109 height 10
paste input "0978975255"
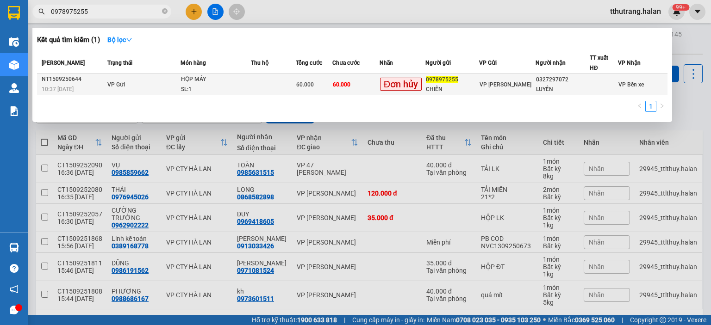
type input "0978975255"
click at [234, 79] on div "HỘP MÁY" at bounding box center [215, 80] width 69 height 10
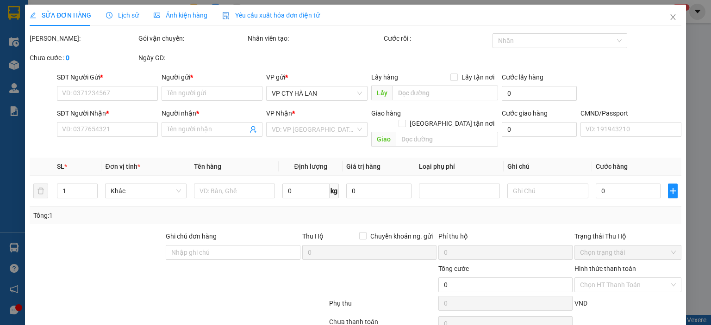
type input "0978975255"
type input "CHIẾN"
type input "0327297072"
type input "LUYẾN"
type input "60.000"
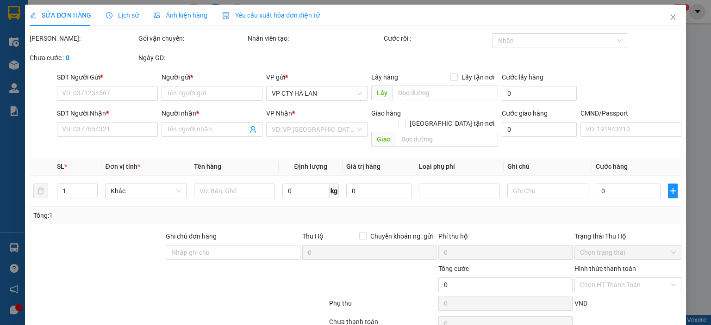
type input "60.000"
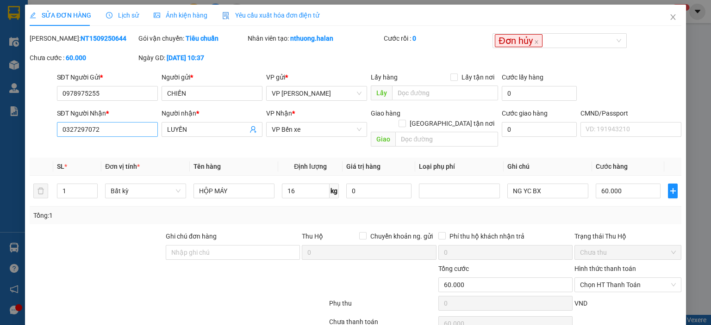
drag, startPoint x: 357, startPoint y: 211, endPoint x: 122, endPoint y: 135, distance: 247.3
click at [141, 148] on div "Total Paid Fee 0 Total UnPaid Fee 60.000 Cash Collection Total Fee Mã ĐH: NT150…" at bounding box center [356, 194] width 652 height 322
drag, startPoint x: 102, startPoint y: 131, endPoint x: 118, endPoint y: 128, distance: 16.4
click at [103, 130] on input "0327297072" at bounding box center [107, 129] width 101 height 15
drag, startPoint x: 125, startPoint y: 127, endPoint x: 48, endPoint y: 127, distance: 76.9
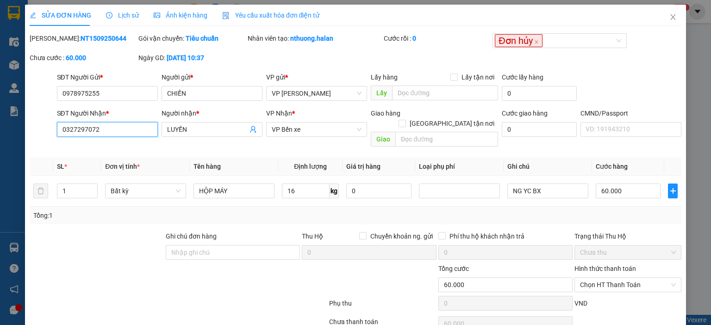
click at [48, 127] on div "SĐT Người Nhận * 0327297072 0327297072 Người nhận * LUYẾN VP Nhận * VP Bến xe G…" at bounding box center [356, 129] width 654 height 43
drag, startPoint x: 671, startPoint y: 20, endPoint x: 155, endPoint y: 24, distance: 516.2
click at [670, 19] on span "Close" at bounding box center [673, 18] width 26 height 26
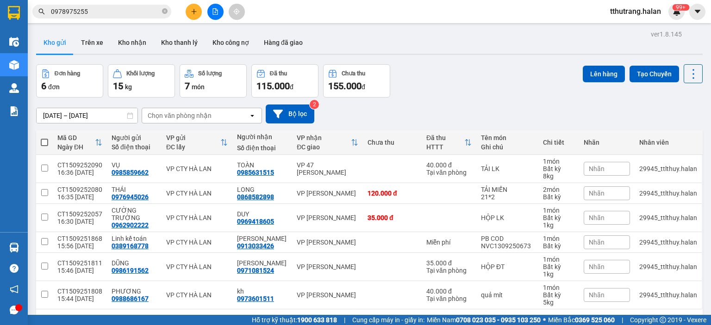
drag, startPoint x: 165, startPoint y: 9, endPoint x: 110, endPoint y: 12, distance: 54.7
click at [160, 11] on span "0978975255" at bounding box center [101, 12] width 139 height 14
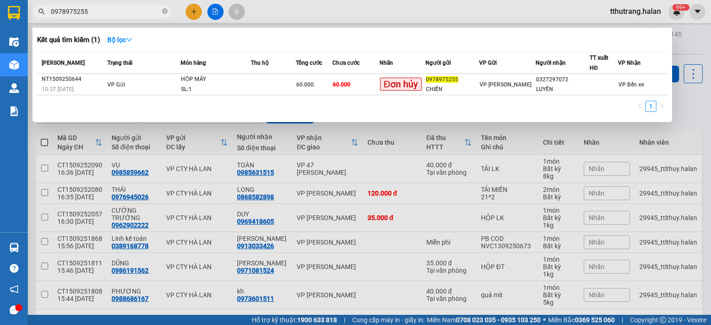
click at [110, 12] on input "0978975255" at bounding box center [105, 11] width 109 height 10
type input "0"
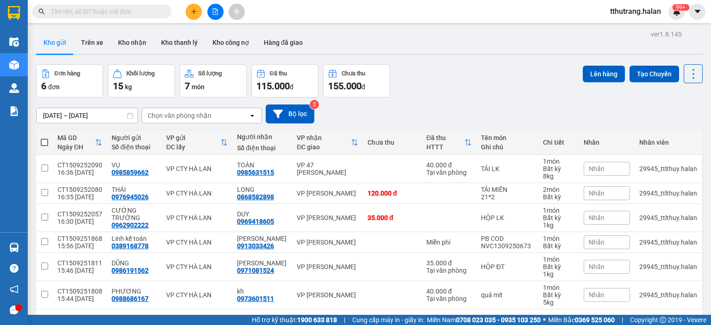
paste input "0327297072"
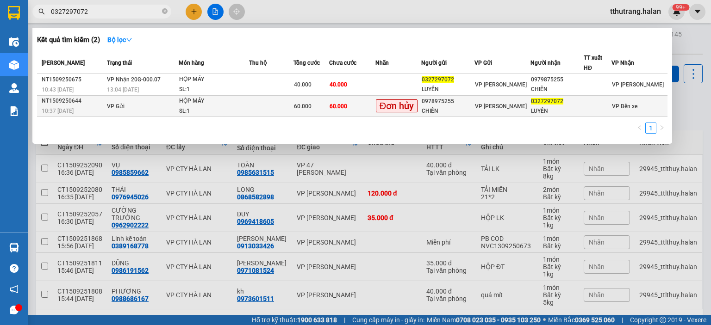
type input "0327297072"
click at [264, 106] on td at bounding box center [271, 106] width 44 height 21
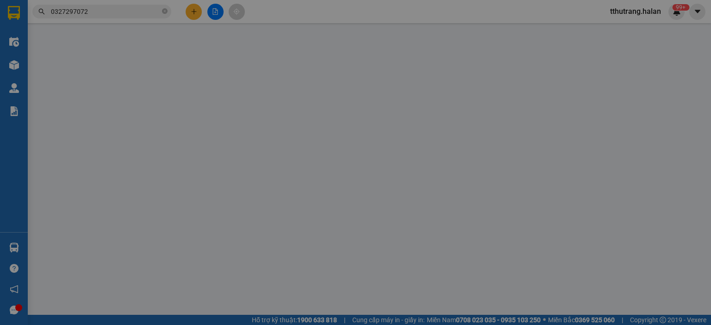
type input "0978975255"
type input "CHIẾN"
type input "0327297072"
type input "LUYẾN"
type input "60.000"
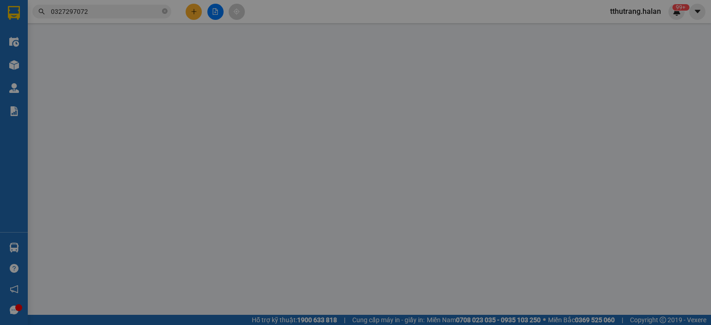
type input "60.000"
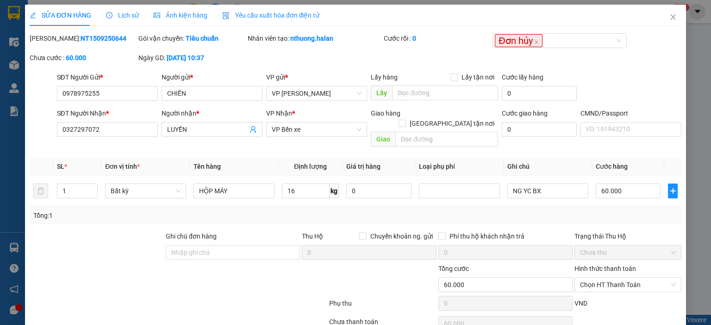
drag, startPoint x: 115, startPoint y: 39, endPoint x: 52, endPoint y: 40, distance: 63.0
click at [52, 40] on div "Mã ĐH: NT1509250644" at bounding box center [83, 38] width 107 height 10
copy b "NT1509250644"
drag, startPoint x: 348, startPoint y: 41, endPoint x: 289, endPoint y: 42, distance: 59.3
click at [289, 42] on div "Nhân viên tạo: nthuong.halan" at bounding box center [315, 38] width 134 height 10
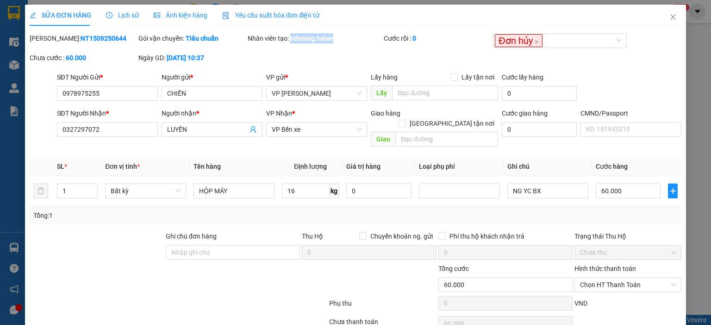
copy b "nthuong.halan"
drag, startPoint x: 109, startPoint y: 91, endPoint x: 122, endPoint y: 91, distance: 12.5
click at [110, 91] on input "0978975255" at bounding box center [107, 93] width 101 height 15
drag, startPoint x: 122, startPoint y: 91, endPoint x: 27, endPoint y: 102, distance: 95.2
click at [27, 101] on div "SỬA ĐƠN HÀNG Lịch sử Ảnh kiện hàng Yêu cầu xuất hóa đơn điện tử Total Paid Fee …" at bounding box center [355, 183] width 661 height 357
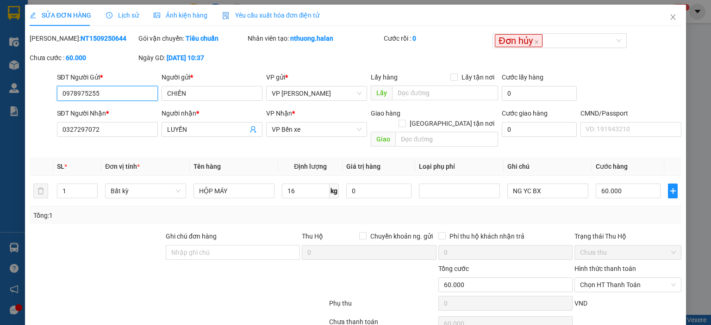
scroll to position [37, 0]
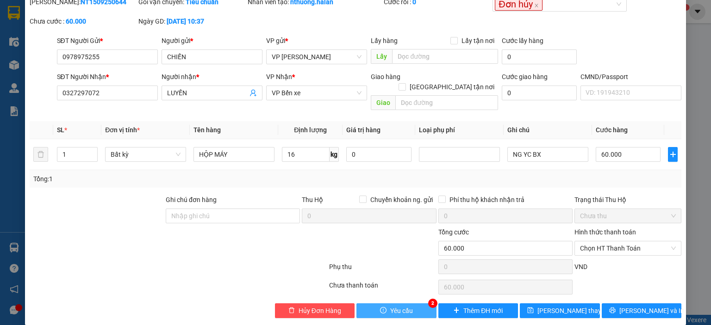
click at [396, 306] on span "Yêu cầu" at bounding box center [401, 311] width 23 height 10
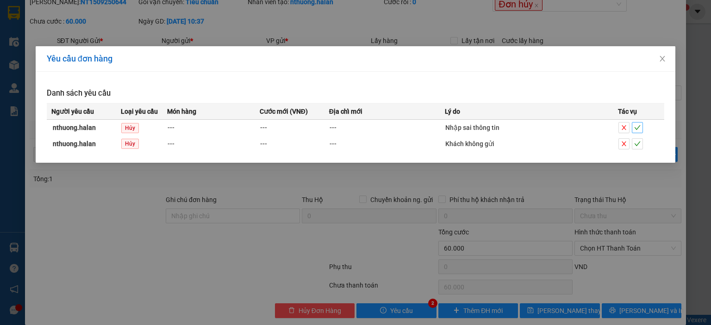
click at [641, 126] on icon "check" at bounding box center [637, 128] width 6 height 6
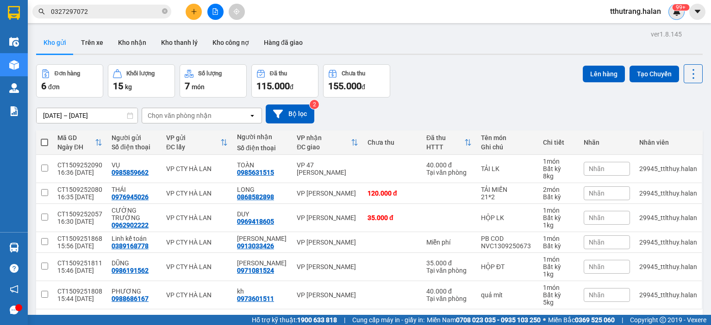
click at [673, 8] on sup "99+" at bounding box center [680, 7] width 17 height 6
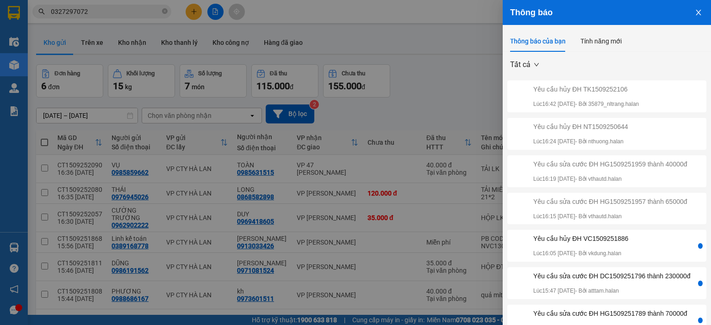
scroll to position [159, 0]
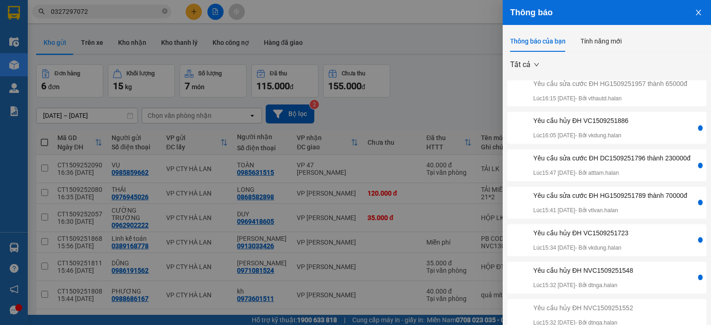
click at [624, 116] on div "Yêu cầu hủy ĐH VC1509251886" at bounding box center [580, 121] width 95 height 10
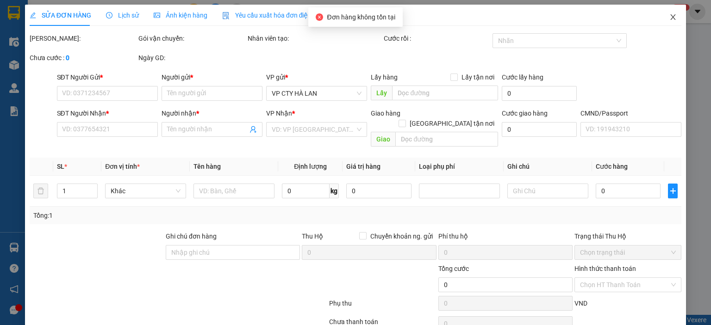
click at [660, 17] on span "Close" at bounding box center [673, 18] width 26 height 26
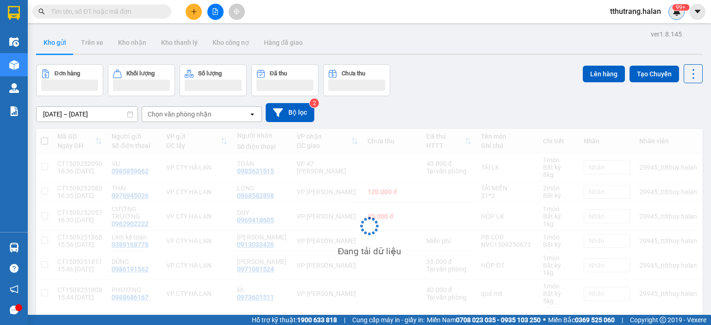
click at [675, 9] on sup "99+" at bounding box center [680, 7] width 17 height 6
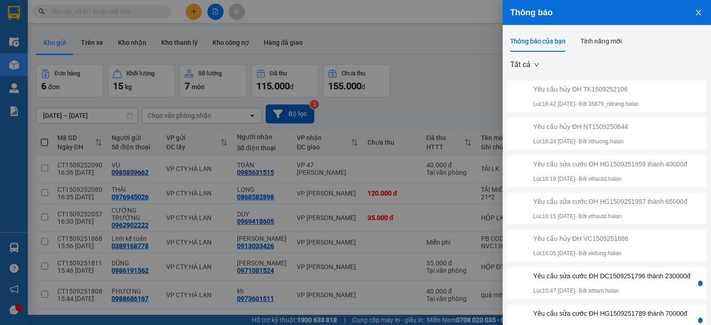
scroll to position [159, 0]
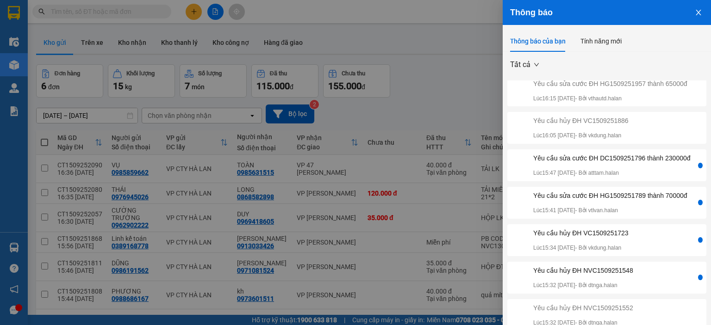
click at [631, 153] on div "Yêu cầu sửa cước ĐH DC1509251796 thành 230000đ" at bounding box center [611, 158] width 157 height 10
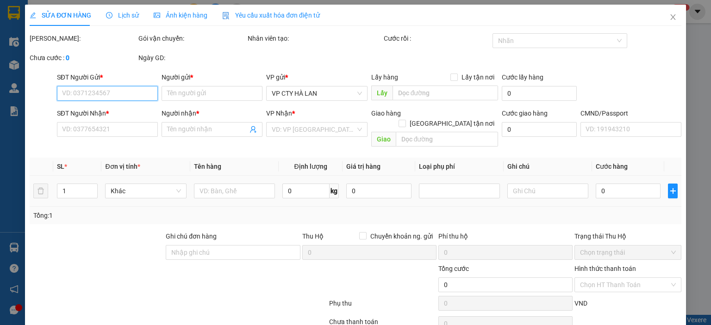
type input "0976445910"
type input "HUẾ"
type input "0375121992"
type input "HIẾU"
type input "150.000"
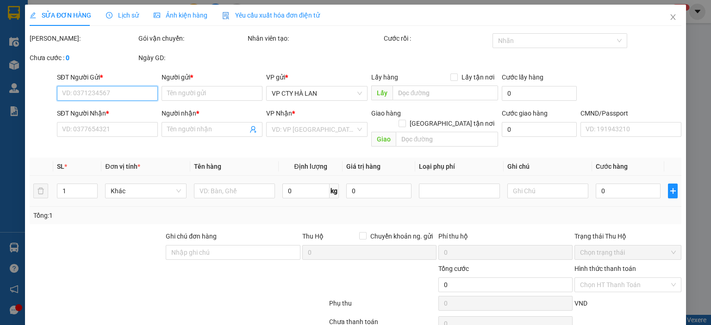
type input "150.000"
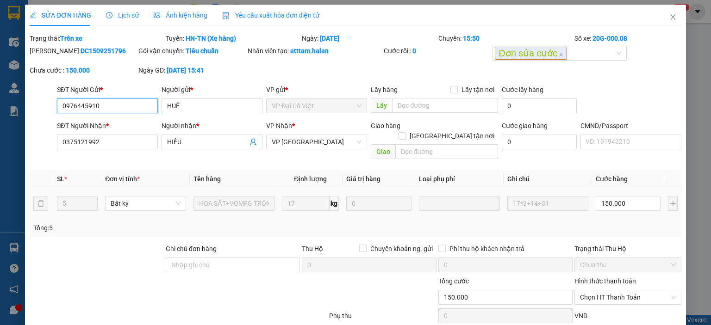
scroll to position [49, 0]
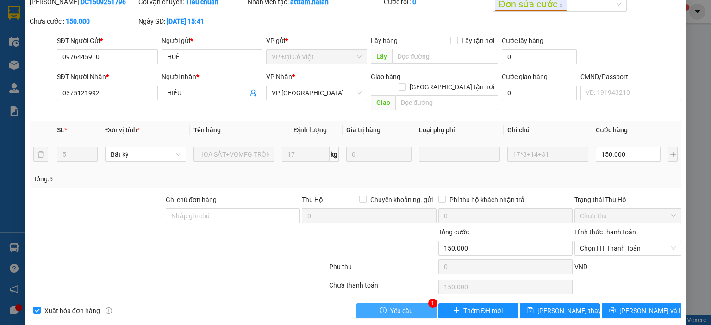
click at [400, 306] on span "Yêu cầu" at bounding box center [401, 311] width 23 height 10
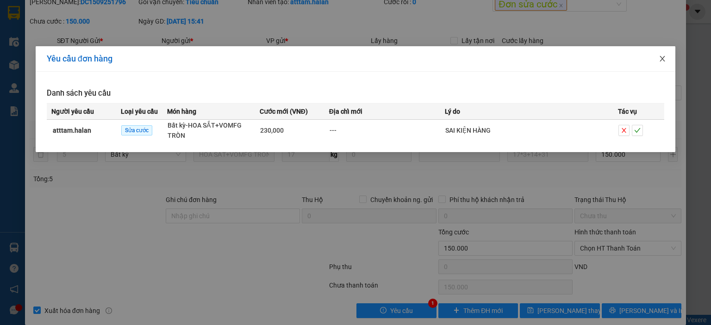
click at [661, 60] on icon "close" at bounding box center [662, 58] width 7 height 7
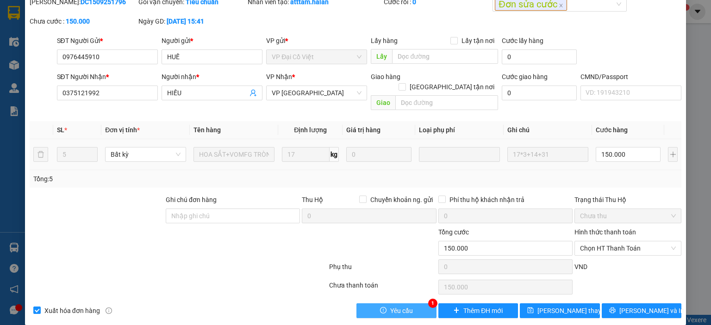
scroll to position [0, 0]
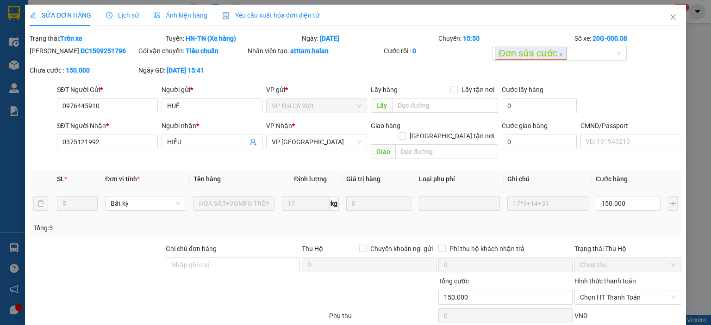
click at [99, 47] on div "Mã ĐH: DC1509251796" at bounding box center [83, 51] width 107 height 10
drag, startPoint x: 56, startPoint y: 52, endPoint x: 99, endPoint y: 53, distance: 43.1
click at [99, 53] on div "Mã ĐH: DC1509251796" at bounding box center [83, 51] width 107 height 10
copy b "DC1509251796"
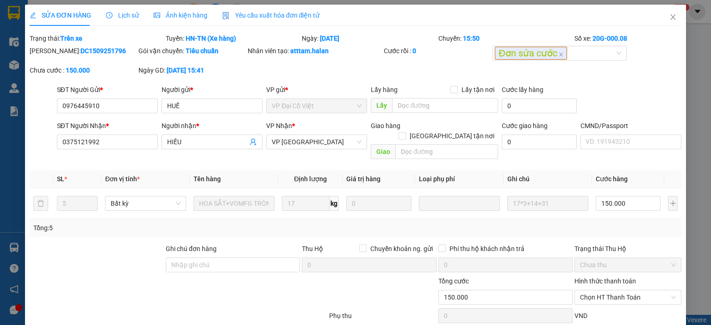
click at [309, 68] on div "Mã ĐH: DC1509251796 Gói vận chuyển: Tiêu chuẩn Nhân viên tạo: atttam.halan Cước…" at bounding box center [356, 65] width 654 height 39
drag, startPoint x: 335, startPoint y: 54, endPoint x: 289, endPoint y: 54, distance: 46.3
click at [289, 54] on div "Nhân viên tạo: atttam.halan" at bounding box center [315, 51] width 134 height 10
copy b "atttam.halan"
drag, startPoint x: 142, startPoint y: 101, endPoint x: 43, endPoint y: 108, distance: 99.8
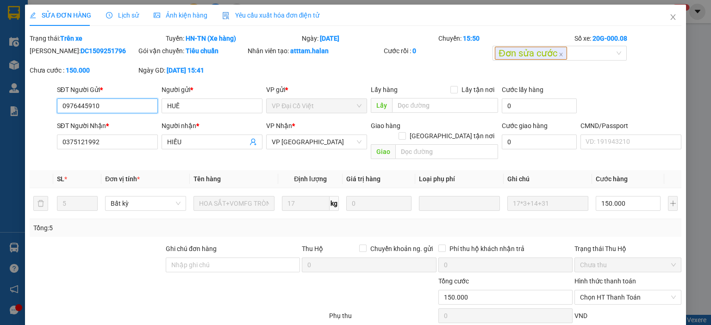
click at [43, 108] on div "SĐT Người Gửi * 0976445910 0976445910 Người gửi * HUẾ VP gửi * VP Đại Cồ Việt L…" at bounding box center [356, 101] width 654 height 32
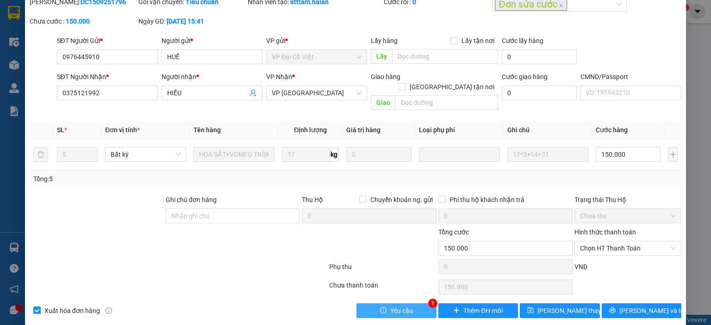
click at [397, 306] on span "Yêu cầu" at bounding box center [401, 311] width 23 height 10
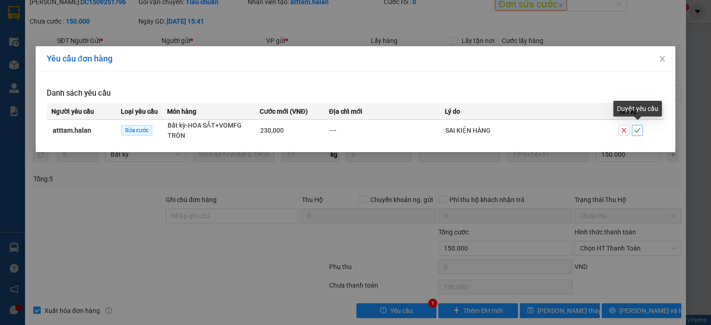
click at [637, 129] on icon "check" at bounding box center [637, 130] width 6 height 6
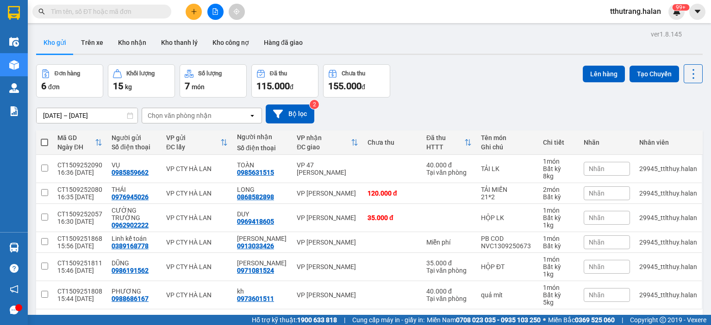
click at [665, 15] on span "tthutrang.halan" at bounding box center [636, 12] width 66 height 12
click at [675, 12] on img at bounding box center [677, 11] width 8 height 8
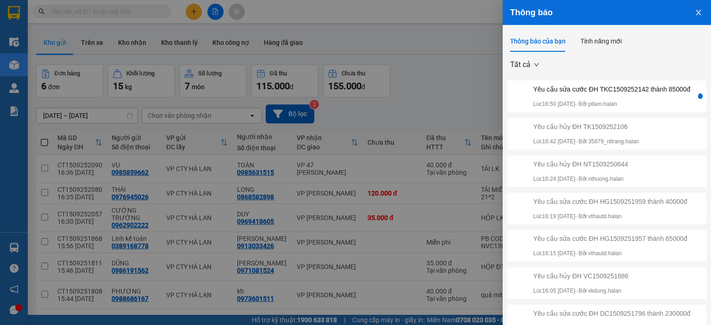
click at [450, 86] on div at bounding box center [355, 162] width 711 height 325
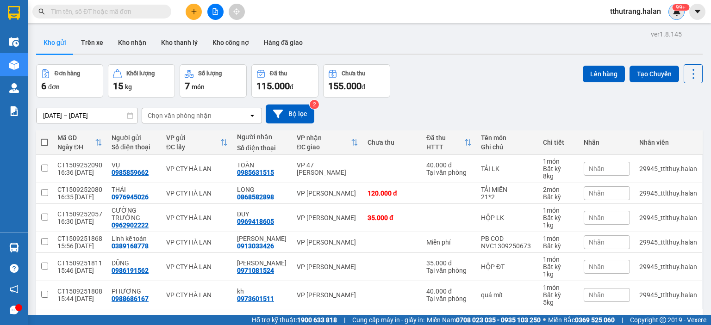
click at [678, 13] on img at bounding box center [677, 11] width 8 height 8
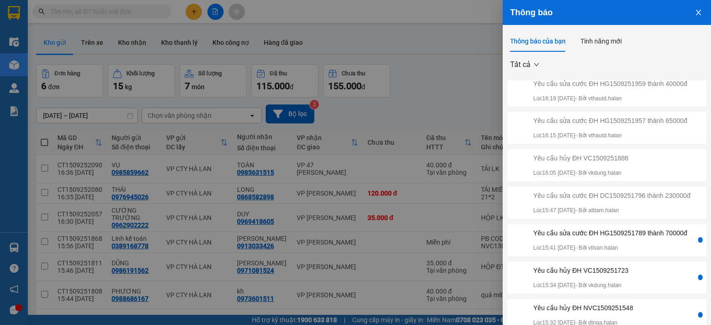
scroll to position [27, 0]
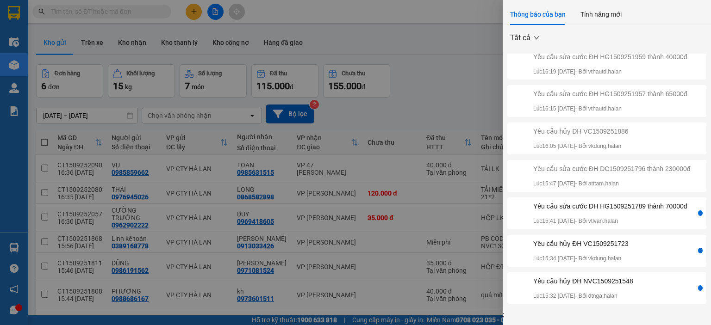
click at [643, 208] on div "Yêu cầu sửa cước ĐH HG1509251789 thành 70000đ" at bounding box center [610, 206] width 154 height 10
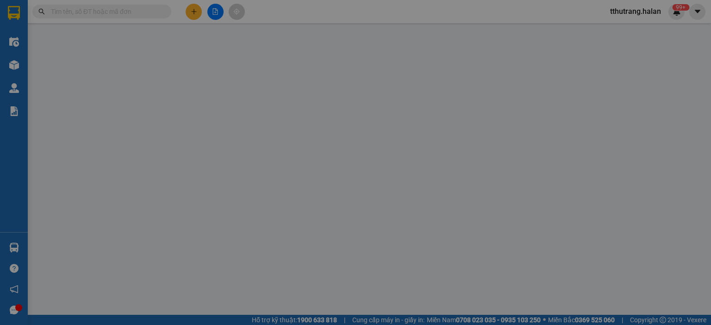
type input "0869992880"
type input "TÚ TÂY"
type input "0962229527"
type input "TÚ"
type input "50.000"
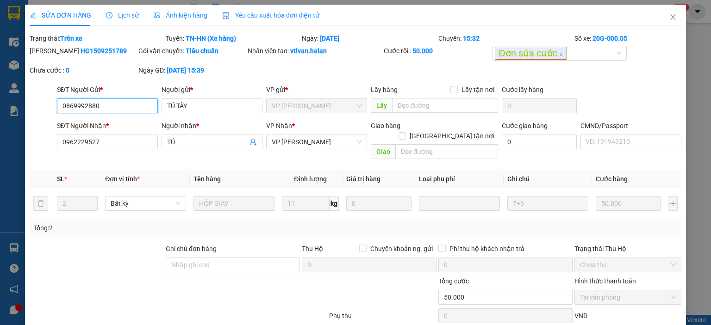
scroll to position [49, 0]
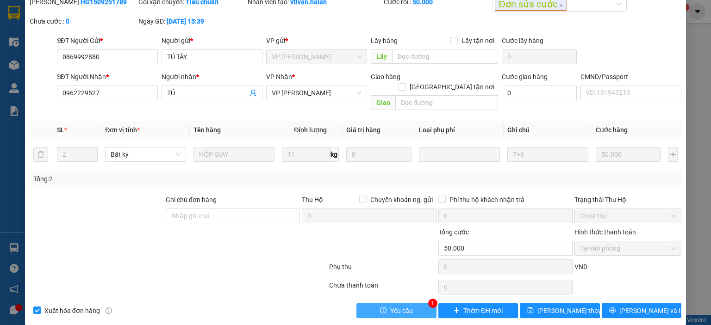
click at [391, 304] on button "Yêu cầu" at bounding box center [396, 311] width 80 height 15
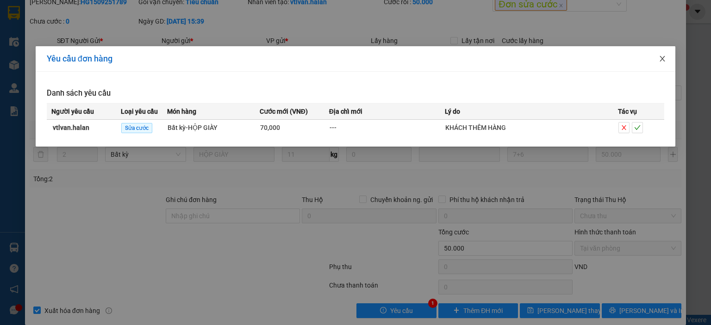
click at [663, 61] on icon "close" at bounding box center [662, 58] width 7 height 7
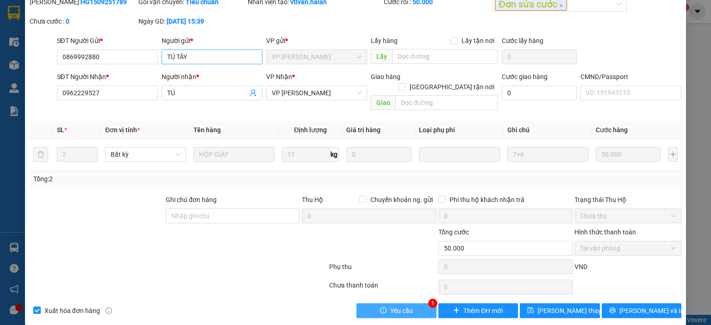
scroll to position [0, 0]
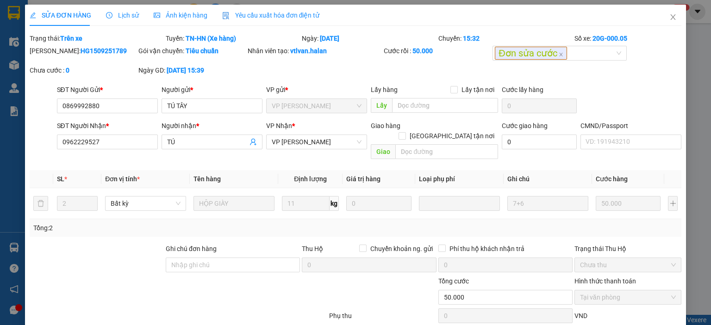
click at [98, 59] on div "Mã ĐH: HG1509251789" at bounding box center [83, 55] width 109 height 19
drag, startPoint x: 109, startPoint y: 52, endPoint x: 54, endPoint y: 55, distance: 55.7
click at [54, 55] on div "Mã ĐH: HG1509251789" at bounding box center [83, 51] width 107 height 10
copy b "HG1509251789"
drag, startPoint x: 329, startPoint y: 54, endPoint x: 289, endPoint y: 51, distance: 39.9
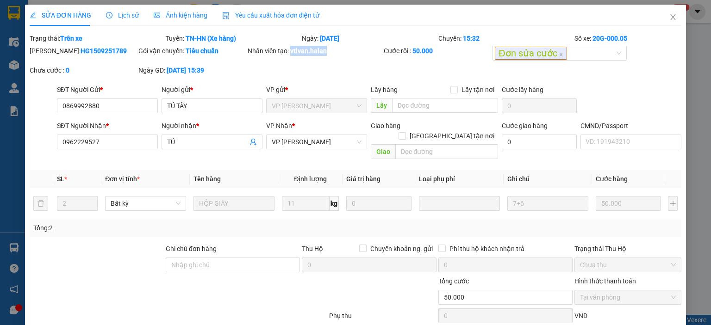
click at [289, 51] on div "Nhân viên tạo: vtlvan.halan" at bounding box center [315, 51] width 134 height 10
copy b "vtlvan.halan"
click at [125, 105] on input "0869992880" at bounding box center [107, 106] width 101 height 15
drag, startPoint x: 132, startPoint y: 105, endPoint x: 35, endPoint y: 106, distance: 97.2
click at [35, 106] on div "SĐT Người Gửi * 0869992880 0869992880 Người gửi * TÚ TÂY VP gửi * VP Hoàng Gia …" at bounding box center [356, 101] width 654 height 32
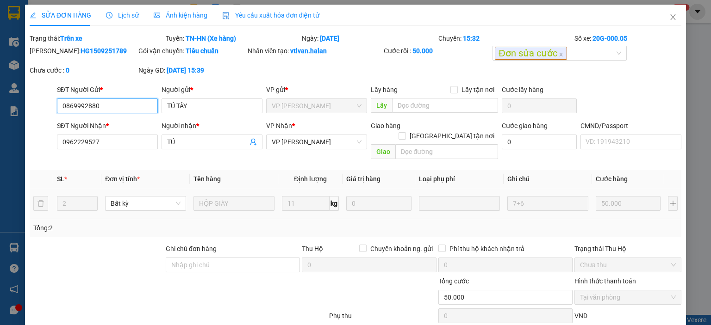
scroll to position [49, 0]
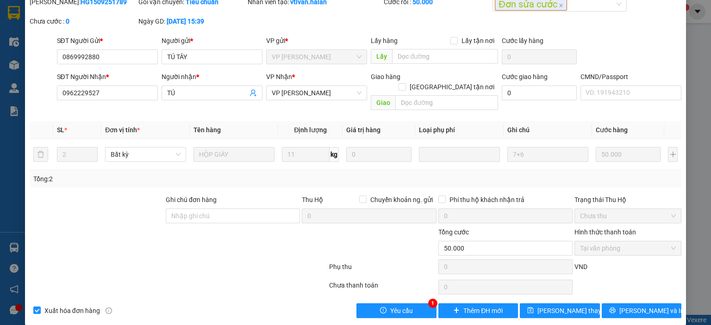
click at [408, 287] on div "Total Paid Fee 50.000 Total UnPaid Fee 0 Cash Collection Total Fee Trạng thái: …" at bounding box center [356, 151] width 652 height 334
click at [404, 306] on span "Yêu cầu" at bounding box center [401, 311] width 23 height 10
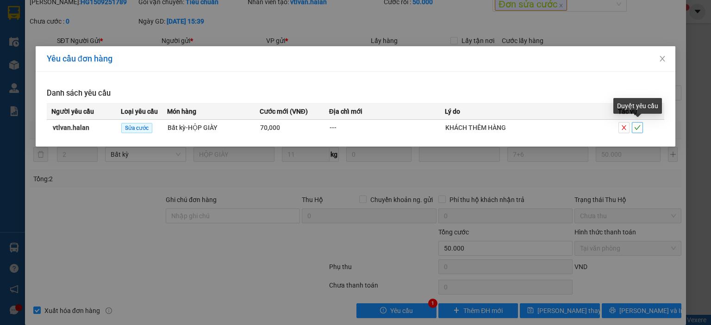
click at [639, 128] on icon "check" at bounding box center [637, 128] width 6 height 6
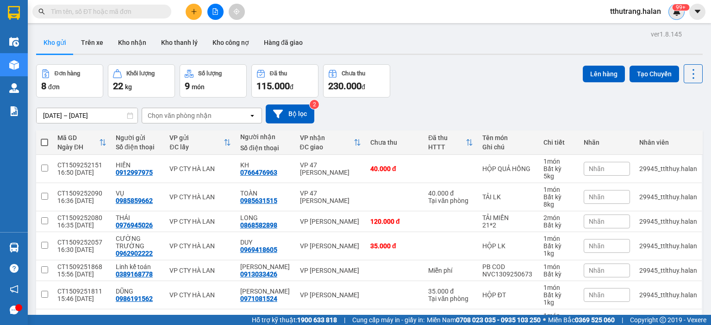
click at [679, 18] on div "99+" at bounding box center [677, 12] width 16 height 16
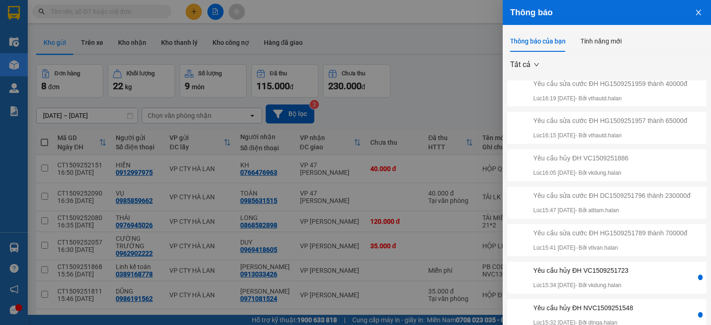
scroll to position [27, 0]
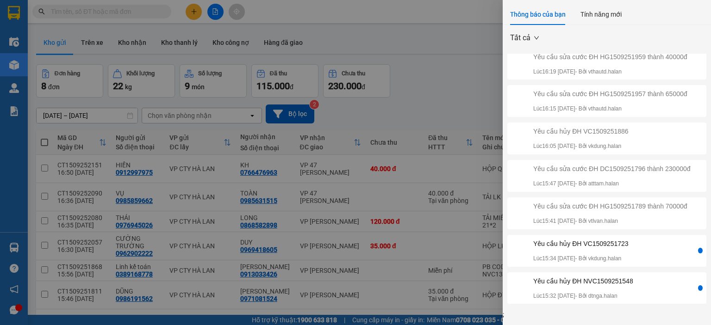
click at [629, 249] on div "Yêu cầu hủy ĐH VC1509251723 Lúc 15:34 15/09/2025 - Bởi vkdung.halan" at bounding box center [580, 251] width 95 height 25
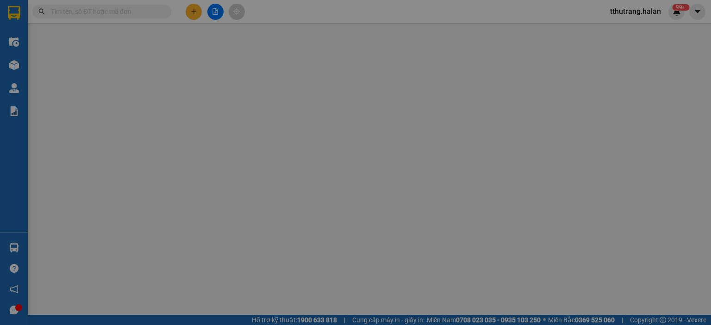
type input "0984283768"
type input "TUẤN"
type input "0968866232"
type input "HIẾU"
checkbox input "true"
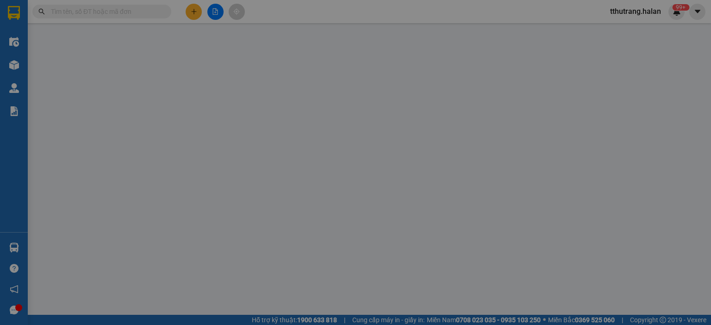
type input "đồng xe tng sơn cẩm"
type input "65.000"
type input "35.000"
type input "30.000"
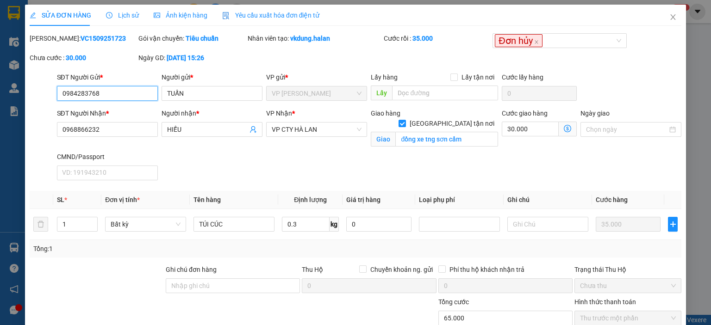
scroll to position [100, 0]
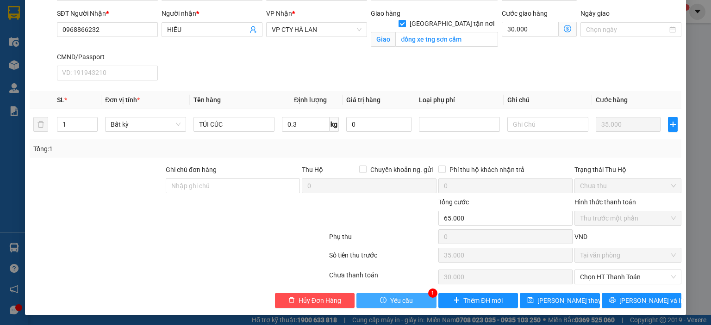
click at [396, 297] on span "Yêu cầu" at bounding box center [401, 301] width 23 height 10
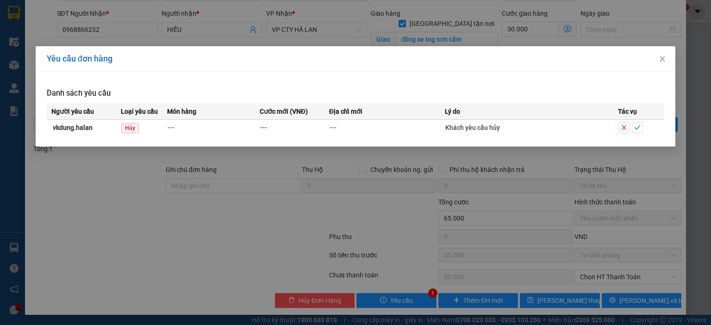
click at [300, 200] on div "Yêu cầu đơn hàng Danh sách yêu cầu Người yêu cầu Loại yêu cầu Món hàng Cước mới…" at bounding box center [355, 162] width 711 height 325
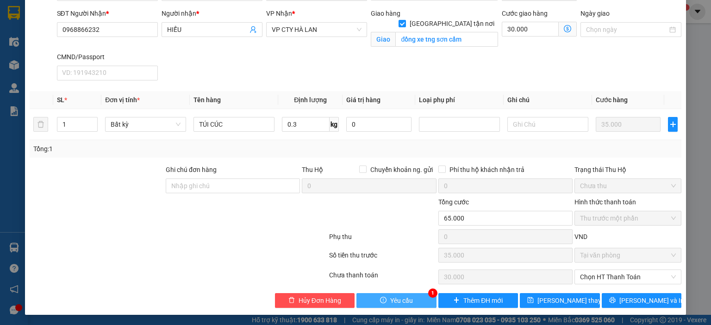
click at [397, 301] on span "Yêu cầu" at bounding box center [401, 301] width 23 height 10
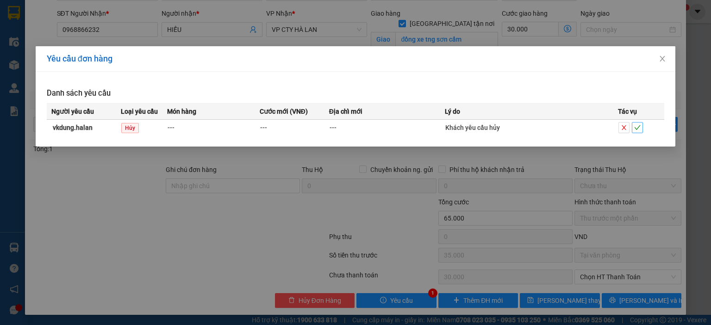
click at [643, 125] on button "button" at bounding box center [637, 127] width 11 height 11
click at [638, 125] on icon "check" at bounding box center [637, 128] width 6 height 6
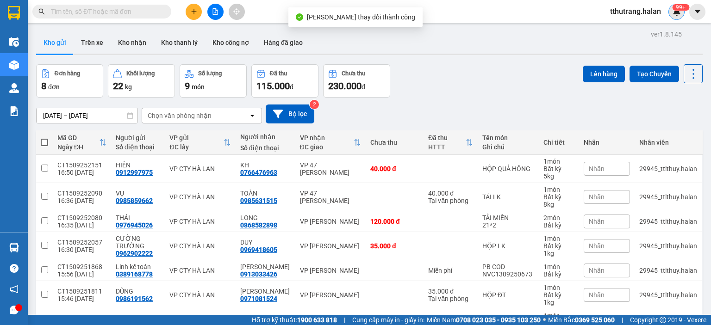
click at [677, 5] on sup "99+" at bounding box center [680, 7] width 17 height 6
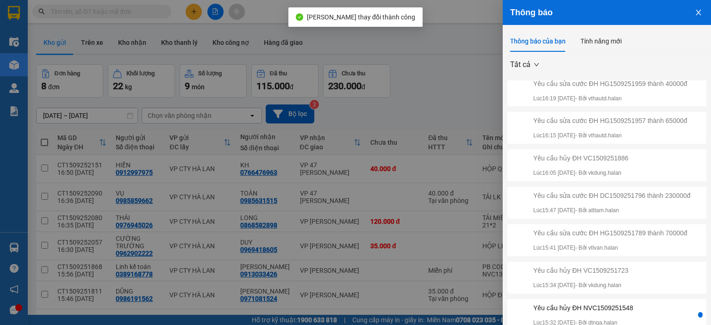
scroll to position [27, 0]
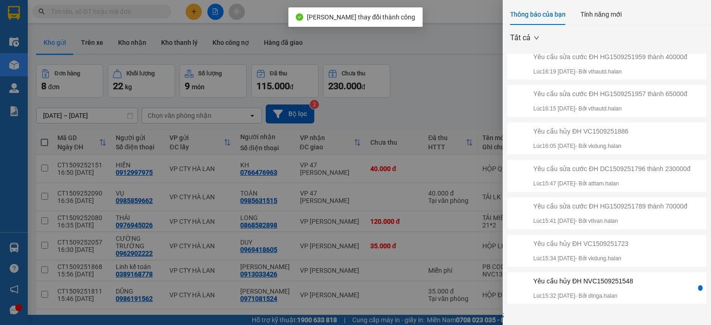
click at [604, 272] on div "Yêu cầu sửa cước ĐH TKC1509252142 thành 85000đ Lúc 16:50 15/09/2025 - Bởi ptlam…" at bounding box center [607, 182] width 208 height 256
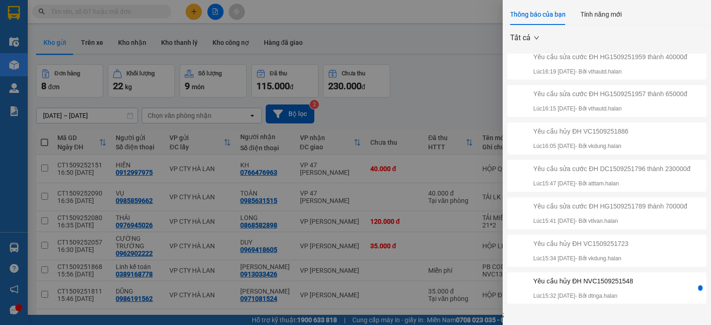
click at [603, 287] on div "Yêu cầu hủy ĐH NVC1509251548 Lúc 15:32 15/09/2025 - Bởi dtnga.halan" at bounding box center [583, 288] width 100 height 25
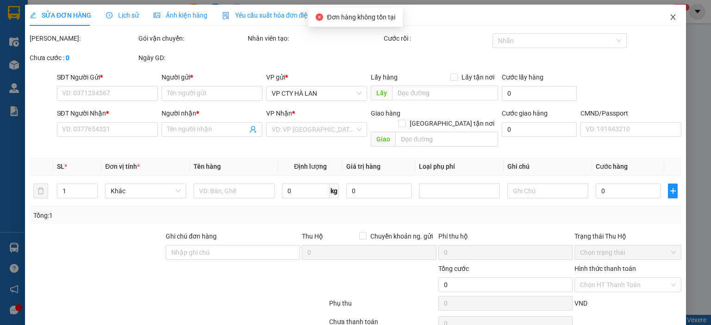
click at [669, 14] on icon "close" at bounding box center [672, 16] width 7 height 7
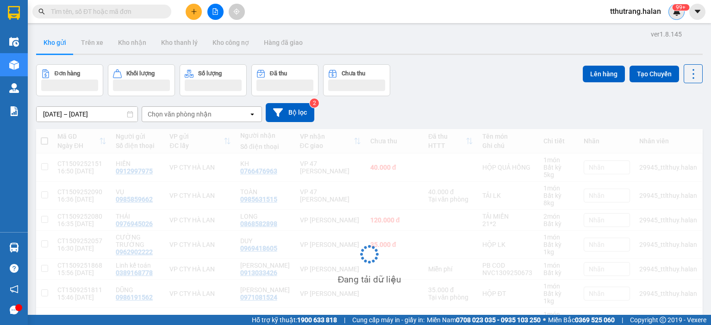
click at [675, 11] on img at bounding box center [677, 11] width 8 height 8
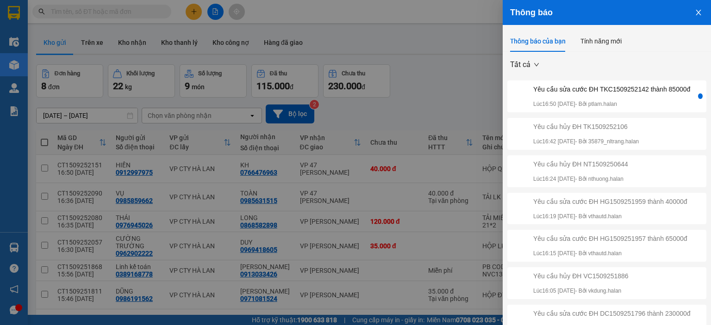
click at [540, 94] on div "Yêu cầu sửa cước ĐH TKC1509252142 thành 85000đ" at bounding box center [611, 89] width 157 height 10
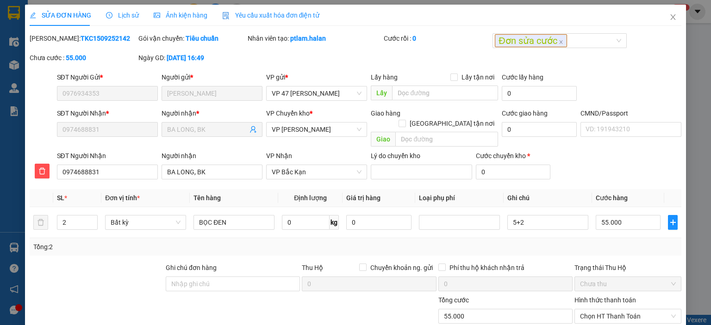
type input "0976934353"
type input "[PERSON_NAME]"
type input "0974688831"
type input "BA LONG, BK"
type input "55.000"
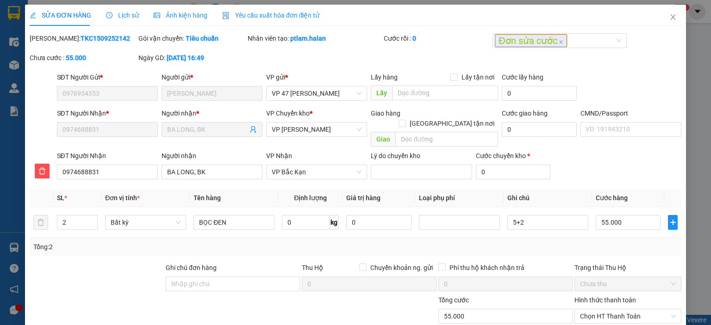
type input "55.000"
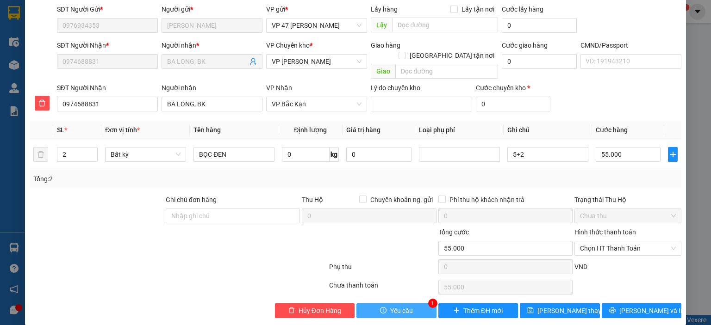
click at [416, 304] on button "Yêu cầu" at bounding box center [396, 311] width 80 height 15
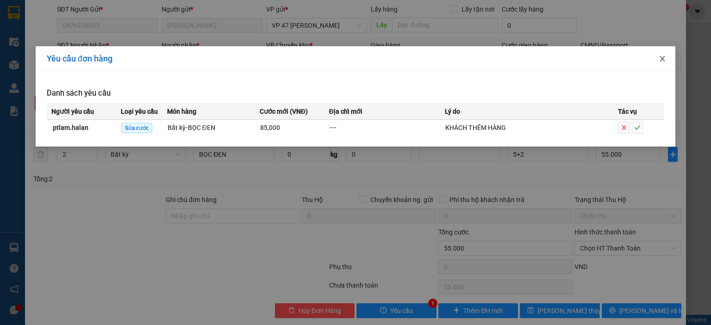
drag, startPoint x: 663, startPoint y: 59, endPoint x: 649, endPoint y: 57, distance: 14.4
click at [663, 59] on icon "close" at bounding box center [662, 58] width 7 height 7
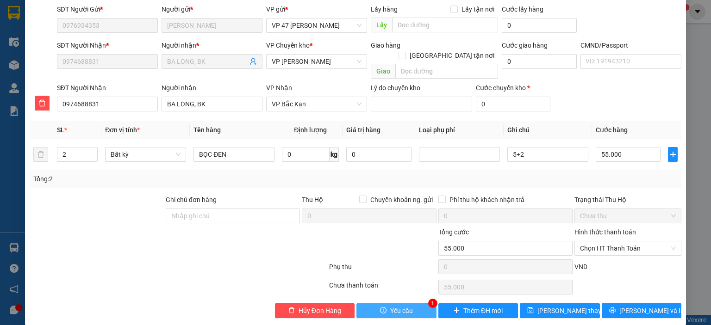
scroll to position [0, 0]
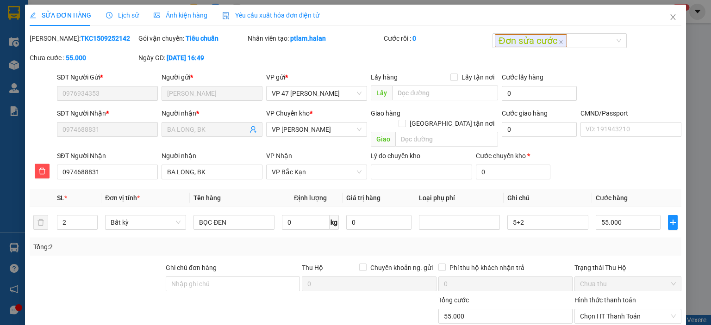
drag, startPoint x: 113, startPoint y: 36, endPoint x: 54, endPoint y: 38, distance: 59.8
click at [54, 38] on div "[PERSON_NAME]: TKC1509252142" at bounding box center [83, 38] width 107 height 10
copy b "TKC1509252142"
drag, startPoint x: 334, startPoint y: 64, endPoint x: 332, endPoint y: 55, distance: 9.4
click at [334, 64] on div "[PERSON_NAME]: TKC1509252142 Gói vận chuyển: Tiêu chuẩn Nhân viên tạo: ptlam.ha…" at bounding box center [356, 52] width 654 height 39
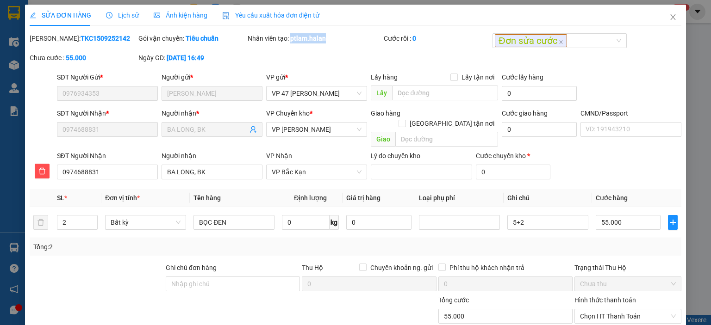
drag, startPoint x: 334, startPoint y: 44, endPoint x: 290, endPoint y: 43, distance: 44.4
click at [290, 43] on div "Nhân viên tạo: ptlam.halan" at bounding box center [315, 42] width 136 height 19
copy b "ptlam.halan"
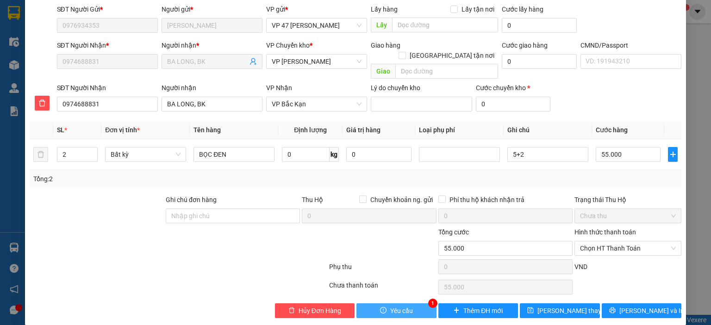
click at [404, 306] on span "Yêu cầu" at bounding box center [401, 311] width 23 height 10
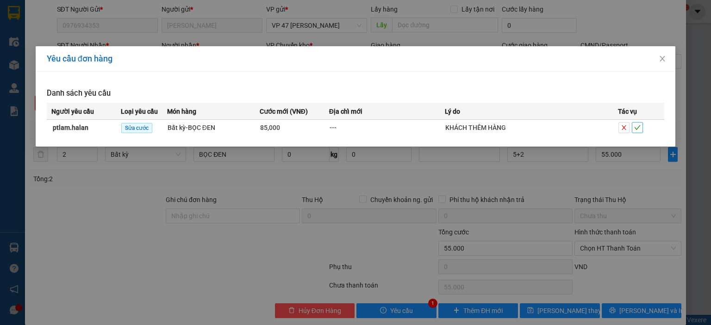
click at [637, 127] on icon "check" at bounding box center [637, 128] width 6 height 6
